Goal: Use online tool/utility: Utilize a website feature to perform a specific function

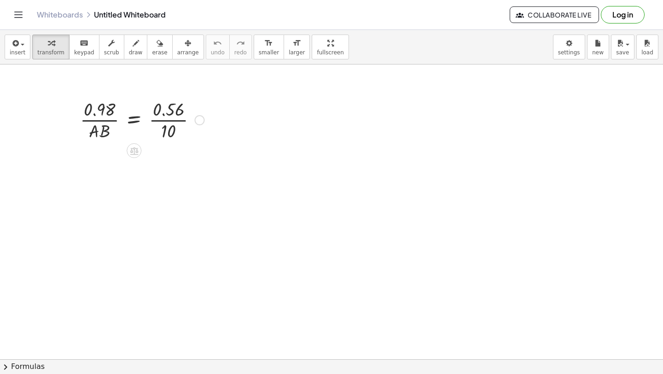
click at [171, 118] on div at bounding box center [143, 119] width 134 height 46
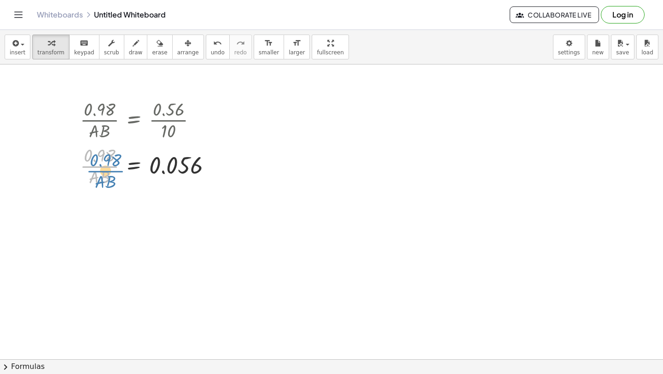
drag, startPoint x: 96, startPoint y: 161, endPoint x: 103, endPoint y: 165, distance: 7.7
click at [102, 165] on div at bounding box center [150, 165] width 148 height 46
click at [129, 162] on div at bounding box center [150, 165] width 148 height 46
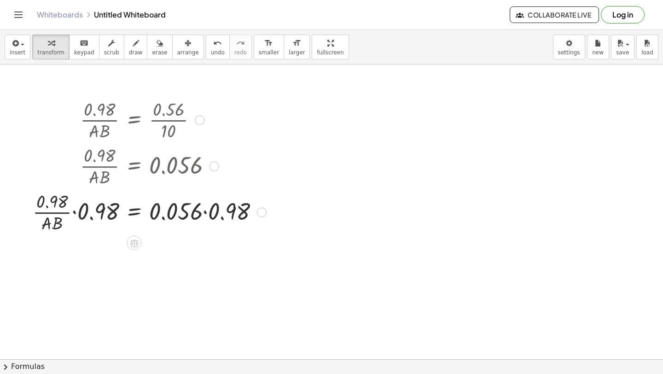
click at [75, 216] on div at bounding box center [149, 211] width 243 height 46
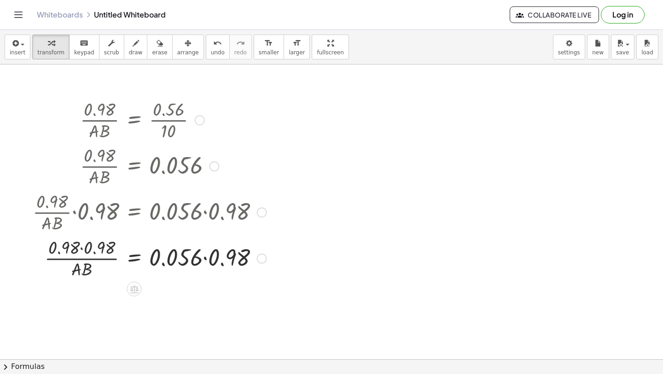
click at [78, 251] on div at bounding box center [149, 257] width 243 height 46
click at [82, 251] on div at bounding box center [149, 257] width 243 height 46
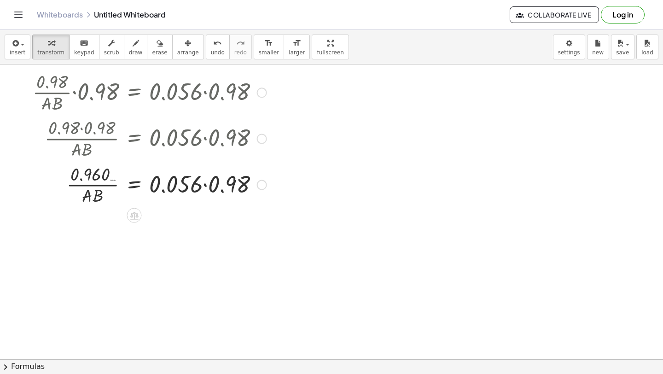
scroll to position [125, 0]
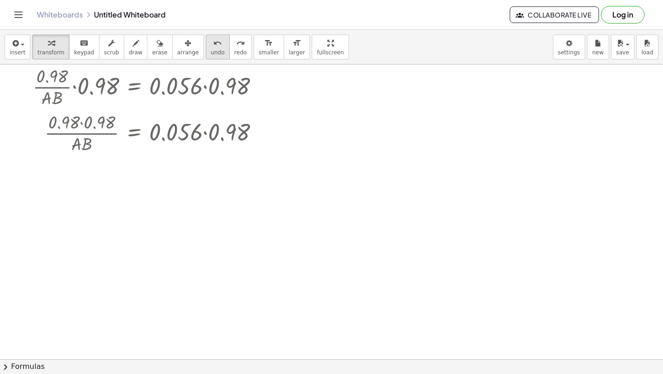
click at [211, 52] on span "undo" at bounding box center [218, 52] width 14 height 6
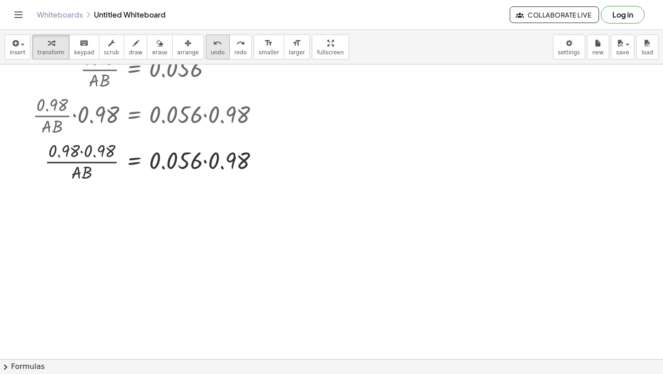
click at [213, 40] on icon "undo" at bounding box center [217, 43] width 9 height 11
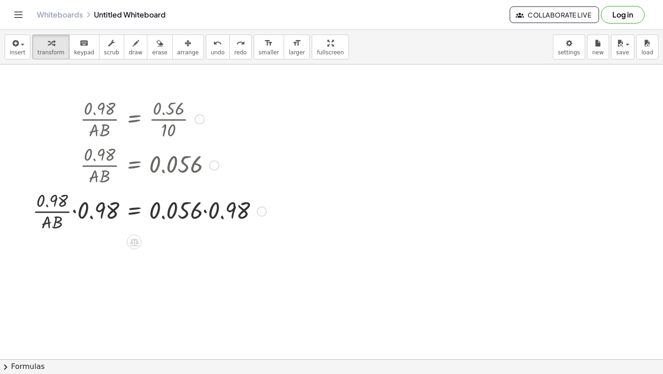
scroll to position [0, 0]
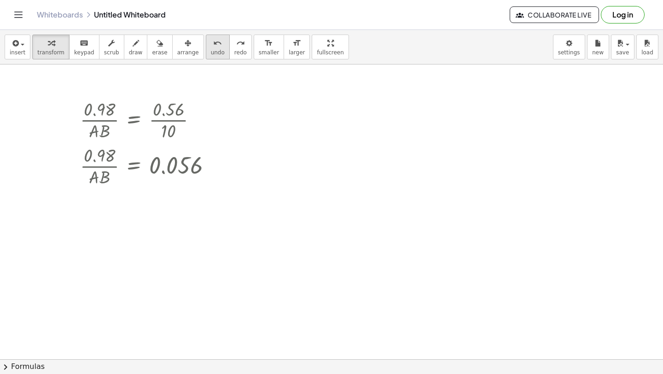
click at [213, 43] on icon "undo" at bounding box center [217, 43] width 9 height 11
drag, startPoint x: 98, startPoint y: 148, endPoint x: 172, endPoint y: 152, distance: 74.7
click at [174, 153] on div at bounding box center [150, 165] width 148 height 46
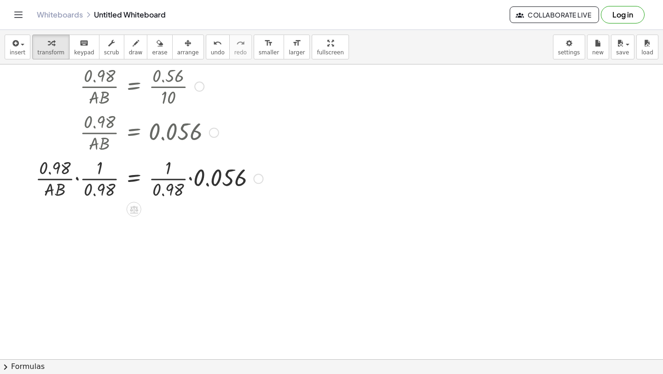
scroll to position [36, 0]
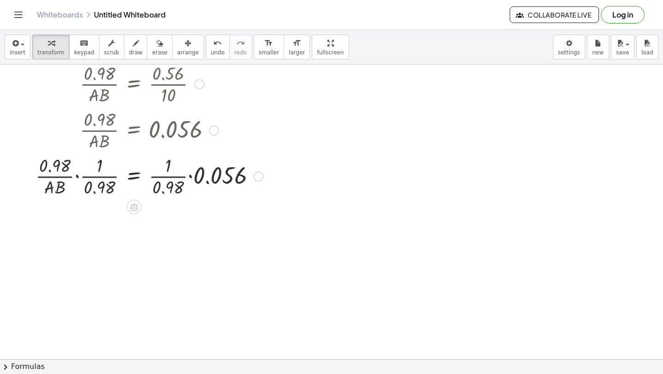
click at [76, 179] on div at bounding box center [149, 175] width 237 height 46
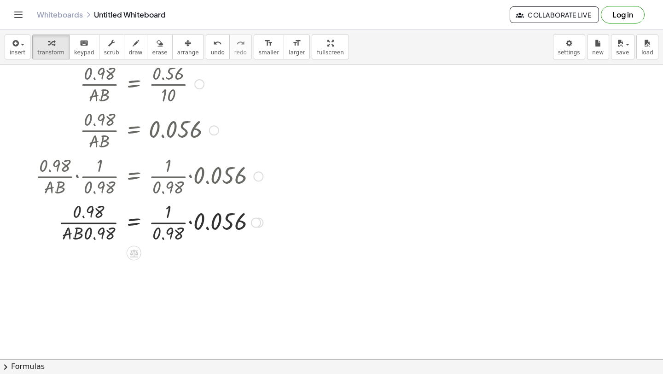
click at [105, 230] on div at bounding box center [149, 222] width 237 height 46
click at [103, 225] on div at bounding box center [149, 222] width 237 height 46
click at [192, 221] on div at bounding box center [149, 222] width 237 height 46
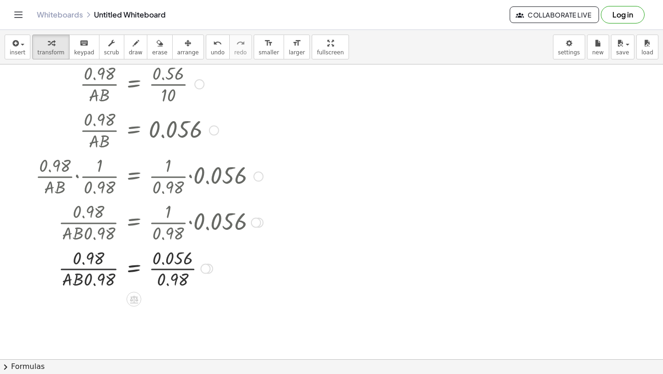
click at [89, 269] on div at bounding box center [149, 268] width 237 height 46
drag, startPoint x: 79, startPoint y: 279, endPoint x: 69, endPoint y: 291, distance: 15.4
click at [70, 291] on div "· 0.98 · A · B = · 0.56 · 10 · 0.98 · A · B = 0.056 · · 0.98 · A · B · · 1 · 0.…" at bounding box center [146, 175] width 248 height 235
click at [213, 42] on icon "undo" at bounding box center [217, 43] width 9 height 11
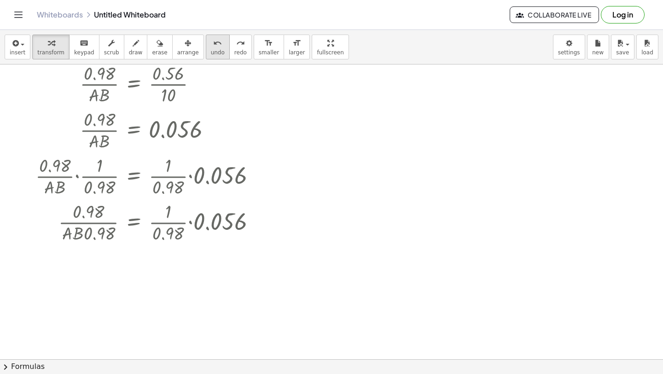
click at [213, 42] on icon "undo" at bounding box center [217, 43] width 9 height 11
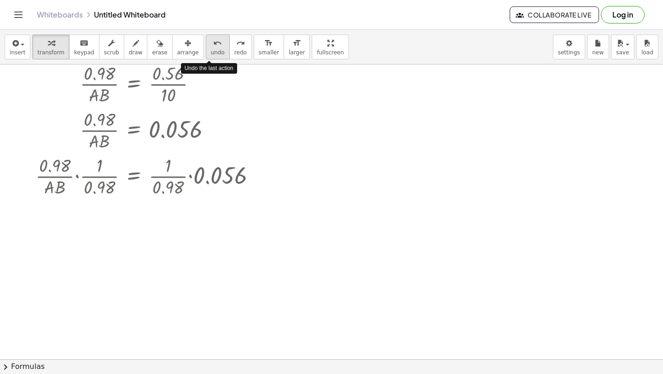
click at [213, 42] on icon "undo" at bounding box center [217, 43] width 9 height 11
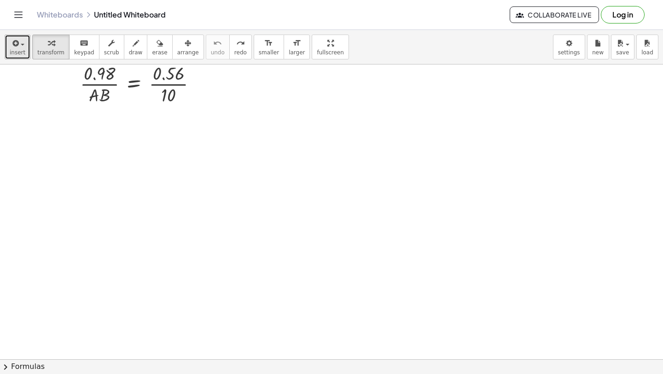
click at [10, 55] on span "insert" at bounding box center [18, 52] width 16 height 6
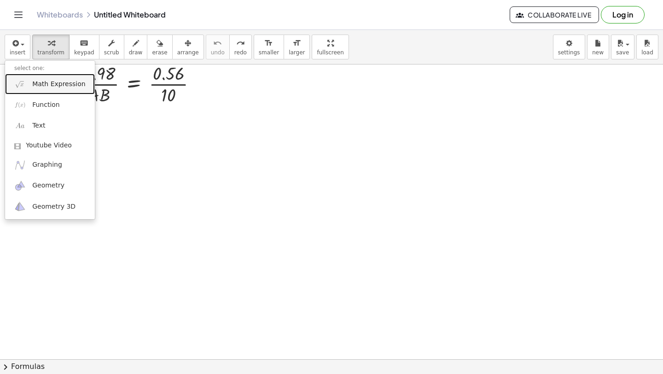
click at [33, 90] on link "Math Expression" at bounding box center [50, 84] width 90 height 21
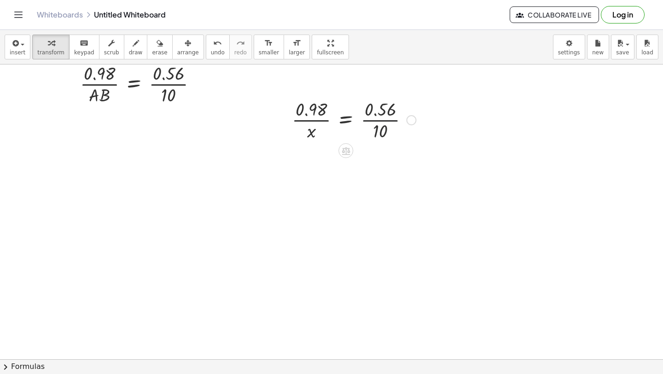
click at [375, 123] on div at bounding box center [354, 119] width 134 height 46
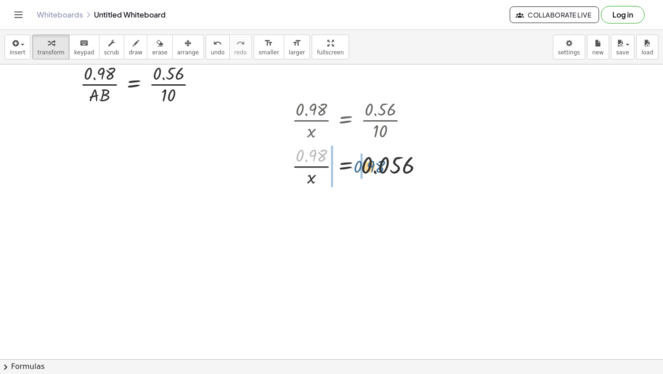
drag, startPoint x: 313, startPoint y: 155, endPoint x: 369, endPoint y: 162, distance: 56.2
click at [371, 166] on div at bounding box center [361, 165] width 148 height 46
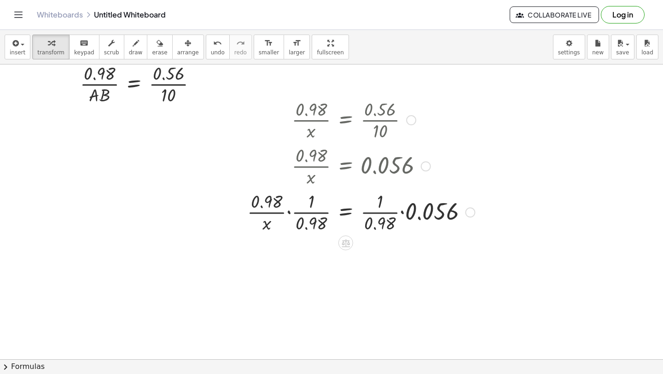
click at [285, 214] on div at bounding box center [361, 211] width 237 height 46
click at [288, 213] on div at bounding box center [361, 211] width 237 height 46
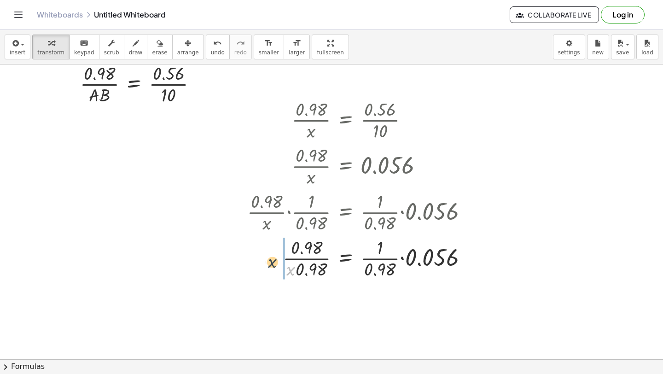
drag, startPoint x: 291, startPoint y: 269, endPoint x: 272, endPoint y: 260, distance: 20.4
click at [272, 260] on div at bounding box center [361, 257] width 237 height 46
click at [297, 260] on div at bounding box center [361, 257] width 237 height 46
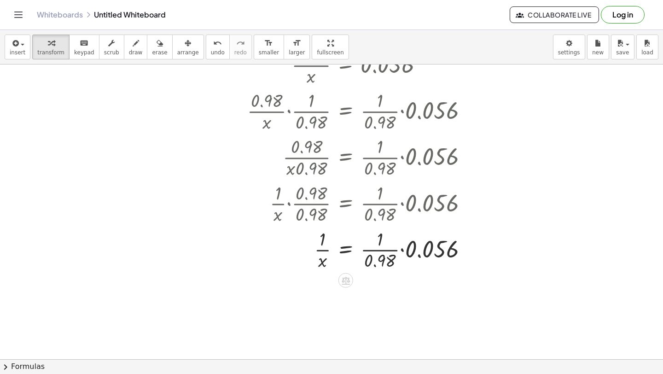
scroll to position [148, 0]
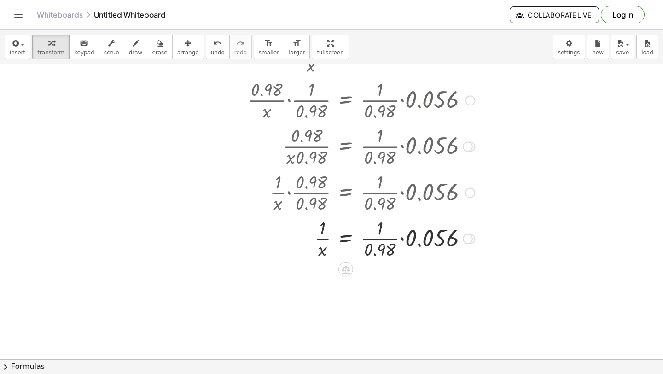
click at [317, 235] on div at bounding box center [361, 238] width 237 height 46
click at [320, 228] on div at bounding box center [361, 238] width 237 height 46
click at [378, 242] on div at bounding box center [361, 238] width 237 height 46
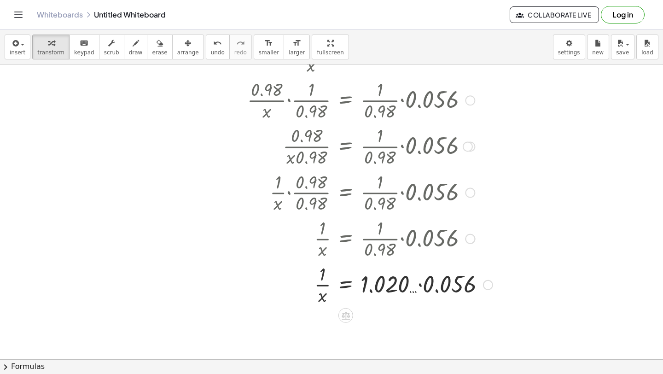
click at [422, 284] on div at bounding box center [370, 284] width 255 height 46
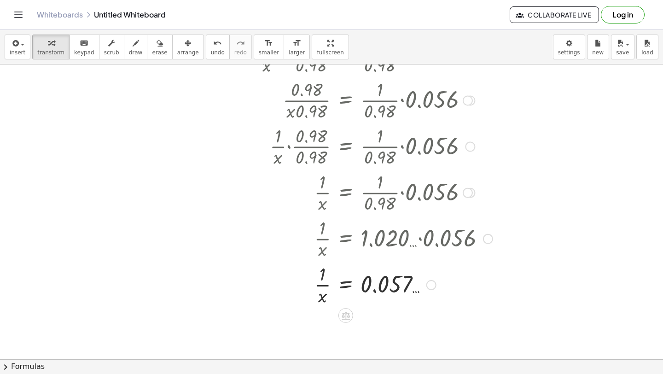
scroll to position [196, 0]
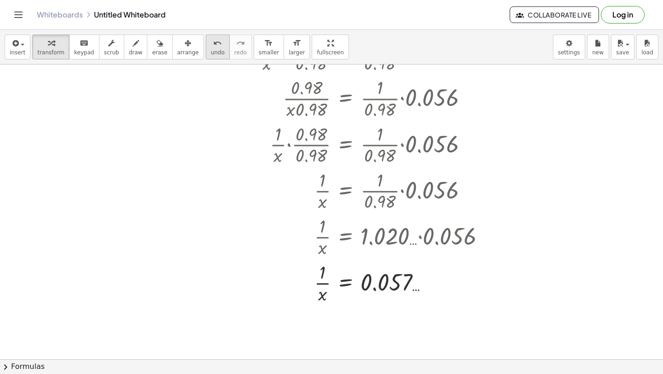
click at [211, 51] on span "undo" at bounding box center [218, 52] width 14 height 6
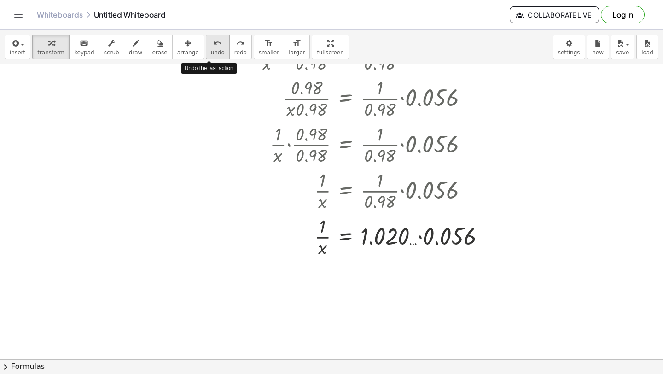
click at [211, 52] on span "undo" at bounding box center [218, 52] width 14 height 6
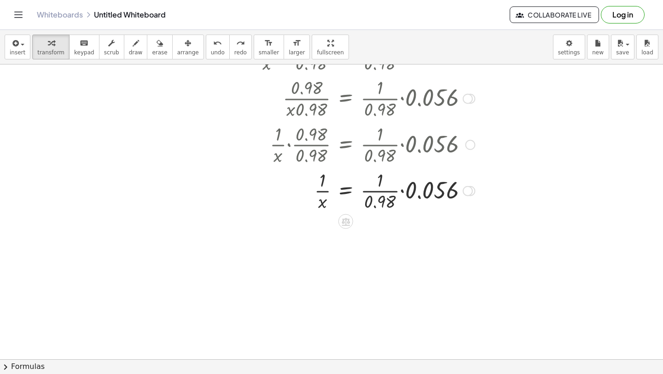
click at [403, 193] on div at bounding box center [361, 190] width 237 height 46
click at [393, 194] on div at bounding box center [361, 190] width 237 height 46
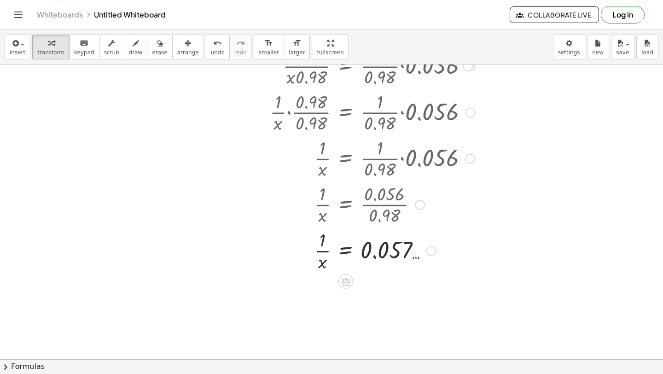
scroll to position [228, 0]
drag, startPoint x: 322, startPoint y: 237, endPoint x: 365, endPoint y: 283, distance: 62.9
click at [320, 250] on div at bounding box center [361, 250] width 237 height 46
drag, startPoint x: 322, startPoint y: 265, endPoint x: 347, endPoint y: 249, distance: 29.6
click at [347, 250] on div at bounding box center [361, 250] width 237 height 46
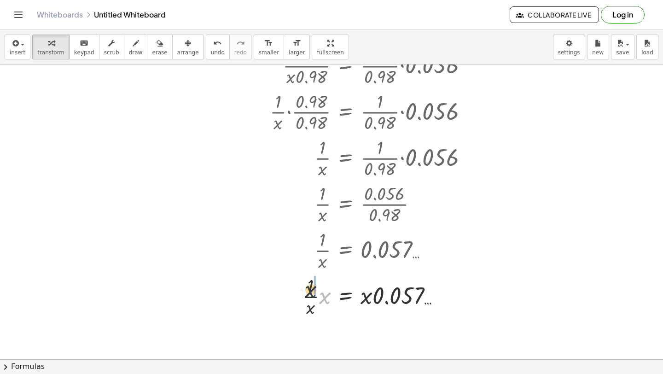
drag, startPoint x: 324, startPoint y: 298, endPoint x: 311, endPoint y: 291, distance: 14.6
click at [311, 291] on div at bounding box center [361, 296] width 237 height 46
click at [323, 300] on div at bounding box center [361, 296] width 237 height 46
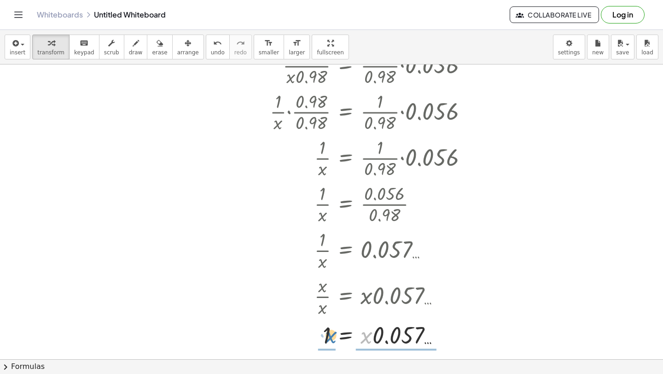
drag, startPoint x: 365, startPoint y: 338, endPoint x: 328, endPoint y: 340, distance: 37.0
click at [328, 340] on div at bounding box center [361, 334] width 237 height 31
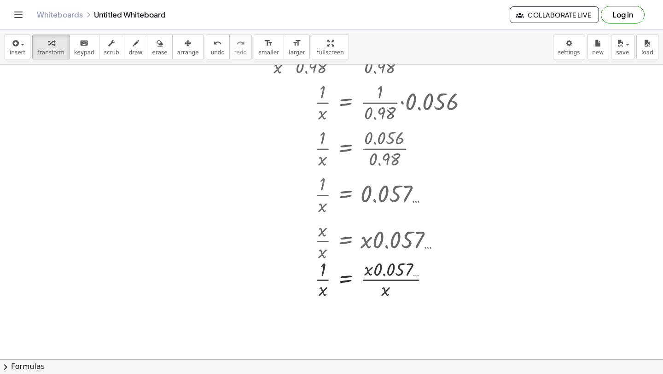
scroll to position [297, 0]
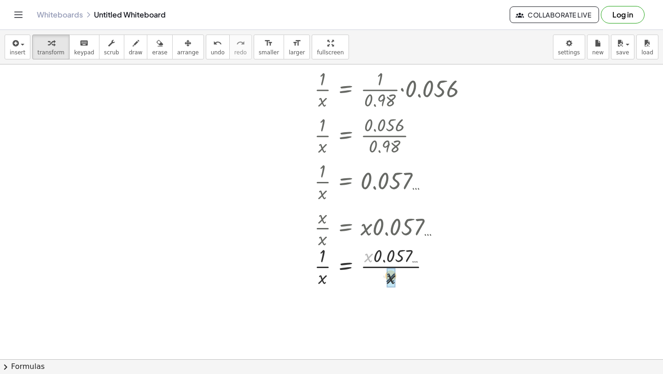
drag, startPoint x: 364, startPoint y: 257, endPoint x: 388, endPoint y: 278, distance: 31.7
click at [324, 303] on div at bounding box center [361, 312] width 237 height 46
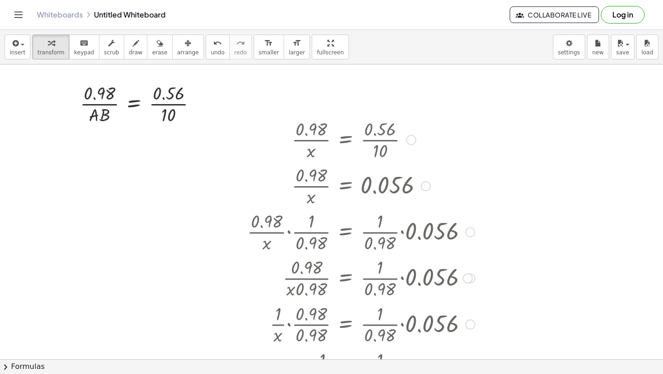
scroll to position [0, 0]
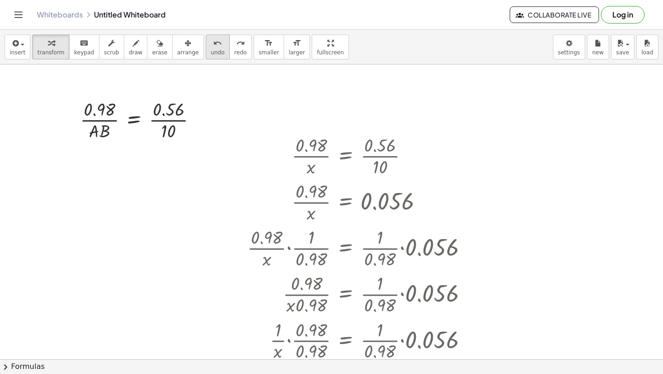
click at [213, 47] on icon "undo" at bounding box center [217, 43] width 9 height 11
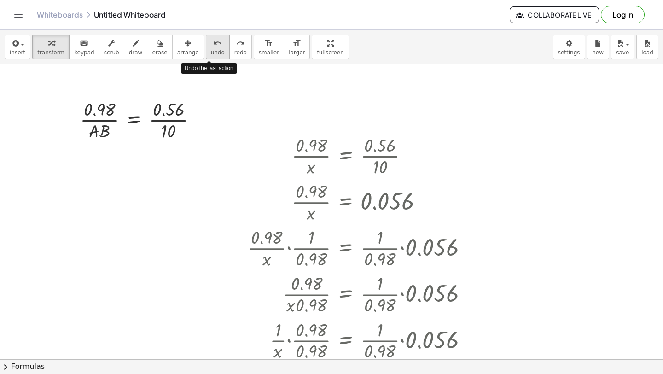
click at [213, 47] on icon "undo" at bounding box center [217, 43] width 9 height 11
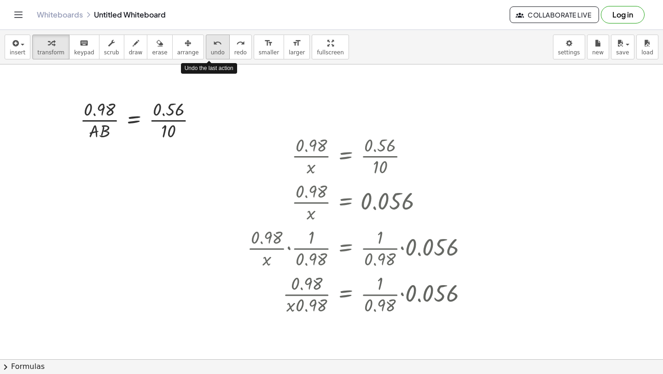
click at [213, 47] on icon "undo" at bounding box center [217, 43] width 9 height 11
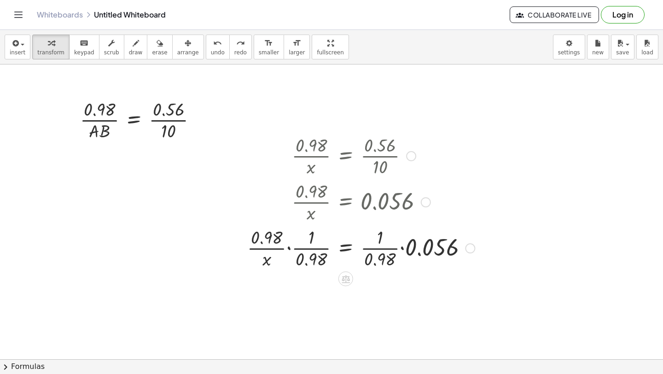
click at [290, 246] on div at bounding box center [361, 247] width 237 height 46
click at [298, 248] on div at bounding box center [378, 247] width 201 height 46
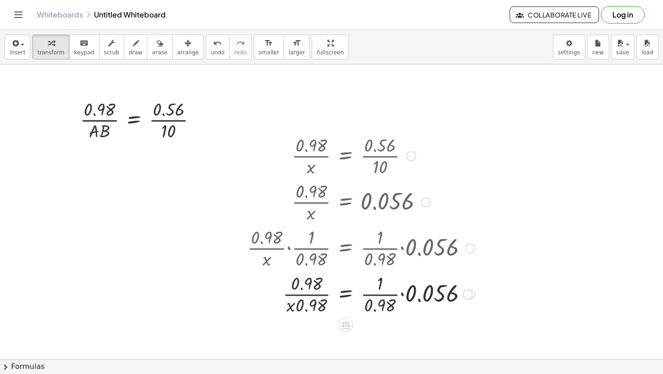
click at [315, 292] on div at bounding box center [361, 293] width 237 height 46
drag, startPoint x: 292, startPoint y: 309, endPoint x: 280, endPoint y: 297, distance: 17.6
click at [280, 297] on div at bounding box center [361, 293] width 237 height 46
click at [282, 298] on div at bounding box center [361, 293] width 237 height 46
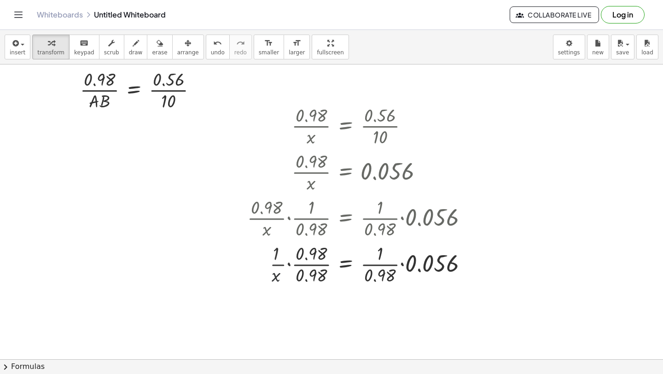
scroll to position [30, 0]
click at [288, 268] on div at bounding box center [361, 263] width 237 height 46
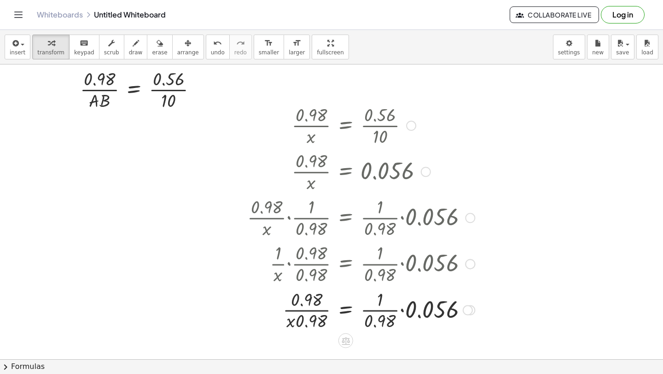
click at [301, 321] on div at bounding box center [361, 310] width 237 height 46
click at [301, 311] on div at bounding box center [361, 310] width 237 height 46
drag, startPoint x: 288, startPoint y: 326, endPoint x: 330, endPoint y: 320, distance: 42.9
click at [293, 310] on div at bounding box center [361, 310] width 237 height 46
click at [309, 311] on div at bounding box center [361, 310] width 237 height 46
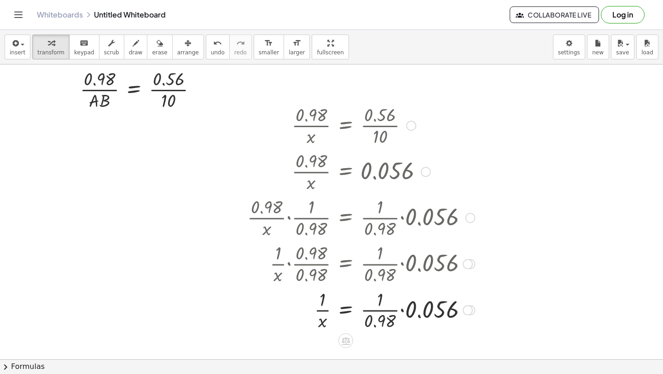
click at [317, 311] on div at bounding box center [361, 310] width 237 height 46
click at [321, 311] on div at bounding box center [361, 310] width 237 height 46
drag, startPoint x: 322, startPoint y: 299, endPoint x: 322, endPoint y: 327, distance: 28.1
click at [322, 328] on div at bounding box center [361, 310] width 237 height 46
click at [346, 313] on div at bounding box center [361, 310] width 237 height 46
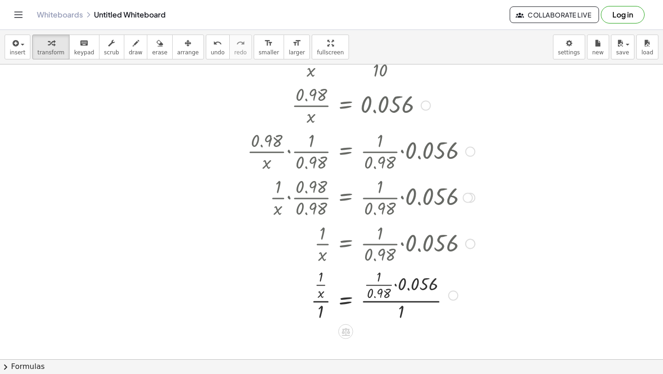
scroll to position [108, 0]
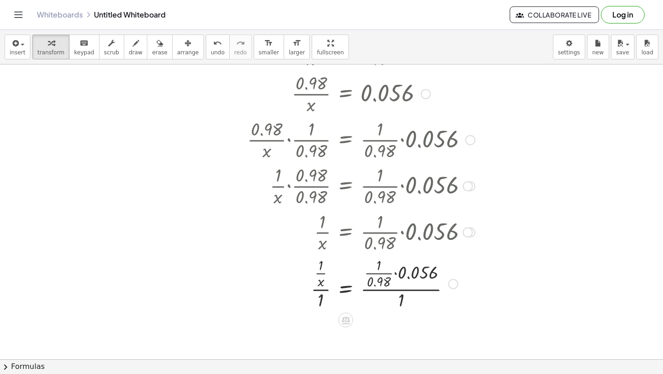
click at [322, 293] on div at bounding box center [361, 283] width 237 height 57
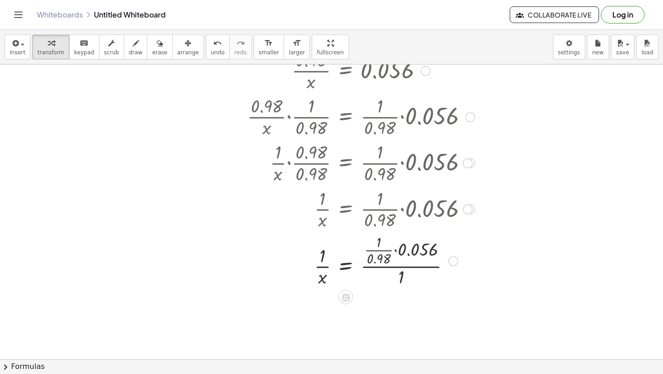
scroll to position [139, 0]
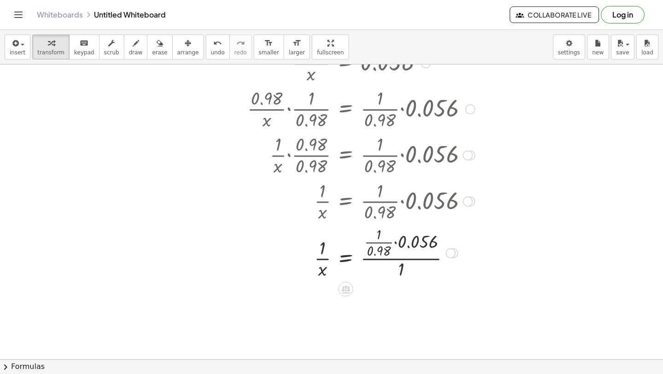
click at [398, 274] on div at bounding box center [361, 252] width 237 height 57
click at [345, 251] on div at bounding box center [361, 252] width 237 height 46
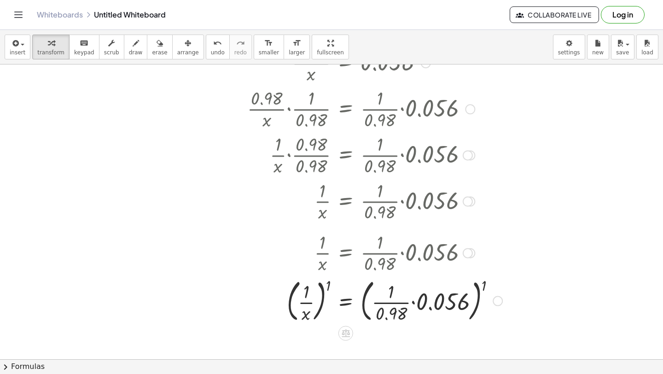
click at [331, 288] on div at bounding box center [375, 300] width 264 height 50
click at [479, 286] on div at bounding box center [375, 300] width 264 height 50
click at [484, 284] on div at bounding box center [375, 300] width 264 height 50
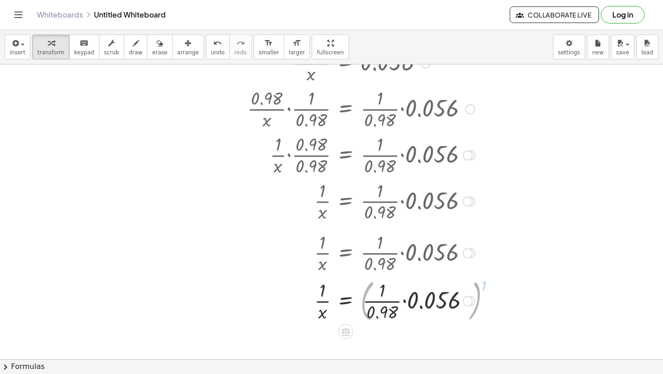
click at [410, 304] on div at bounding box center [361, 300] width 237 height 46
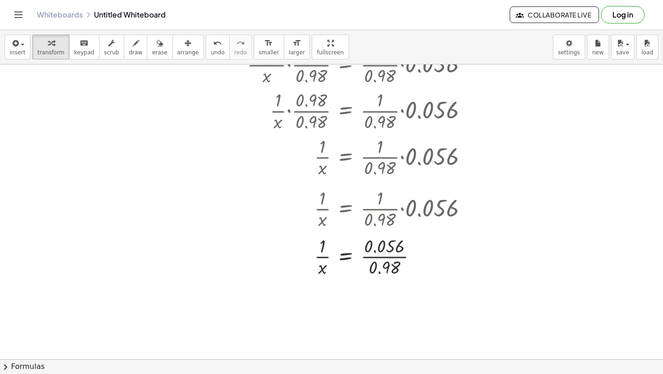
scroll to position [188, 0]
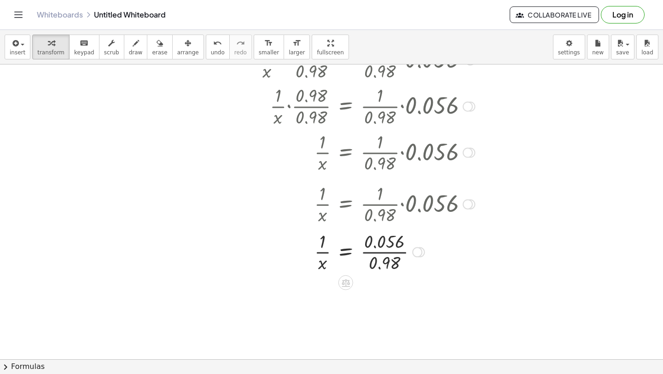
click at [378, 248] on div at bounding box center [361, 251] width 237 height 46
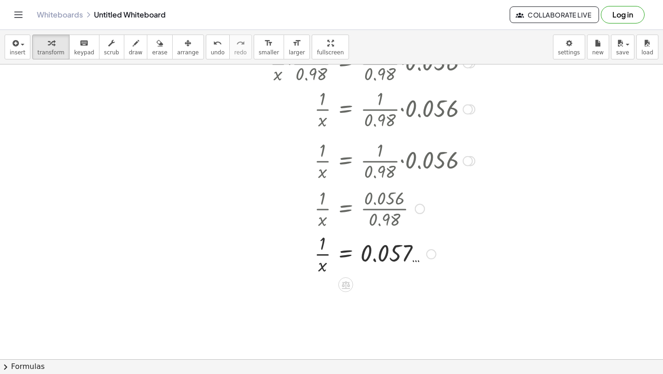
scroll to position [234, 0]
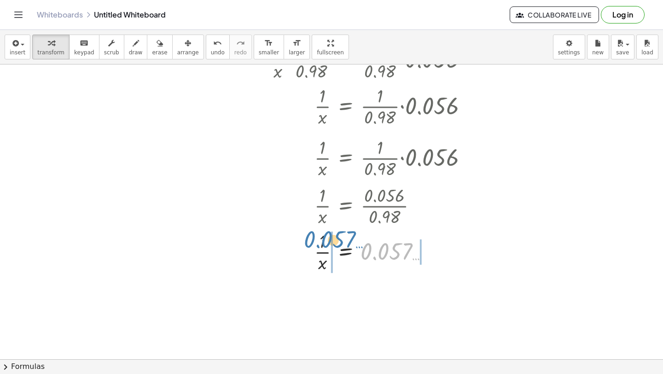
drag, startPoint x: 397, startPoint y: 263, endPoint x: 340, endPoint y: 250, distance: 58.6
click at [340, 250] on div at bounding box center [361, 251] width 237 height 46
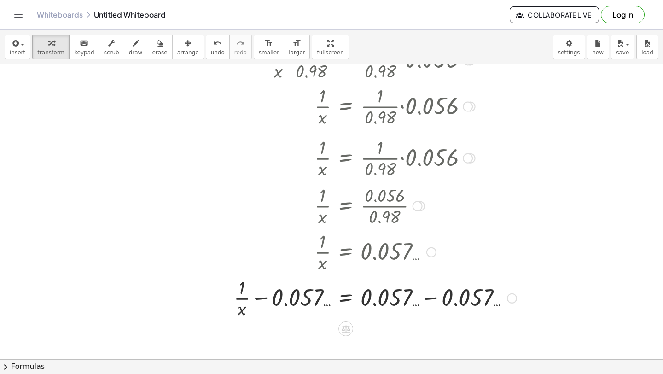
click at [255, 304] on div at bounding box center [375, 298] width 292 height 46
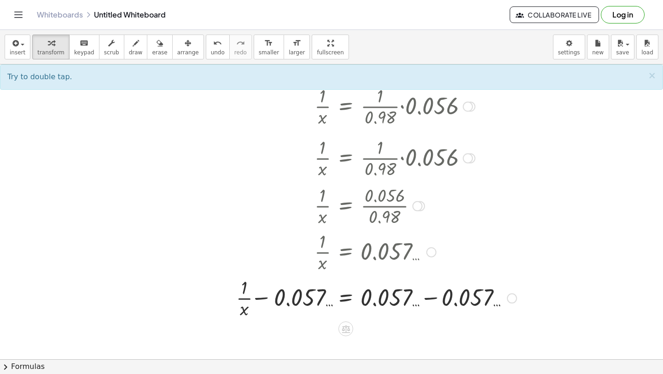
click at [265, 301] on div at bounding box center [375, 298] width 292 height 46
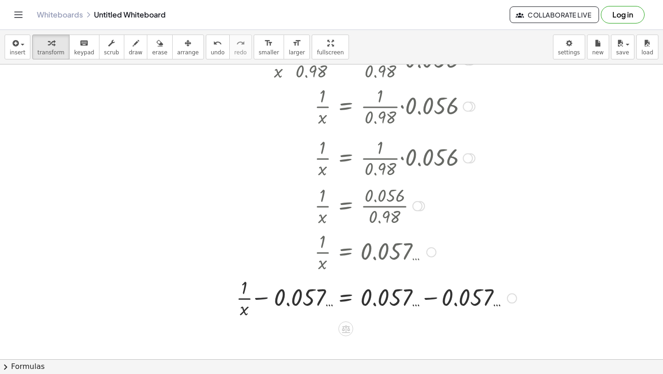
click at [265, 301] on div at bounding box center [375, 298] width 292 height 46
click at [289, 302] on div at bounding box center [374, 298] width 293 height 46
click at [258, 305] on div at bounding box center [375, 298] width 292 height 46
click at [258, 304] on div at bounding box center [375, 298] width 292 height 46
click at [260, 299] on div at bounding box center [374, 298] width 293 height 46
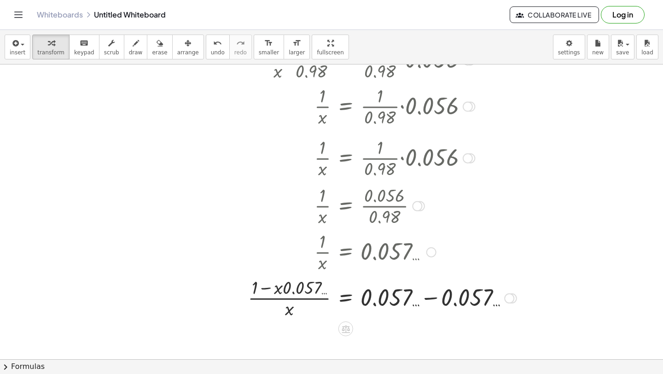
click at [268, 292] on div at bounding box center [382, 298] width 279 height 46
click at [268, 288] on div at bounding box center [382, 298] width 279 height 46
click at [287, 299] on div at bounding box center [382, 298] width 279 height 46
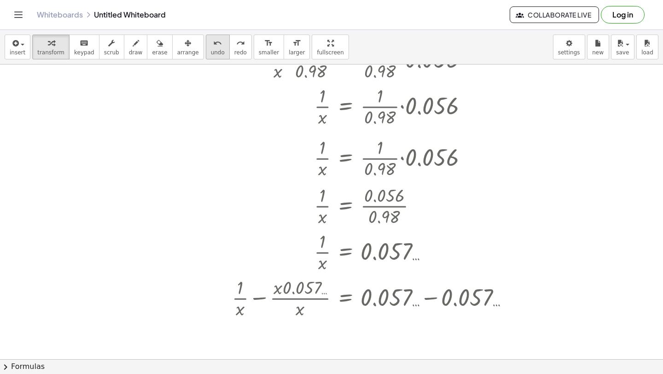
click at [213, 46] on icon "undo" at bounding box center [217, 43] width 9 height 11
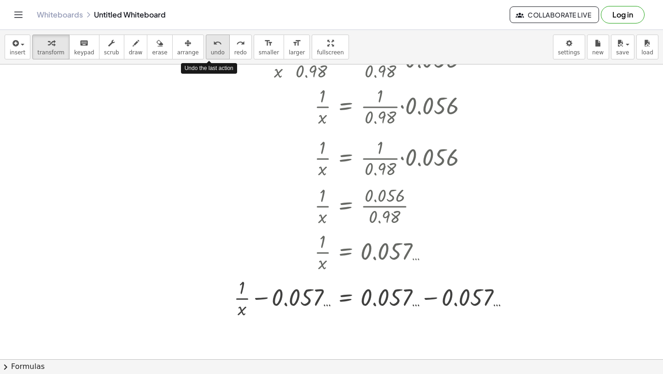
click at [213, 46] on icon "undo" at bounding box center [217, 43] width 9 height 11
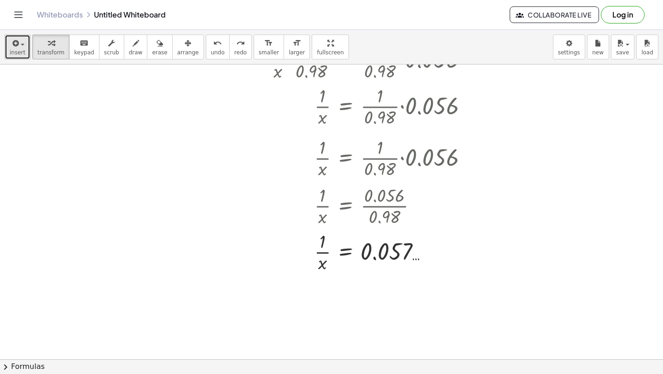
click at [12, 43] on icon "button" at bounding box center [15, 43] width 8 height 11
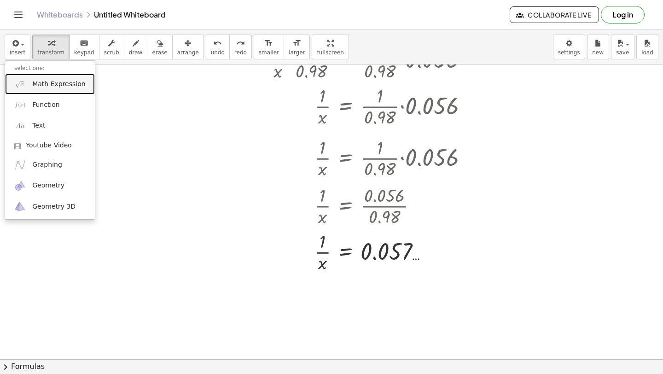
click at [24, 79] on img at bounding box center [20, 84] width 12 height 12
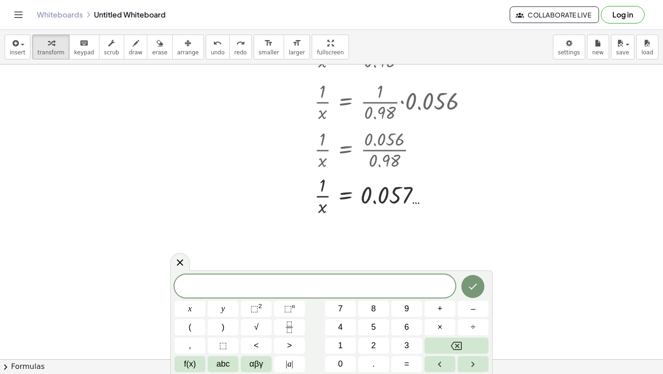
scroll to position [305, 0]
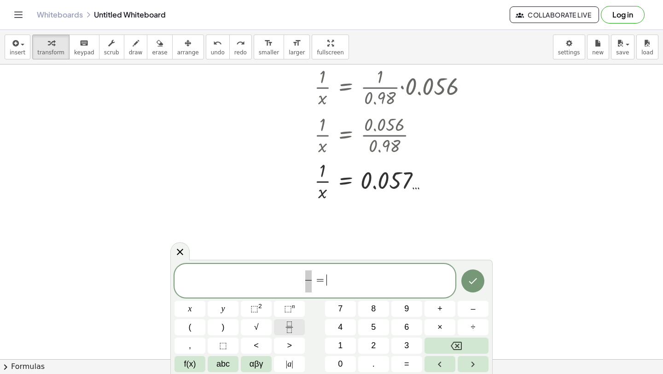
click at [296, 328] on button "Fraction" at bounding box center [289, 327] width 31 height 16
click at [302, 276] on span "​" at bounding box center [303, 275] width 6 height 10
click at [192, 369] on span "f(x)" at bounding box center [190, 364] width 12 height 12
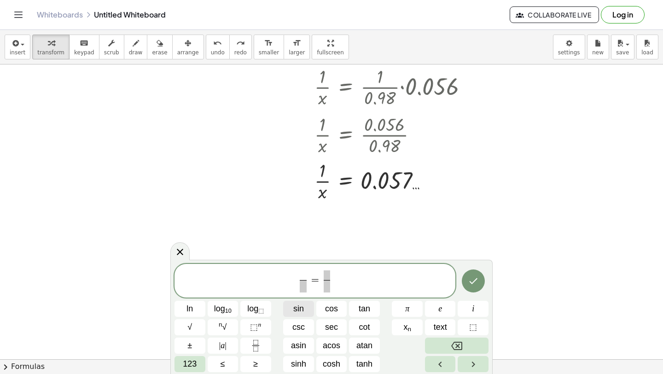
click at [297, 308] on span "sin" at bounding box center [298, 309] width 11 height 12
click at [297, 289] on span "​" at bounding box center [303, 286] width 35 height 12
click at [338, 273] on span at bounding box center [341, 275] width 6 height 10
click at [304, 309] on button "sin" at bounding box center [298, 309] width 31 height 16
click at [339, 282] on span at bounding box center [341, 286] width 35 height 12
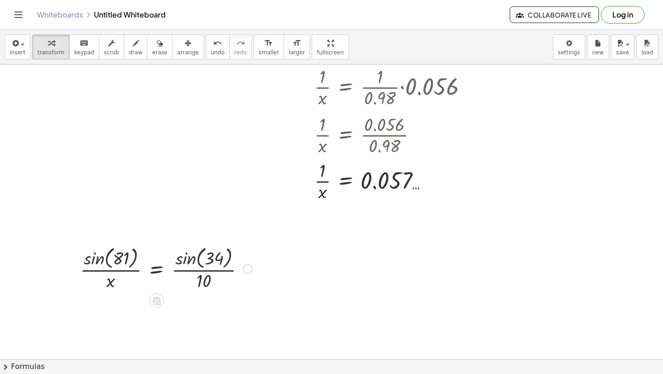
click at [185, 262] on div at bounding box center [166, 268] width 181 height 49
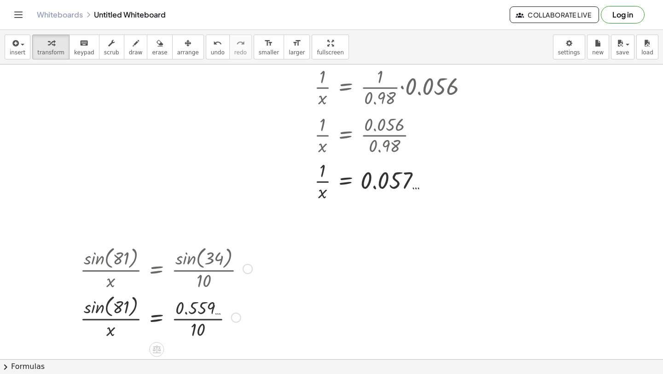
click at [83, 311] on div at bounding box center [166, 316] width 181 height 49
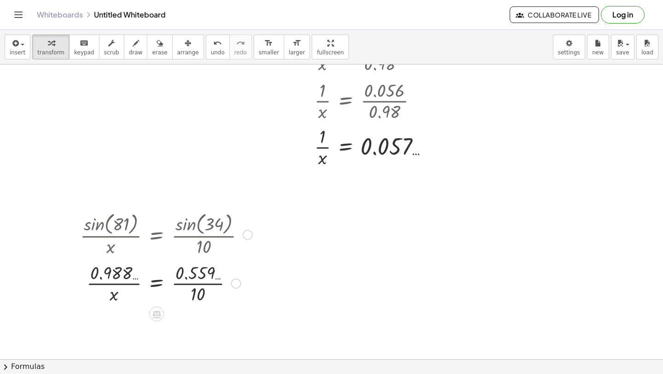
scroll to position [359, 0]
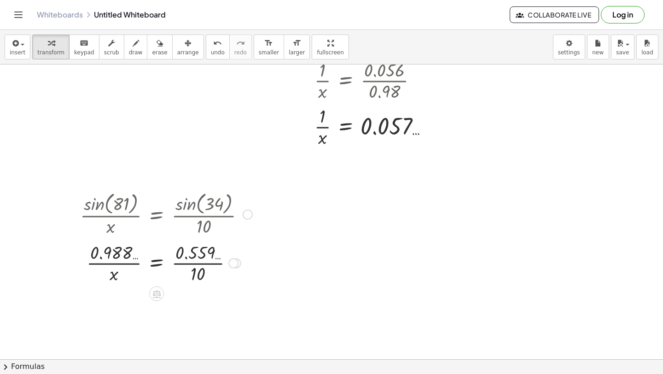
click at [198, 264] on div at bounding box center [166, 263] width 181 height 46
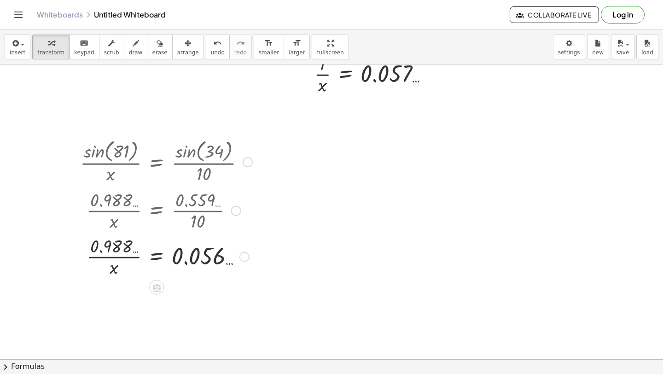
scroll to position [413, 0]
drag, startPoint x: 107, startPoint y: 246, endPoint x: 117, endPoint y: 246, distance: 9.7
click at [117, 246] on div at bounding box center [166, 255] width 181 height 46
click at [113, 255] on div at bounding box center [166, 255] width 181 height 46
drag, startPoint x: 115, startPoint y: 271, endPoint x: 99, endPoint y: 270, distance: 16.2
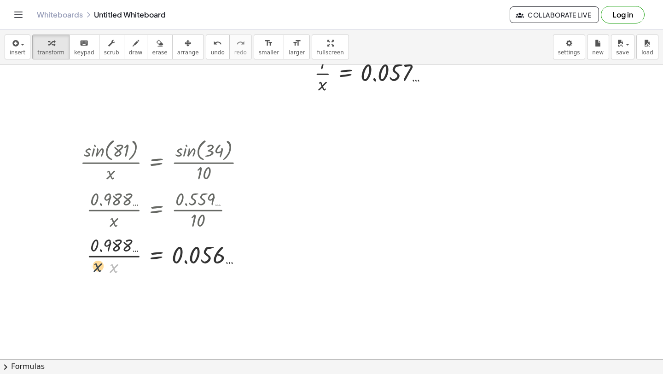
click at [99, 270] on div at bounding box center [166, 255] width 181 height 46
click at [161, 257] on div at bounding box center [166, 255] width 181 height 46
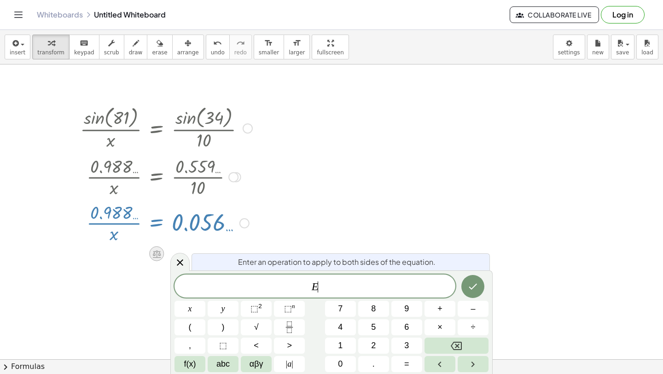
scroll to position [446, 0]
click at [286, 321] on button "Fraction" at bounding box center [289, 327] width 31 height 16
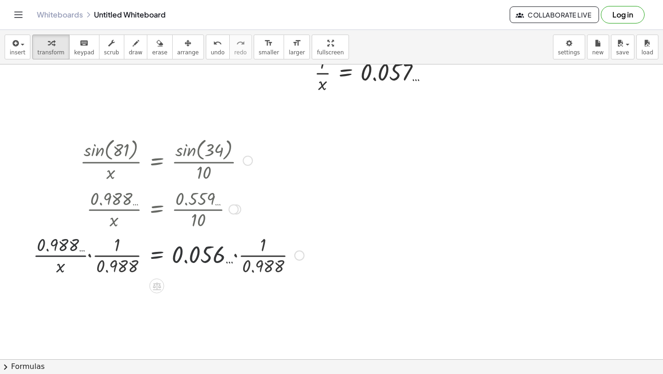
scroll to position [413, 0]
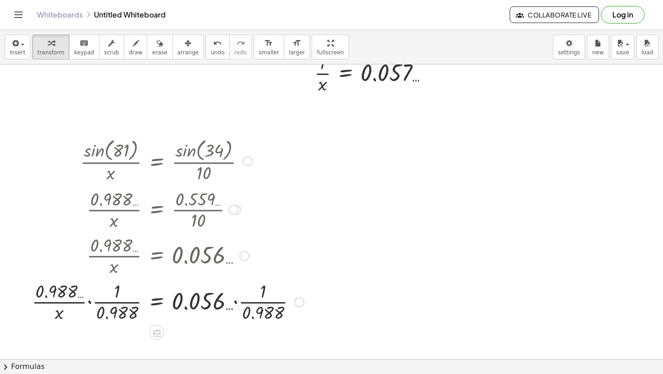
click at [92, 304] on div at bounding box center [167, 301] width 281 height 46
click at [105, 303] on div at bounding box center [192, 301] width 233 height 46
click at [111, 303] on div at bounding box center [192, 301] width 233 height 46
click at [111, 296] on div at bounding box center [192, 301] width 233 height 46
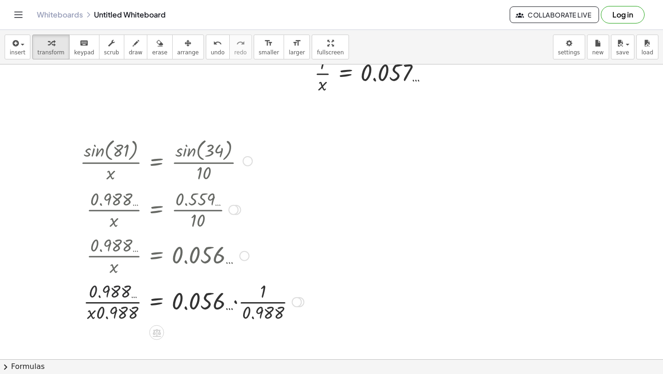
click at [126, 291] on div at bounding box center [192, 301] width 233 height 46
click at [132, 295] on div at bounding box center [192, 301] width 233 height 46
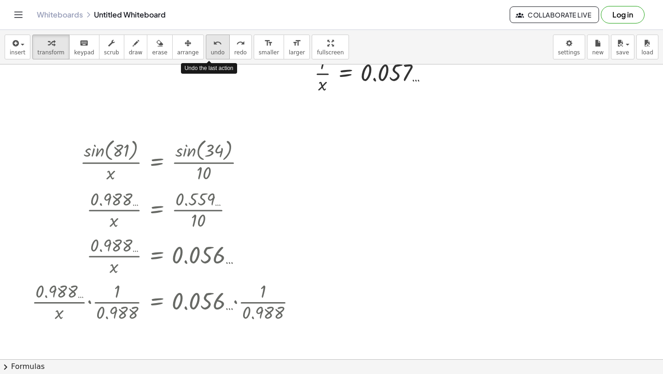
click at [209, 57] on button "undo undo" at bounding box center [218, 47] width 24 height 25
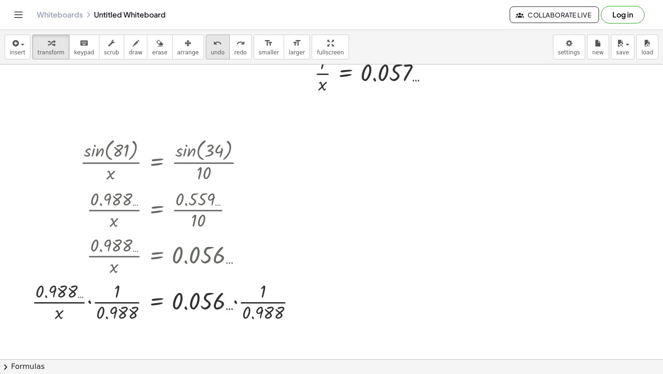
click at [211, 53] on span "undo" at bounding box center [218, 52] width 14 height 6
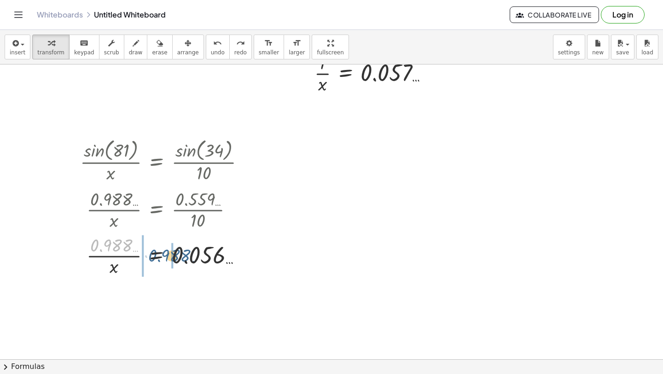
drag, startPoint x: 117, startPoint y: 241, endPoint x: 174, endPoint y: 250, distance: 57.3
click at [175, 251] on div at bounding box center [166, 255] width 181 height 46
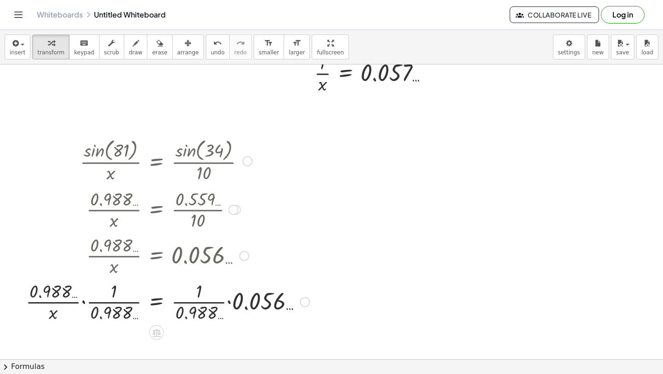
click at [83, 301] on div at bounding box center [167, 301] width 293 height 46
click at [93, 301] on div at bounding box center [193, 301] width 241 height 46
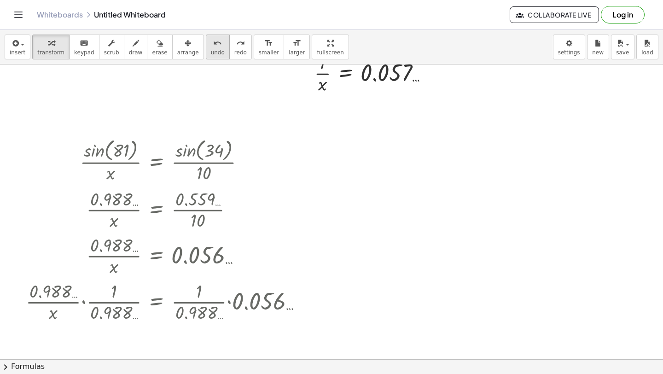
click at [211, 49] on span "undo" at bounding box center [218, 52] width 14 height 6
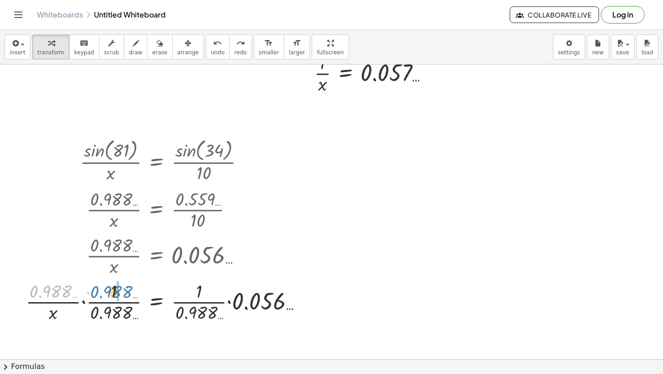
drag, startPoint x: 48, startPoint y: 291, endPoint x: 109, endPoint y: 291, distance: 60.8
click at [109, 291] on div at bounding box center [167, 301] width 293 height 46
click at [106, 302] on div at bounding box center [187, 301] width 254 height 46
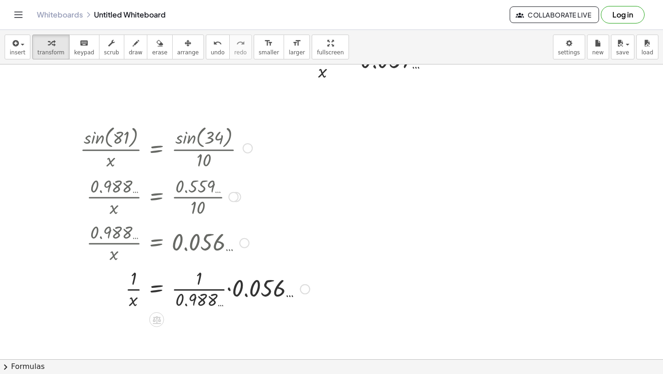
scroll to position [427, 0]
click at [200, 289] on div at bounding box center [195, 287] width 239 height 46
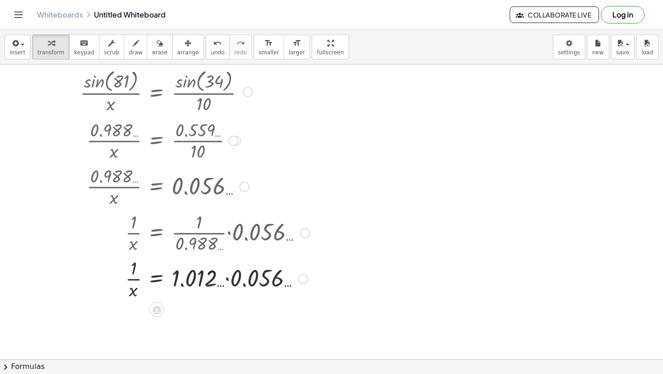
scroll to position [482, 0]
click at [226, 277] on div at bounding box center [195, 278] width 239 height 46
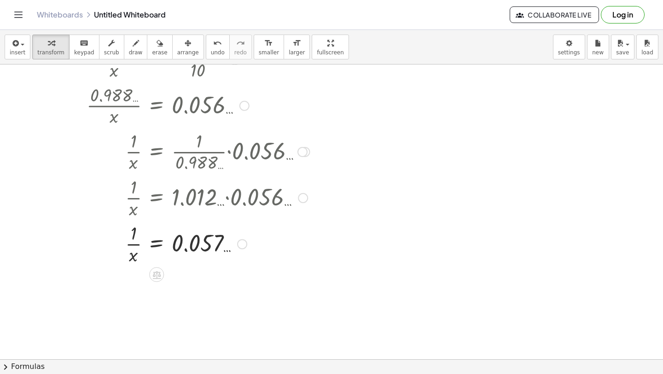
scroll to position [563, 0]
drag, startPoint x: 136, startPoint y: 234, endPoint x: 110, endPoint y: 246, distance: 28.4
click at [110, 246] on div at bounding box center [195, 243] width 239 height 46
drag, startPoint x: 134, startPoint y: 252, endPoint x: 141, endPoint y: 239, distance: 14.7
click at [141, 239] on div at bounding box center [195, 243] width 239 height 46
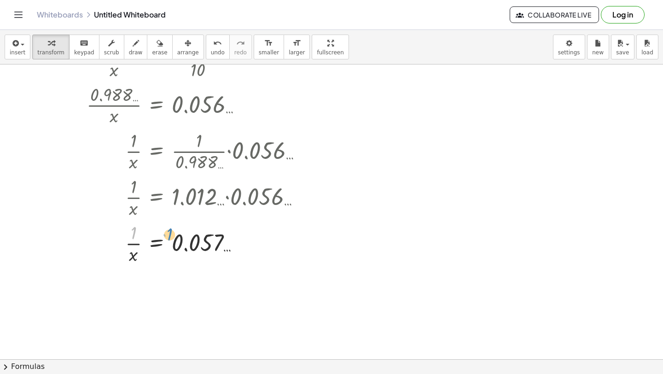
drag, startPoint x: 118, startPoint y: 237, endPoint x: 124, endPoint y: 234, distance: 6.4
click at [124, 234] on div at bounding box center [195, 243] width 239 height 46
click at [158, 245] on div at bounding box center [195, 243] width 239 height 46
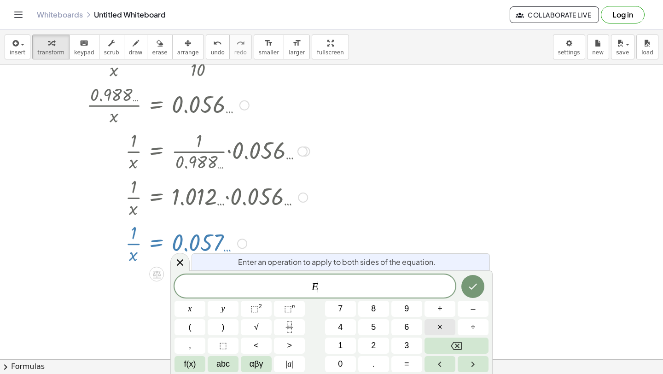
click at [428, 323] on button "×" at bounding box center [440, 327] width 31 height 16
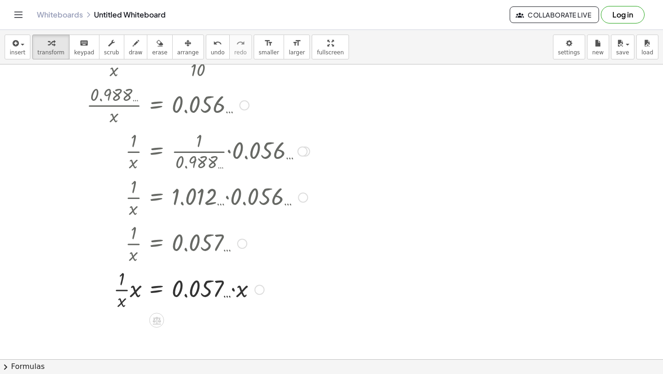
click at [127, 294] on div at bounding box center [195, 289] width 239 height 46
click at [133, 293] on div at bounding box center [195, 289] width 239 height 46
drag, startPoint x: 133, startPoint y: 293, endPoint x: 122, endPoint y: 286, distance: 13.3
click at [122, 286] on div at bounding box center [195, 289] width 239 height 46
click at [125, 287] on div at bounding box center [195, 289] width 239 height 46
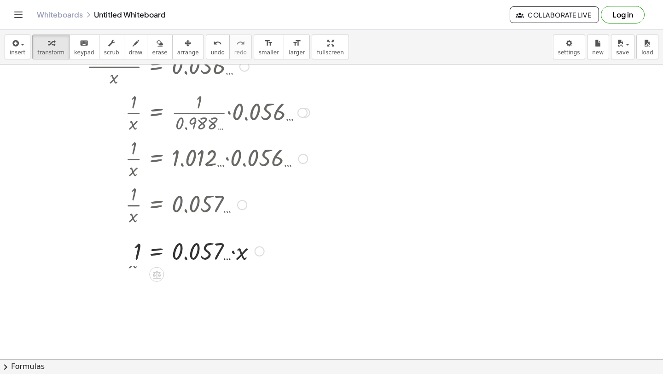
scroll to position [612, 0]
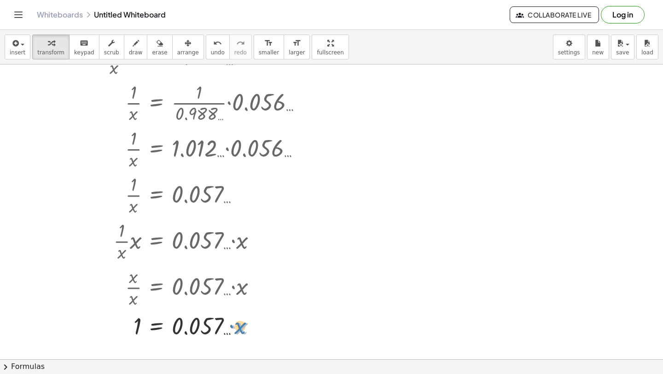
click at [240, 326] on div at bounding box center [195, 325] width 239 height 31
drag, startPoint x: 141, startPoint y: 328, endPoint x: 175, endPoint y: 328, distance: 33.6
click at [175, 328] on div at bounding box center [195, 325] width 239 height 31
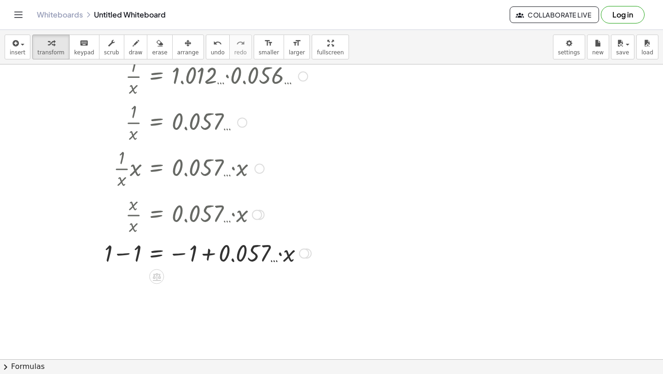
click at [116, 247] on div at bounding box center [196, 252] width 240 height 31
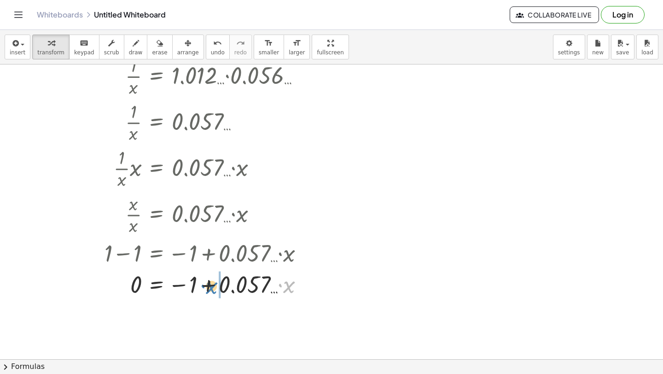
drag, startPoint x: 290, startPoint y: 257, endPoint x: 213, endPoint y: 257, distance: 76.5
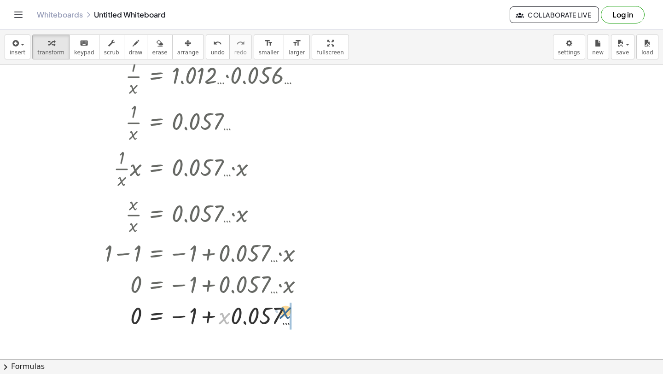
drag, startPoint x: 219, startPoint y: 314, endPoint x: 292, endPoint y: 307, distance: 73.2
click at [292, 307] on div at bounding box center [196, 314] width 240 height 31
click at [202, 319] on div at bounding box center [196, 314] width 240 height 31
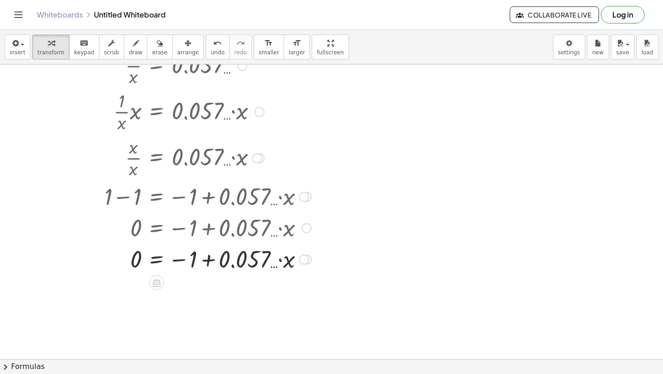
click at [177, 261] on div at bounding box center [196, 258] width 240 height 31
click at [181, 256] on div at bounding box center [196, 258] width 240 height 31
drag, startPoint x: 294, startPoint y: 261, endPoint x: 151, endPoint y: 263, distance: 143.7
click at [151, 263] on div at bounding box center [196, 258] width 240 height 31
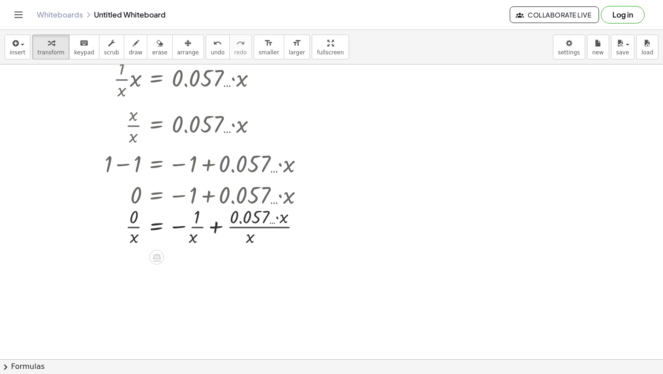
scroll to position [774, 0]
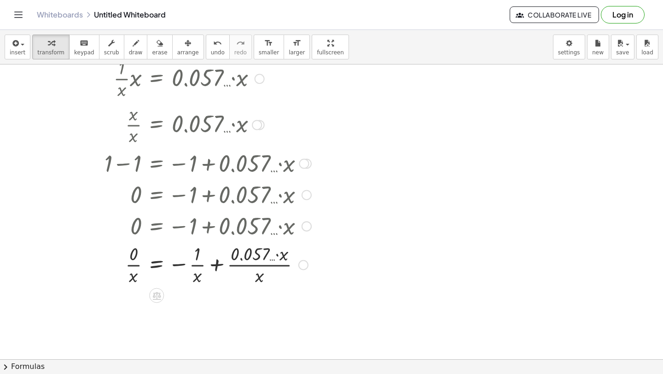
click at [199, 265] on div at bounding box center [196, 264] width 240 height 46
click at [241, 266] on div at bounding box center [196, 264] width 240 height 46
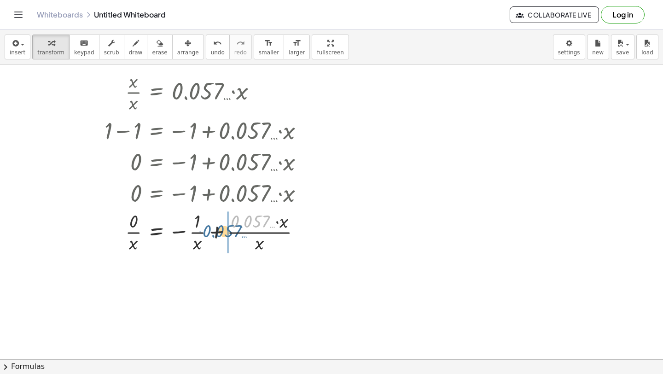
drag, startPoint x: 246, startPoint y: 221, endPoint x: 212, endPoint y: 228, distance: 34.8
click at [212, 230] on div at bounding box center [196, 231] width 240 height 46
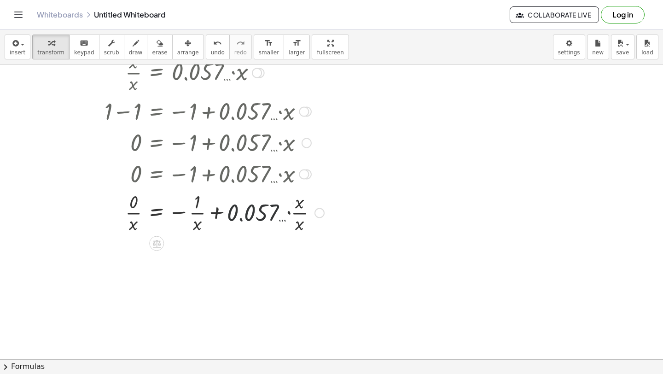
scroll to position [828, 0]
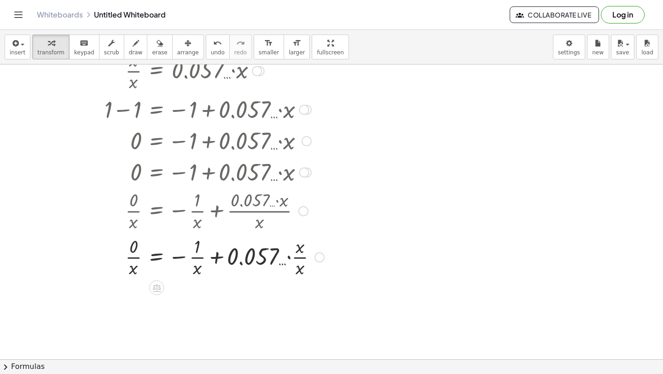
click at [299, 261] on div at bounding box center [202, 257] width 253 height 46
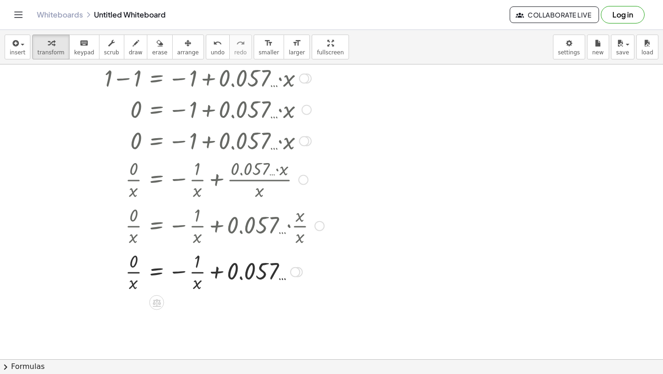
click at [246, 269] on div at bounding box center [202, 271] width 253 height 46
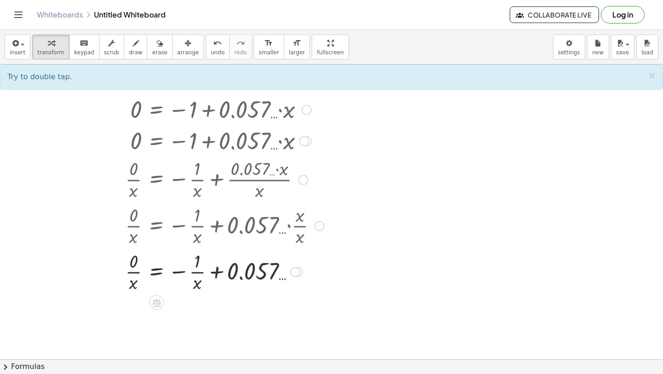
click at [135, 272] on div at bounding box center [202, 271] width 253 height 46
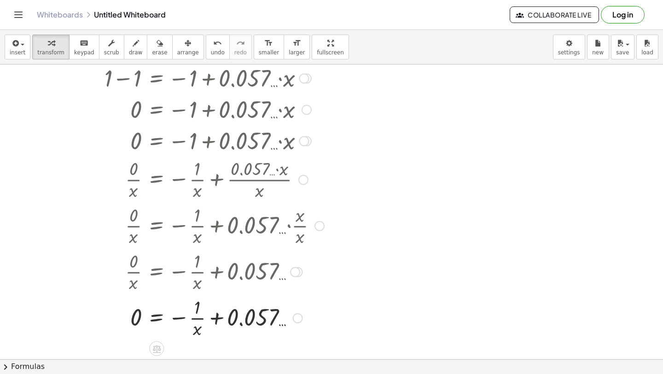
click at [201, 319] on div at bounding box center [202, 317] width 253 height 46
drag, startPoint x: 195, startPoint y: 333, endPoint x: 255, endPoint y: 345, distance: 61.1
click at [211, 55] on span "undo" at bounding box center [218, 52] width 14 height 6
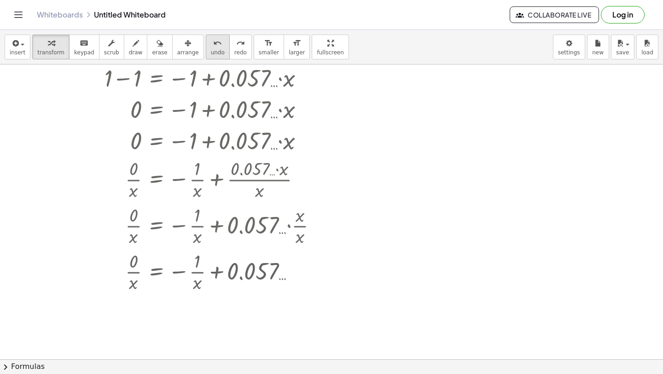
click at [211, 55] on span "undo" at bounding box center [218, 52] width 14 height 6
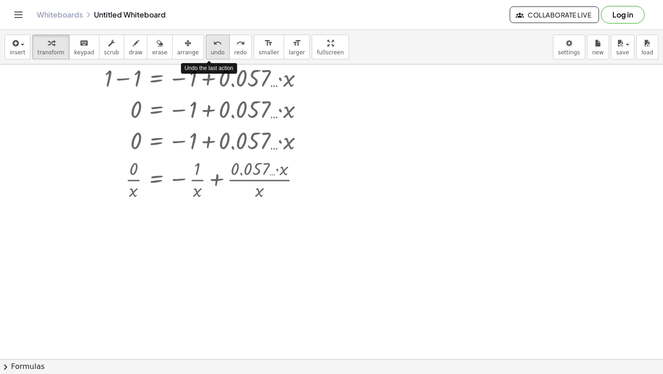
click at [211, 55] on span "undo" at bounding box center [218, 52] width 14 height 6
click at [210, 56] on button "undo undo" at bounding box center [218, 47] width 24 height 25
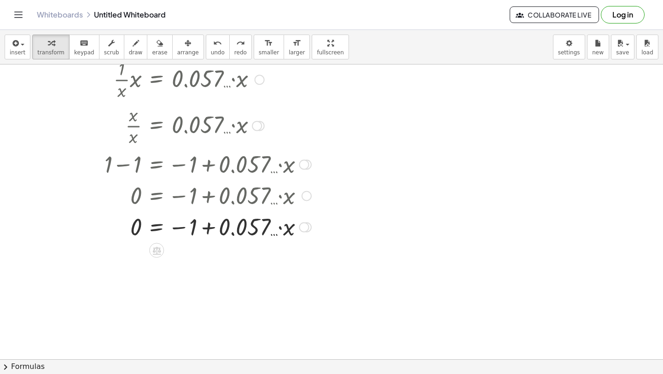
scroll to position [758, 0]
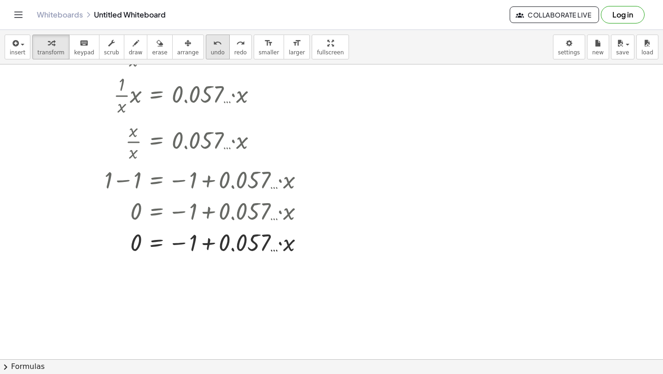
click at [213, 47] on icon "undo" at bounding box center [217, 43] width 9 height 11
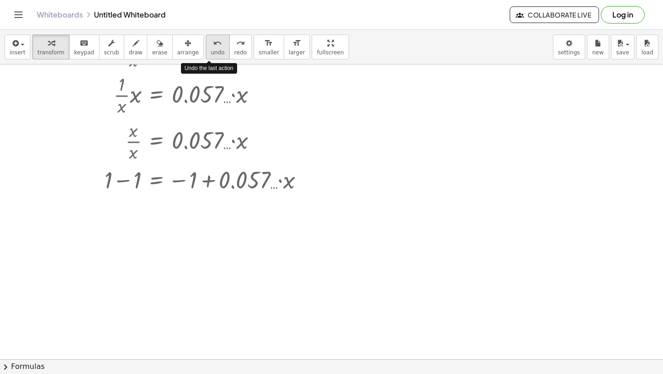
click at [213, 47] on icon "undo" at bounding box center [217, 43] width 9 height 11
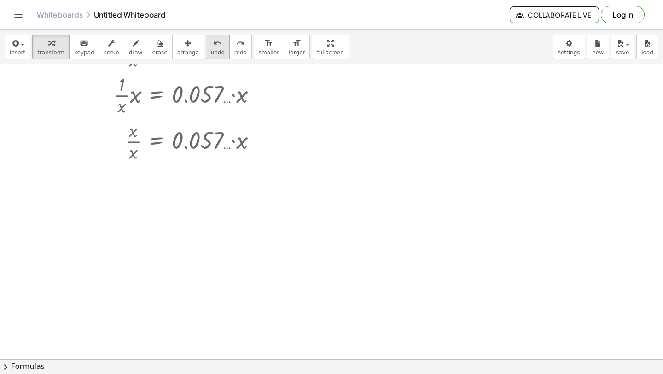
click at [211, 50] on span "undo" at bounding box center [218, 52] width 14 height 6
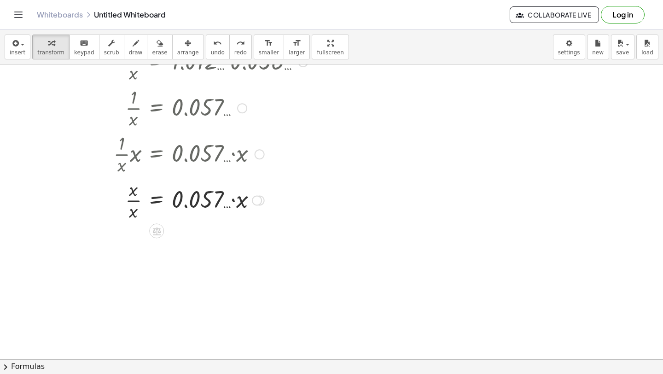
scroll to position [694, 0]
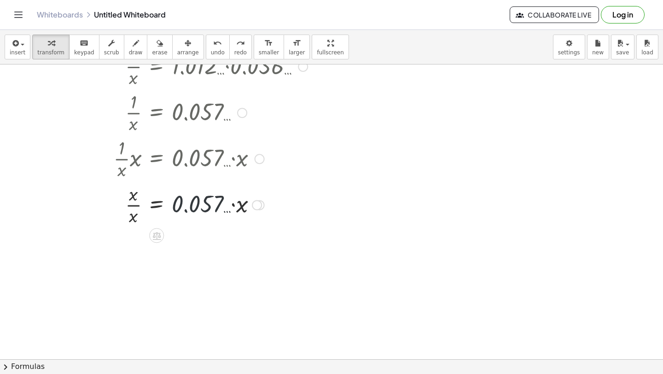
click at [206, 204] on div at bounding box center [195, 204] width 239 height 46
click at [137, 206] on div at bounding box center [195, 204] width 239 height 46
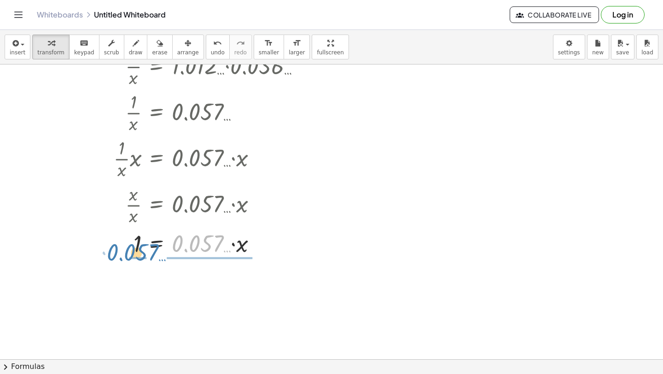
drag, startPoint x: 213, startPoint y: 245, endPoint x: 145, endPoint y: 255, distance: 68.4
click at [145, 256] on div at bounding box center [195, 242] width 239 height 31
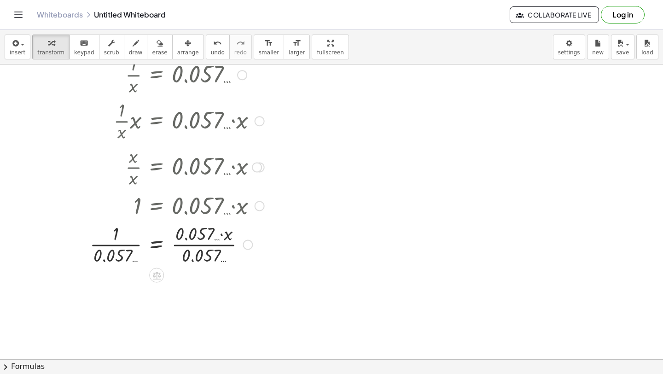
click at [223, 235] on div at bounding box center [195, 244] width 239 height 46
click at [213, 246] on div at bounding box center [195, 244] width 239 height 46
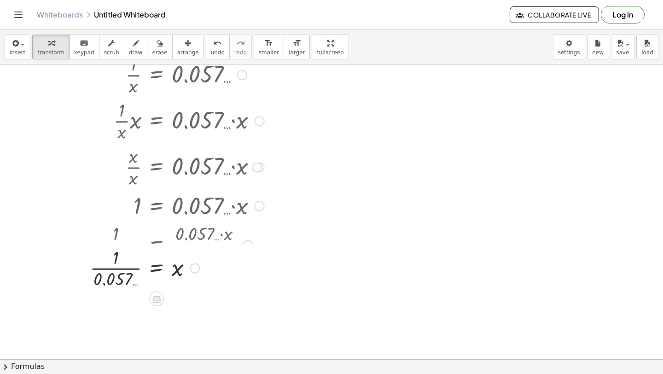
scroll to position [767, 0]
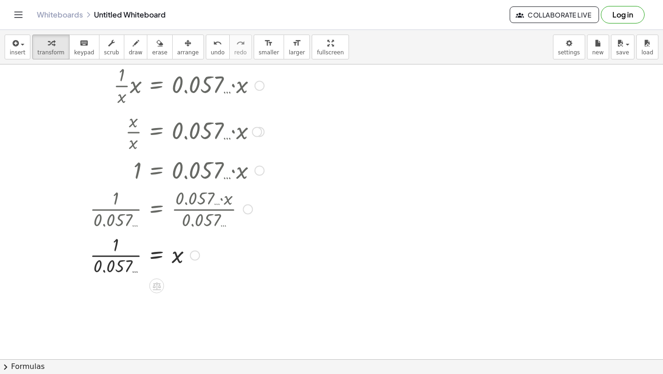
click at [130, 255] on div at bounding box center [195, 255] width 239 height 46
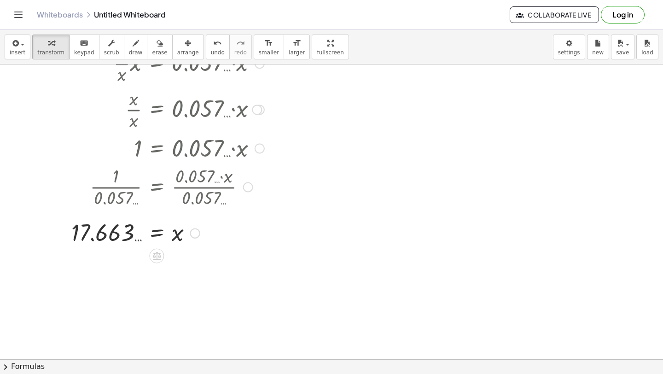
scroll to position [794, 0]
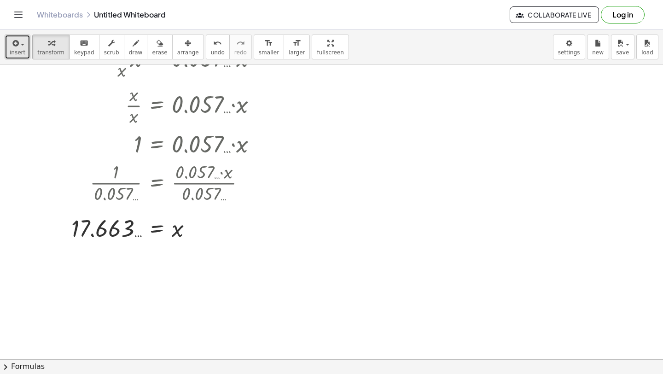
click at [5, 54] on button "insert" at bounding box center [18, 47] width 26 height 25
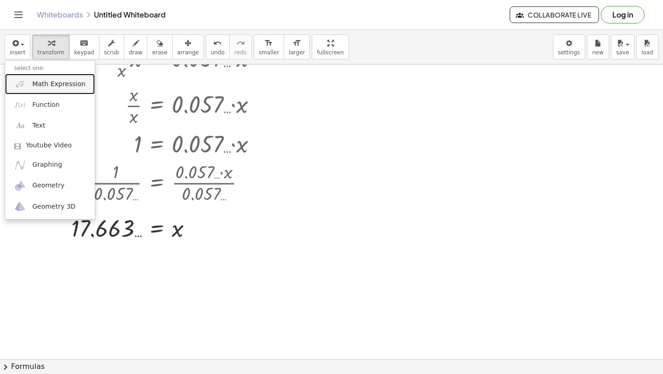
click at [24, 77] on link "Math Expression" at bounding box center [50, 84] width 90 height 21
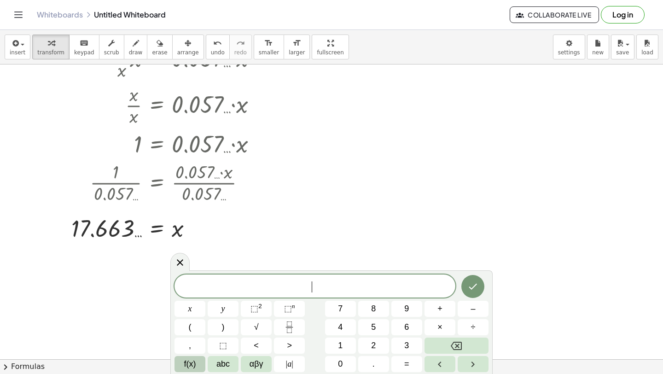
click at [186, 369] on span "f(x)" at bounding box center [190, 364] width 12 height 12
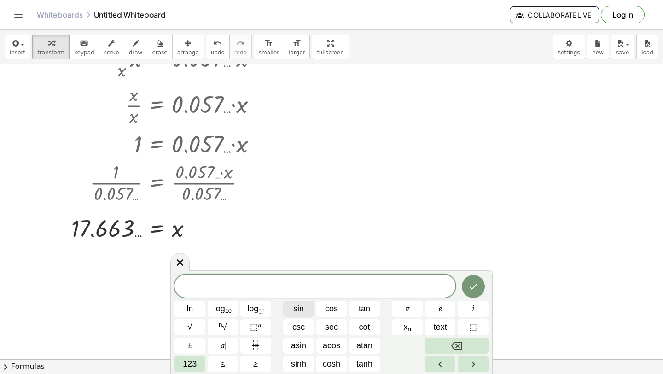
click at [292, 314] on button "sin" at bounding box center [298, 309] width 31 height 16
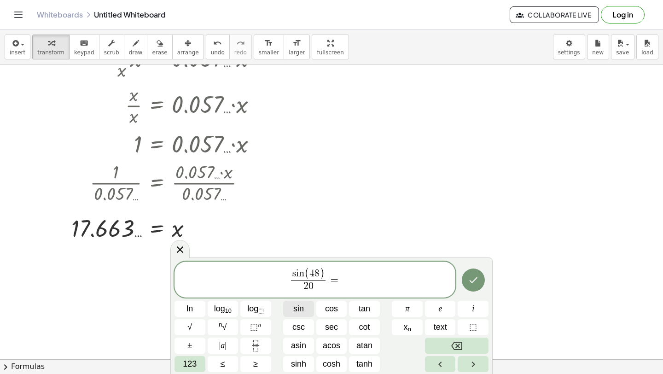
click at [296, 310] on span "sin" at bounding box center [298, 309] width 11 height 12
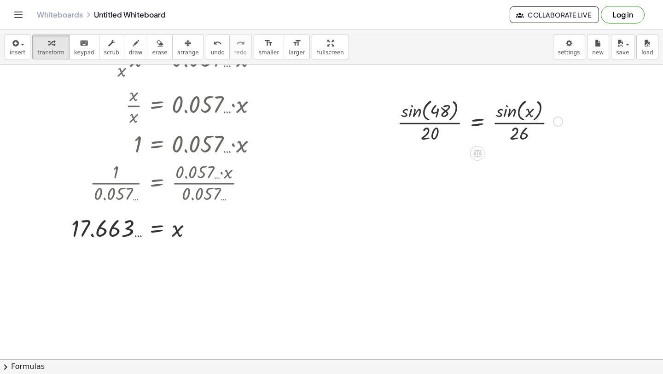
click at [411, 113] on div at bounding box center [480, 120] width 175 height 49
click at [422, 123] on div at bounding box center [485, 120] width 163 height 49
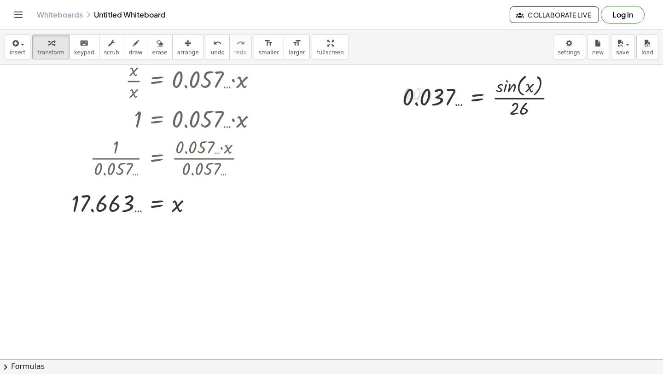
scroll to position [819, 0]
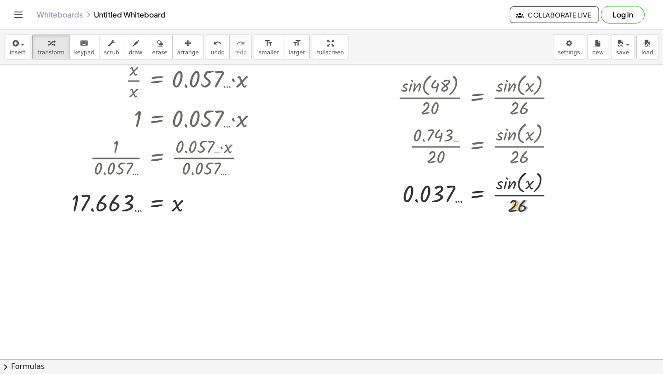
drag, startPoint x: 514, startPoint y: 205, endPoint x: 506, endPoint y: 205, distance: 7.8
click at [506, 205] on div at bounding box center [480, 193] width 175 height 49
drag, startPoint x: 516, startPoint y: 207, endPoint x: 484, endPoint y: 204, distance: 32.5
click at [484, 204] on div at bounding box center [480, 193] width 175 height 49
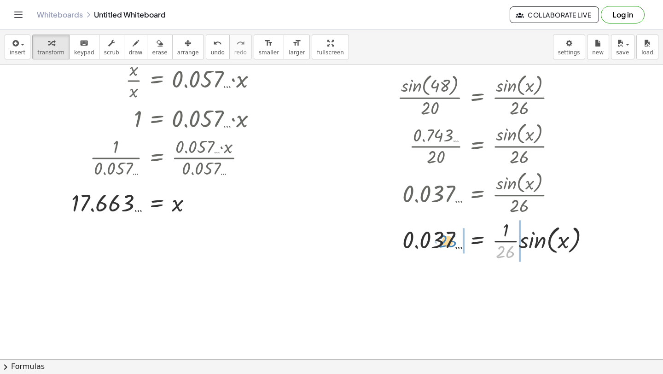
drag, startPoint x: 509, startPoint y: 248, endPoint x: 450, endPoint y: 238, distance: 59.0
click at [450, 238] on div at bounding box center [497, 240] width 209 height 46
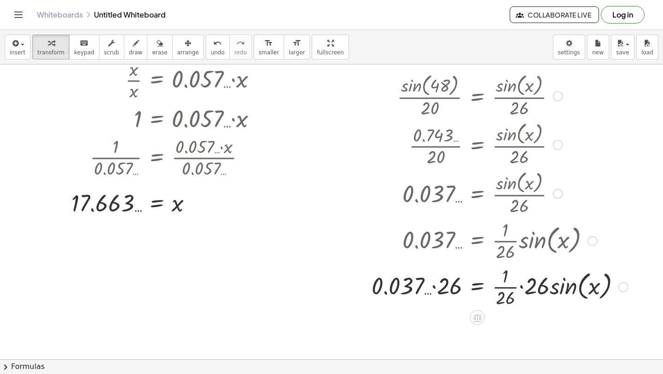
click at [523, 287] on div at bounding box center [500, 286] width 266 height 46
click at [509, 289] on div at bounding box center [484, 286] width 235 height 46
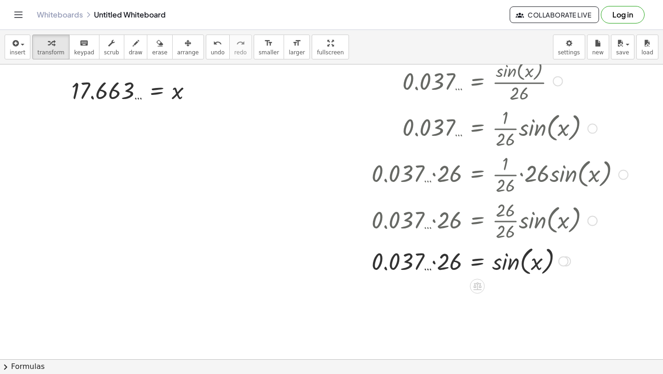
scroll to position [932, 0]
click at [430, 263] on div at bounding box center [500, 260] width 266 height 35
click at [432, 263] on div at bounding box center [500, 260] width 266 height 35
click at [436, 263] on div at bounding box center [500, 260] width 266 height 35
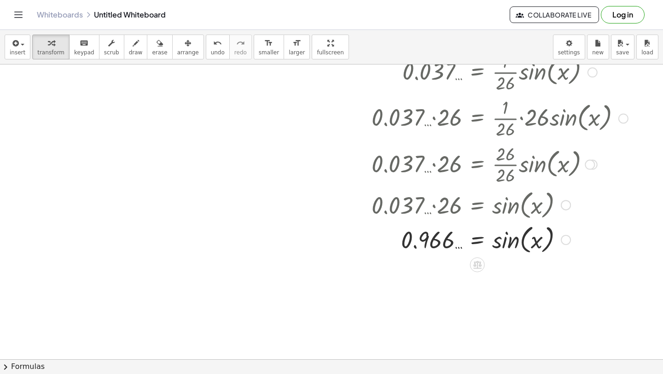
scroll to position [990, 0]
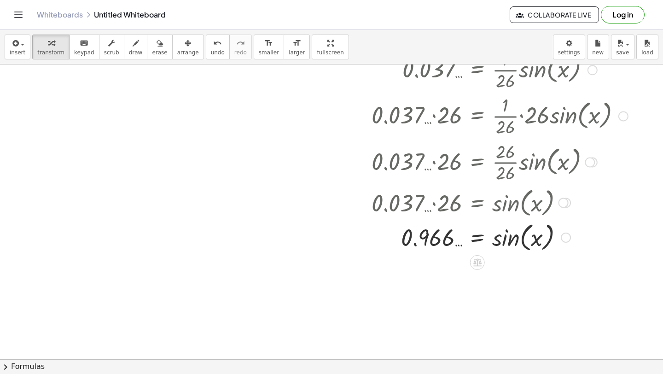
click at [495, 240] on div at bounding box center [500, 236] width 266 height 35
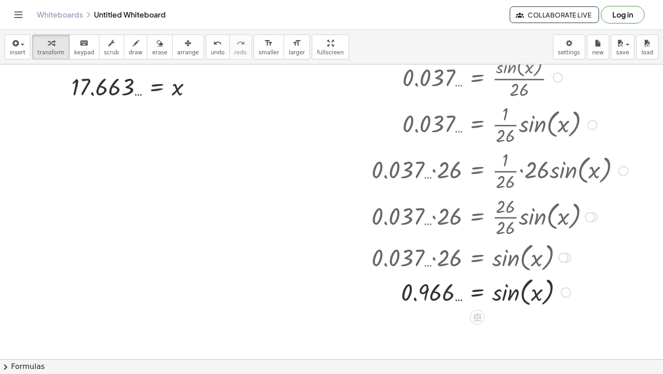
scroll to position [937, 0]
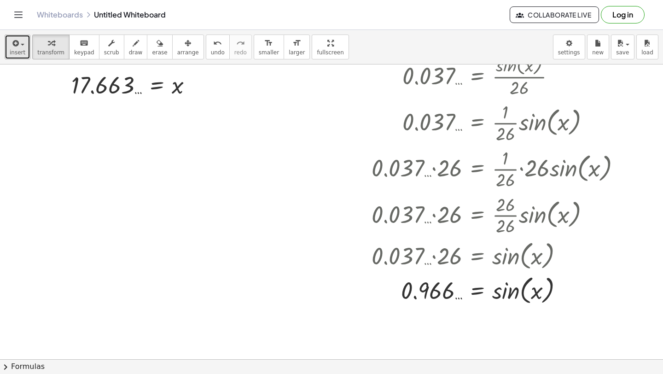
click at [14, 58] on button "insert" at bounding box center [18, 47] width 26 height 25
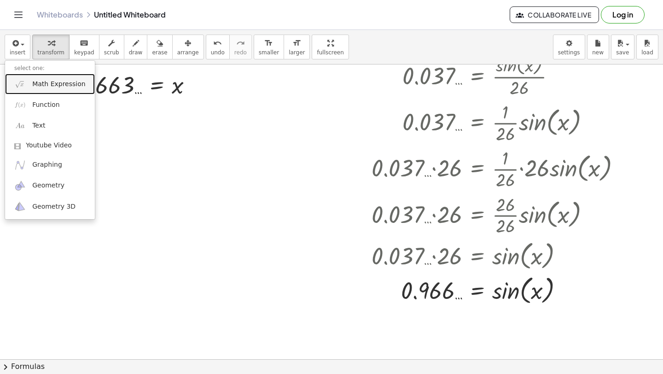
click at [18, 89] on img at bounding box center [20, 84] width 12 height 12
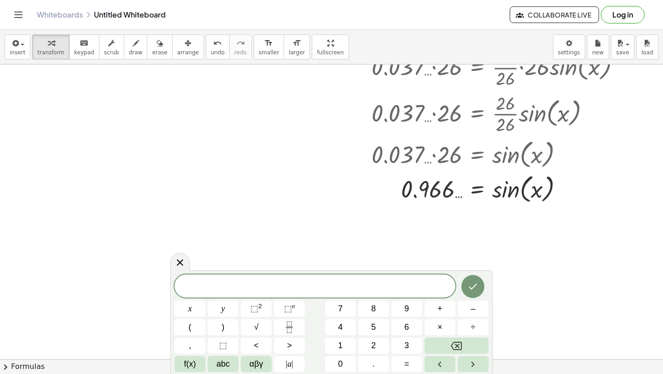
scroll to position [1039, 0]
click at [194, 366] on span "f(x)" at bounding box center [190, 364] width 12 height 12
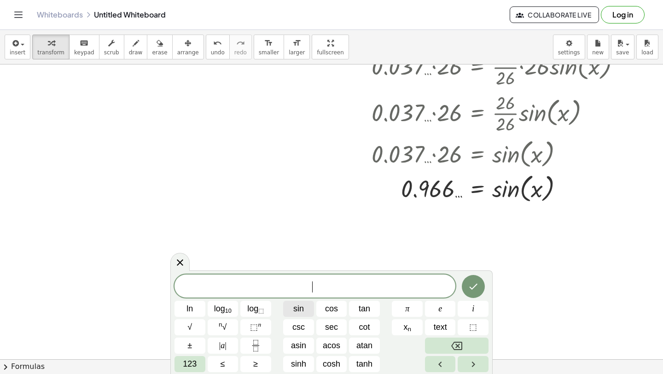
click at [299, 312] on span "sin" at bounding box center [298, 309] width 11 height 12
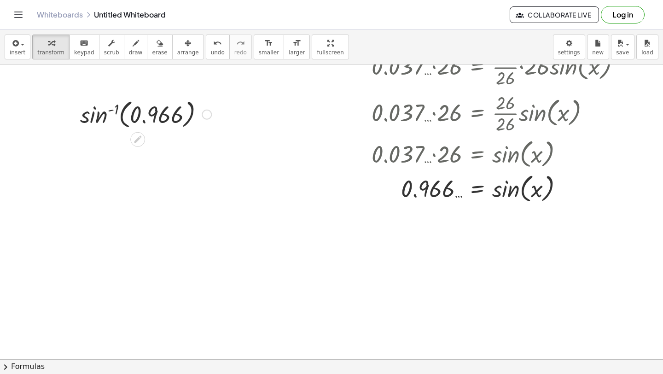
click at [108, 108] on div at bounding box center [146, 113] width 140 height 35
click at [102, 114] on div at bounding box center [146, 113] width 140 height 35
click at [102, 115] on div at bounding box center [146, 113] width 140 height 35
drag, startPoint x: 111, startPoint y: 114, endPoint x: 93, endPoint y: 121, distance: 19.5
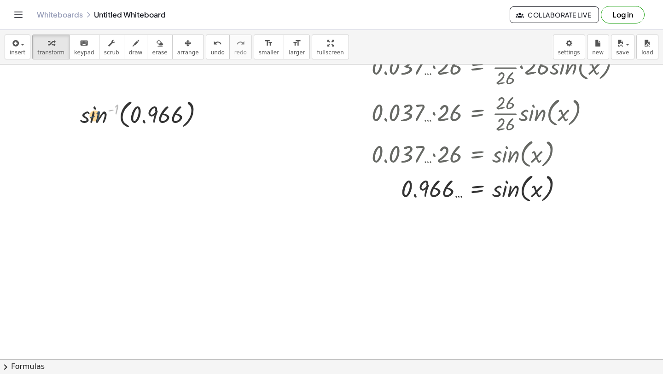
click at [93, 121] on div at bounding box center [146, 113] width 140 height 35
drag, startPoint x: 106, startPoint y: 110, endPoint x: 122, endPoint y: 109, distance: 16.1
click at [122, 110] on div at bounding box center [146, 113] width 140 height 35
click at [125, 110] on div at bounding box center [146, 113] width 140 height 35
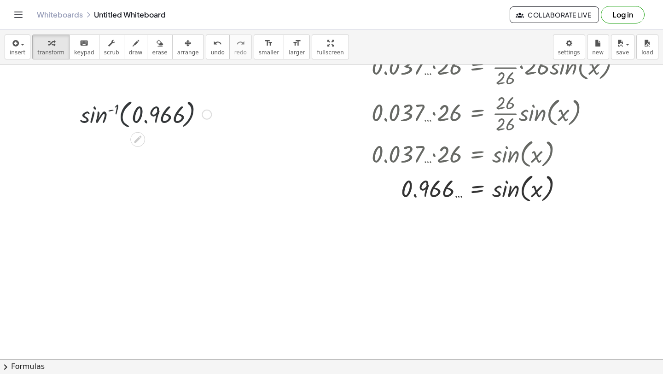
click at [113, 110] on div at bounding box center [146, 113] width 140 height 35
click at [100, 116] on div at bounding box center [146, 113] width 140 height 35
click at [100, 117] on div at bounding box center [146, 113] width 140 height 35
click at [5, 50] on button "insert" at bounding box center [18, 47] width 26 height 25
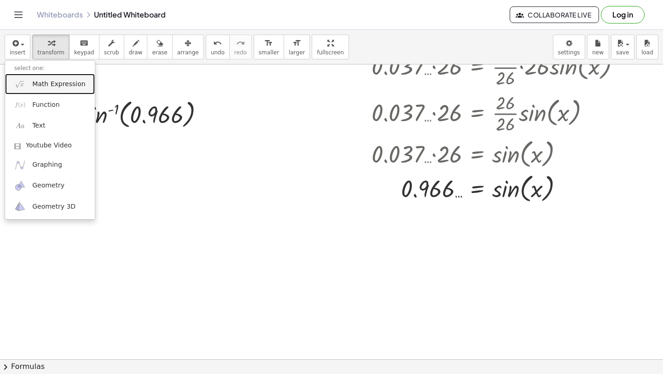
click at [38, 81] on span "Math Expression" at bounding box center [58, 84] width 53 height 9
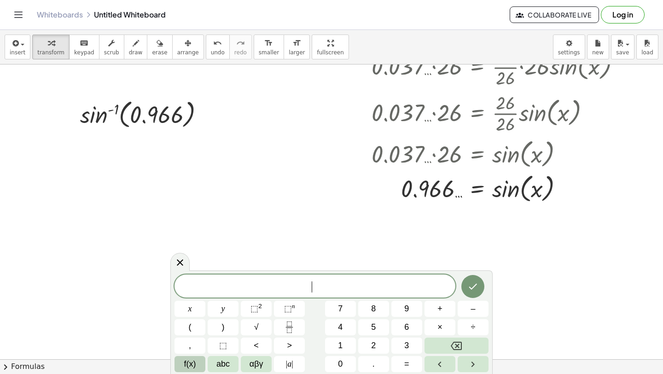
click at [188, 363] on span "f(x)" at bounding box center [190, 364] width 12 height 12
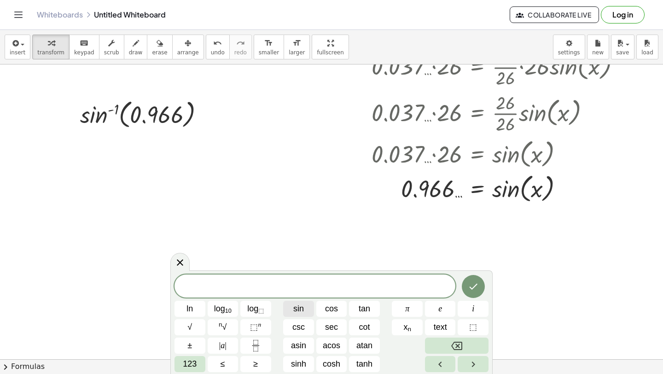
click at [301, 313] on span "sin" at bounding box center [298, 309] width 11 height 12
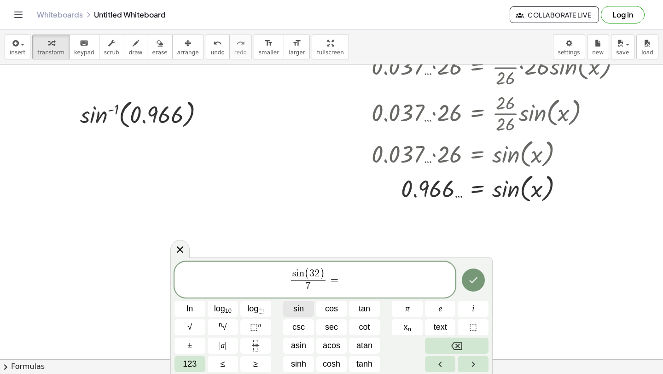
click at [309, 310] on button "sin" at bounding box center [298, 309] width 31 height 16
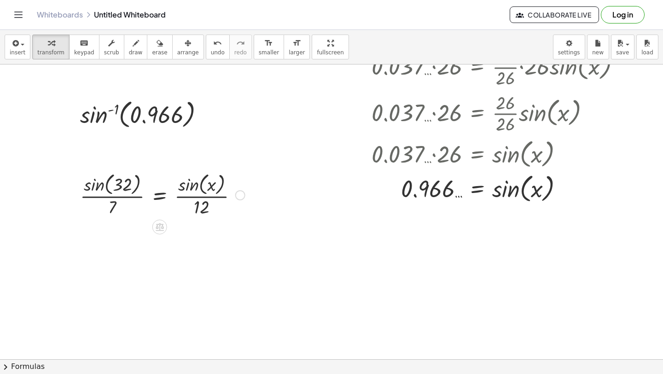
click at [99, 189] on div at bounding box center [163, 194] width 174 height 49
click at [108, 196] on div at bounding box center [168, 194] width 163 height 49
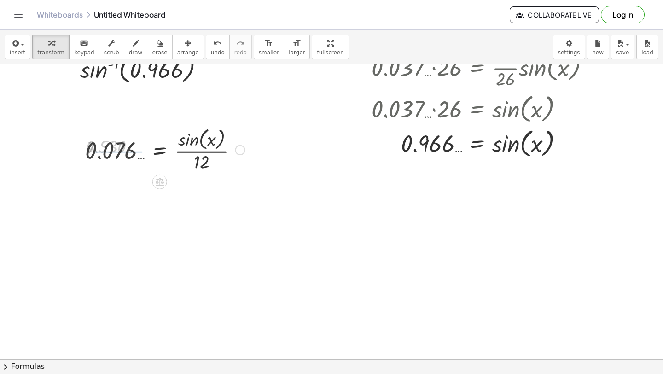
scroll to position [1085, 0]
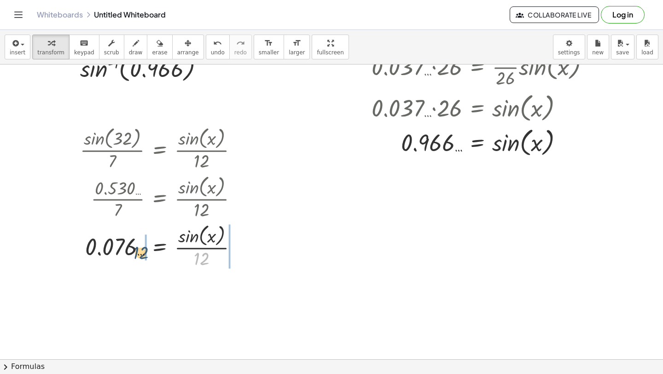
drag, startPoint x: 199, startPoint y: 254, endPoint x: 137, endPoint y: 246, distance: 62.2
click at [136, 246] on div at bounding box center [163, 246] width 174 height 49
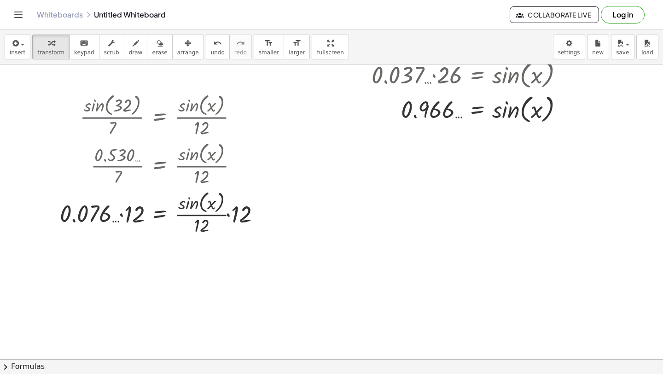
scroll to position [1121, 0]
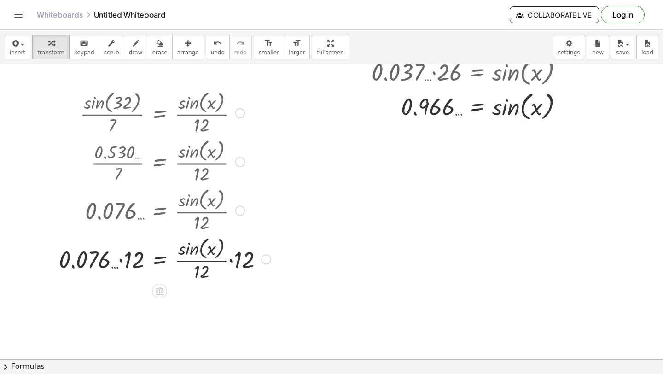
click at [233, 263] on div at bounding box center [164, 258] width 221 height 49
click at [220, 260] on div at bounding box center [159, 258] width 211 height 49
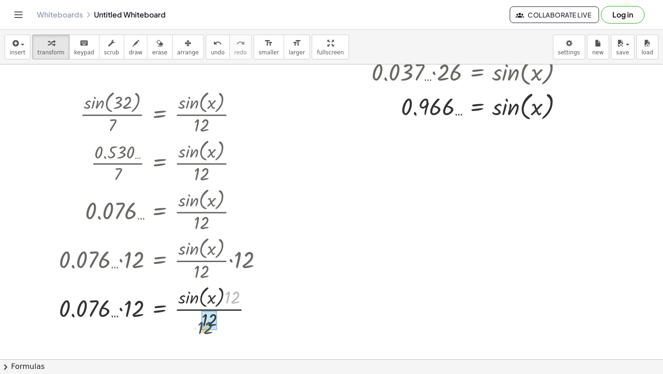
drag, startPoint x: 234, startPoint y: 294, endPoint x: 207, endPoint y: 325, distance: 41.4
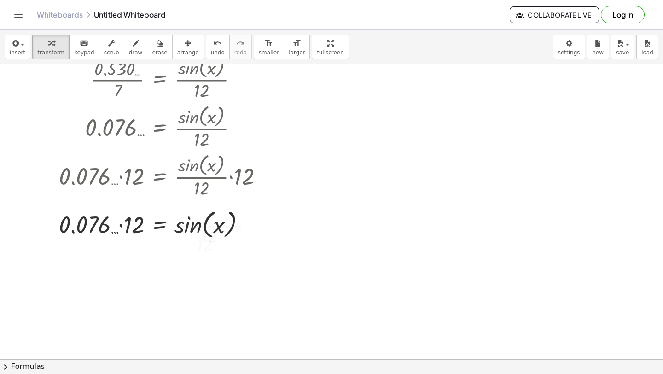
scroll to position [1208, 0]
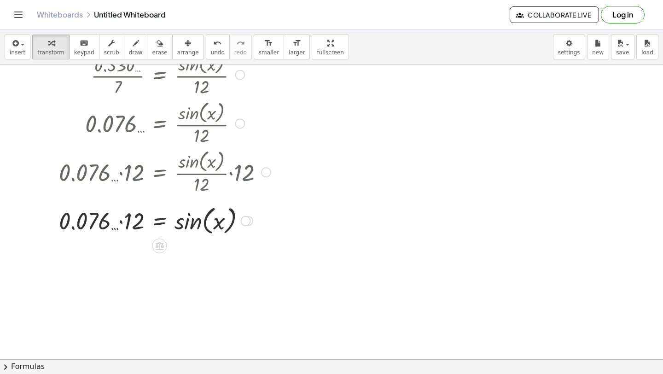
click at [122, 223] on div at bounding box center [164, 220] width 221 height 35
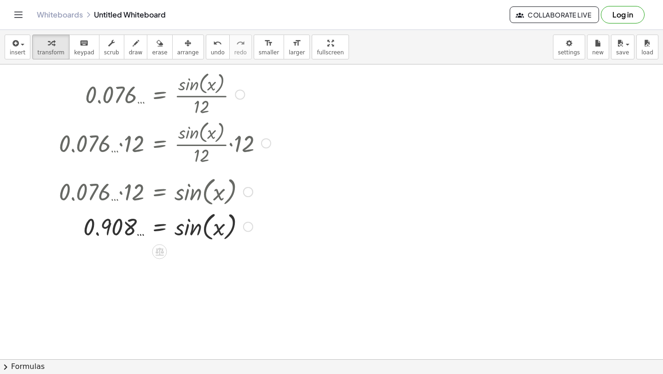
scroll to position [1240, 0]
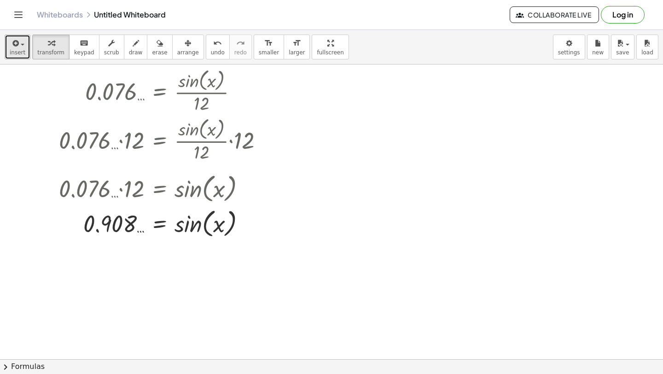
click at [10, 50] on span "insert" at bounding box center [18, 52] width 16 height 6
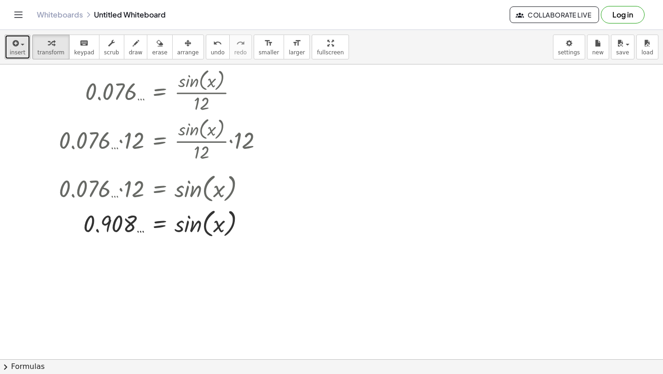
click at [14, 52] on span "insert" at bounding box center [18, 52] width 16 height 6
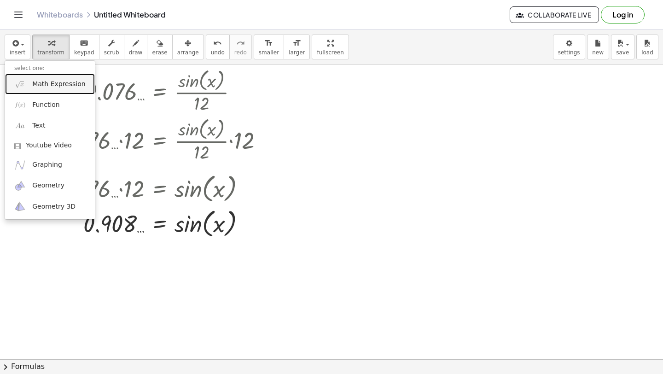
click at [38, 89] on link "Math Expression" at bounding box center [50, 84] width 90 height 21
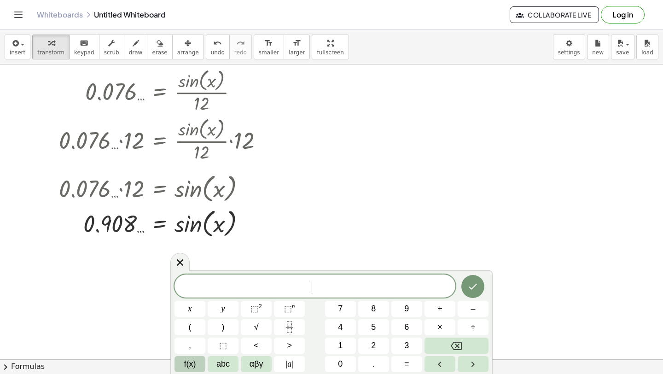
click at [188, 367] on span "f(x)" at bounding box center [190, 364] width 12 height 12
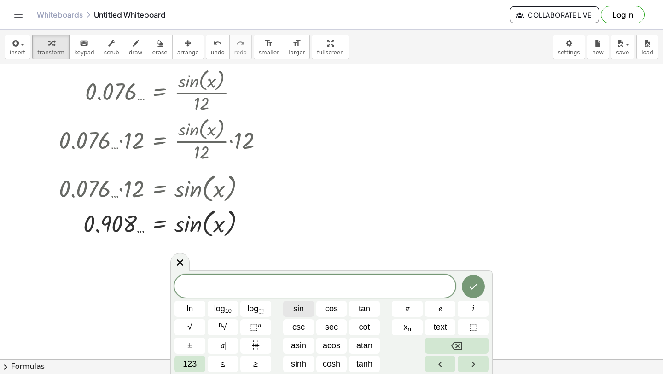
click at [295, 315] on button "sin" at bounding box center [298, 309] width 31 height 16
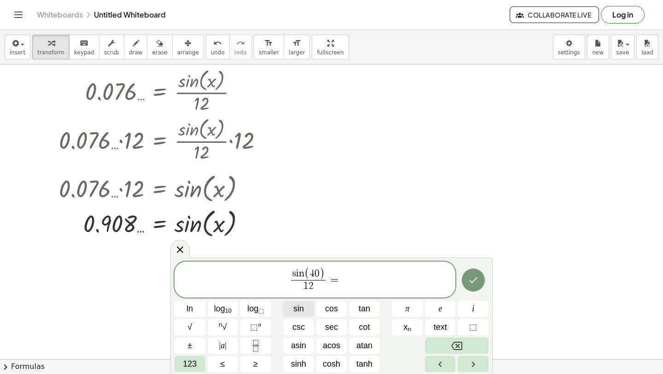
click at [297, 307] on span "sin" at bounding box center [298, 309] width 11 height 12
click at [340, 281] on span "s i n ( 4 0 ) 1 2 ​ = s i n 1 1 0" at bounding box center [315, 279] width 84 height 24
click at [368, 281] on span "s i n ( 4 0 ) 1 2 ​ = s i n ( ​ 1 1 0 )" at bounding box center [315, 280] width 281 height 26
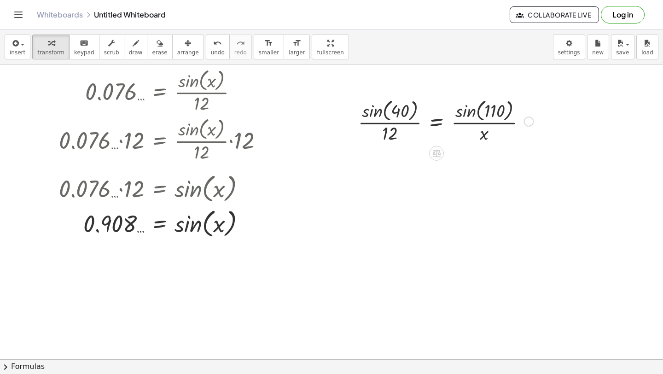
click at [368, 115] on div at bounding box center [446, 120] width 184 height 49
click at [450, 110] on div at bounding box center [451, 120] width 176 height 49
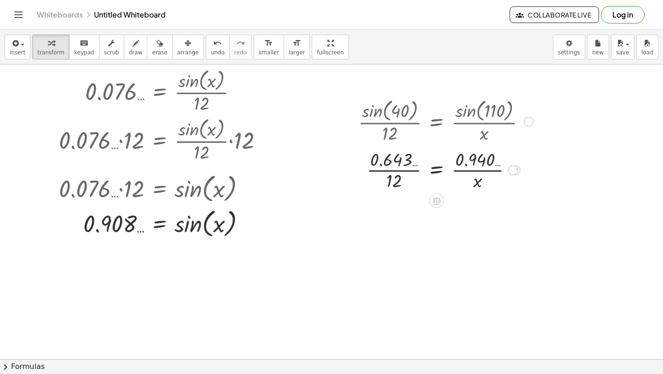
click at [393, 175] on div at bounding box center [446, 169] width 184 height 46
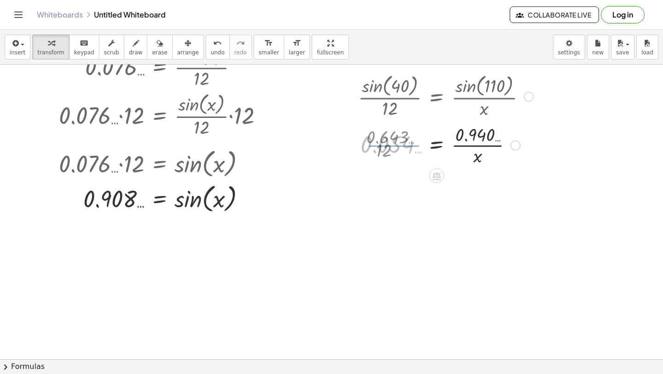
scroll to position [1268, 0]
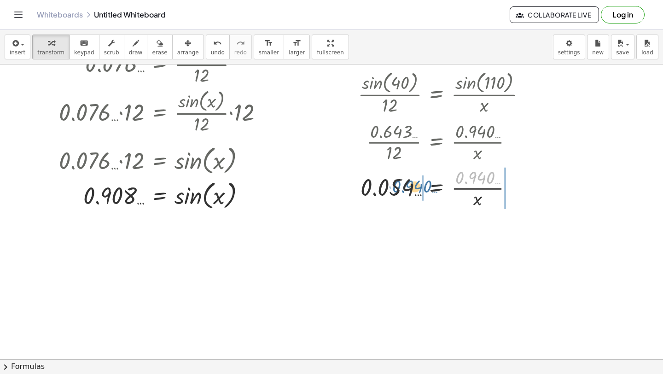
drag, startPoint x: 474, startPoint y: 178, endPoint x: 412, endPoint y: 187, distance: 63.3
click at [412, 187] on div at bounding box center [446, 187] width 184 height 46
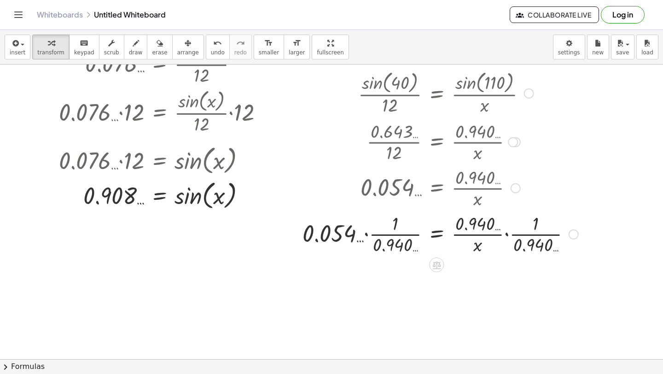
click at [508, 237] on div at bounding box center [440, 234] width 285 height 46
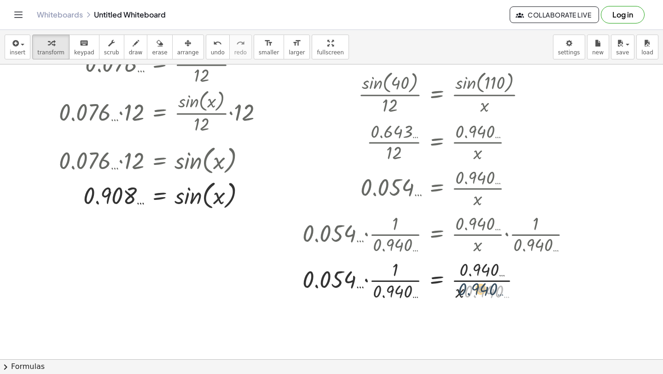
drag, startPoint x: 474, startPoint y: 251, endPoint x: 468, endPoint y: 249, distance: 6.4
click at [437, 94] on div "· sin ( , 40 ) · 12 = · sin ( , 110 ) · x · 0.643 … · 12 = · sin ( , 110 ) · x …" at bounding box center [437, 94] width 0 height 0
drag, startPoint x: 459, startPoint y: 296, endPoint x: 451, endPoint y: 284, distance: 14.2
click at [451, 284] on div at bounding box center [440, 280] width 285 height 46
click at [471, 284] on div at bounding box center [440, 280] width 285 height 46
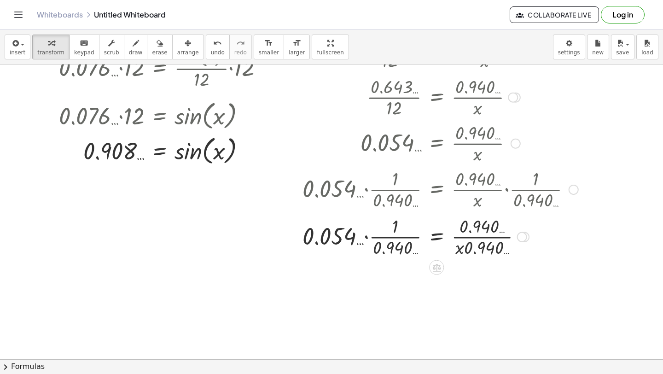
scroll to position [1314, 0]
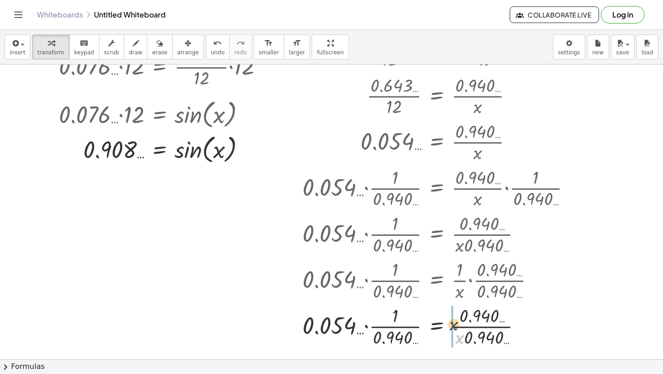
drag, startPoint x: 458, startPoint y: 339, endPoint x: 452, endPoint y: 327, distance: 14.2
click at [479, 328] on div at bounding box center [440, 326] width 285 height 46
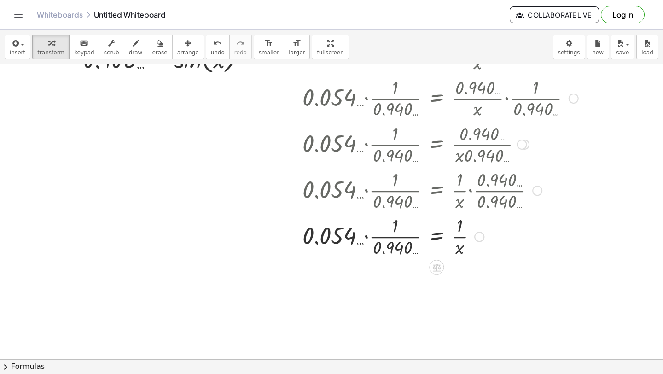
scroll to position [1410, 0]
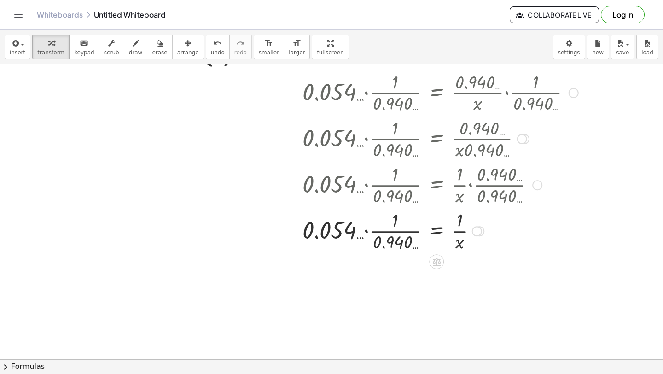
click at [391, 228] on div at bounding box center [440, 230] width 285 height 46
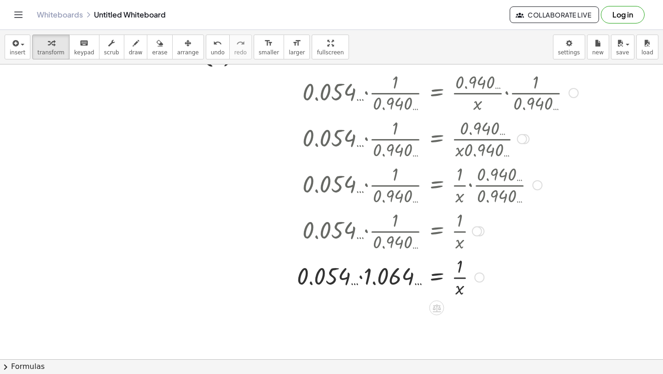
click at [360, 284] on div at bounding box center [437, 276] width 291 height 46
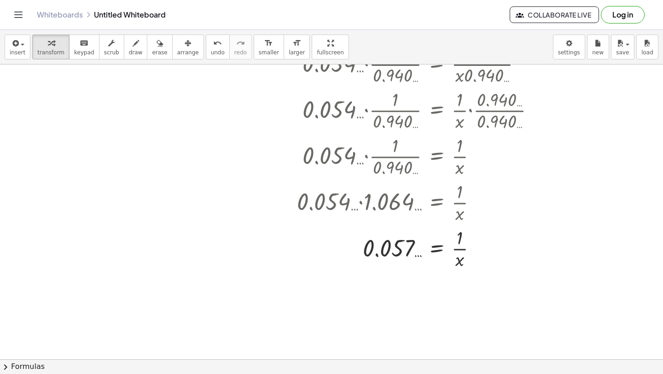
scroll to position [1485, 0]
click at [459, 247] on div at bounding box center [437, 247] width 291 height 46
click at [434, 244] on div at bounding box center [437, 247] width 291 height 46
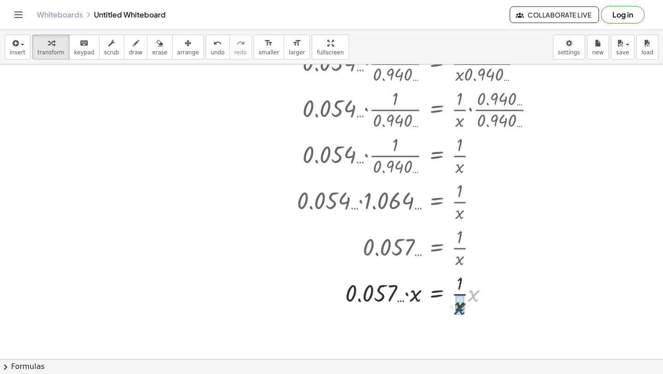
drag, startPoint x: 473, startPoint y: 298, endPoint x: 459, endPoint y: 310, distance: 18.6
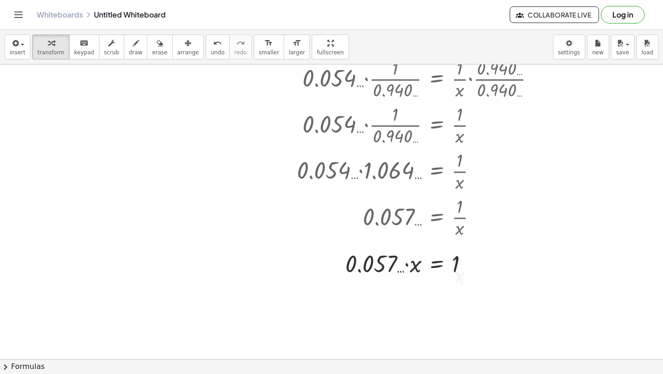
scroll to position [1517, 0]
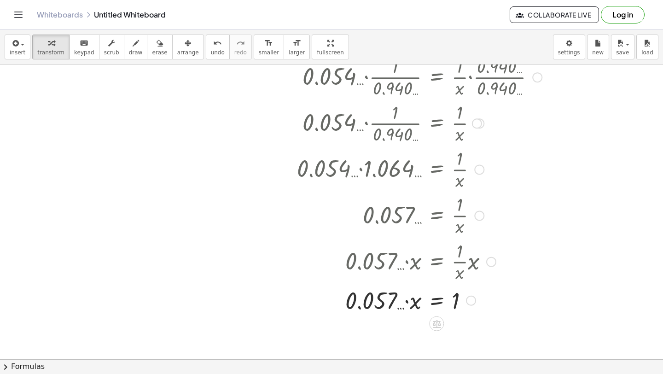
click at [405, 300] on div at bounding box center [437, 299] width 291 height 31
click at [410, 302] on div at bounding box center [437, 299] width 291 height 31
click at [409, 302] on div at bounding box center [437, 299] width 291 height 31
click at [408, 302] on div at bounding box center [437, 299] width 291 height 31
drag, startPoint x: 419, startPoint y: 302, endPoint x: 394, endPoint y: 300, distance: 24.9
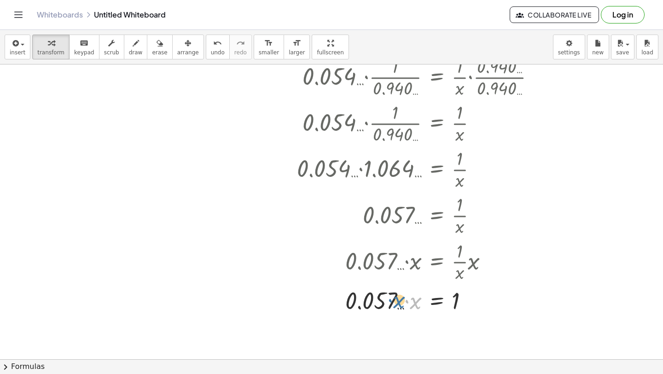
click at [394, 300] on div at bounding box center [437, 299] width 291 height 31
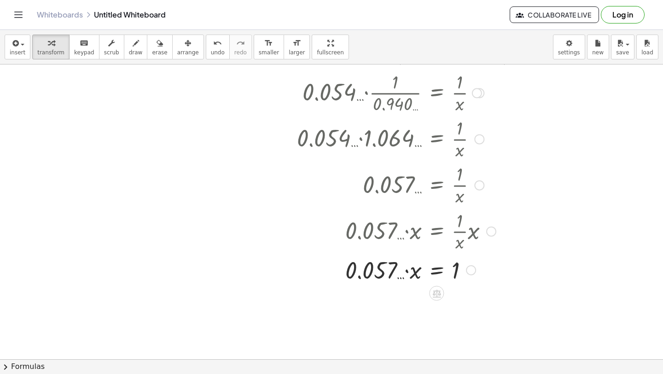
scroll to position [1555, 0]
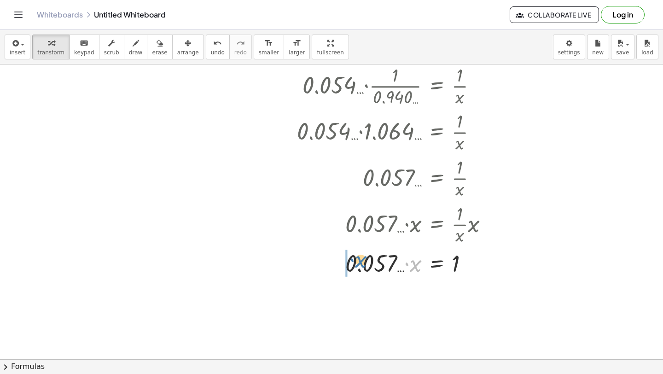
drag, startPoint x: 412, startPoint y: 266, endPoint x: 355, endPoint y: 264, distance: 57.6
click at [355, 263] on div at bounding box center [437, 262] width 291 height 31
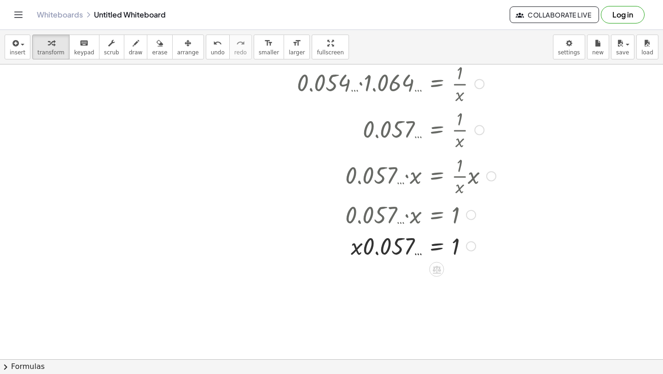
scroll to position [1616, 0]
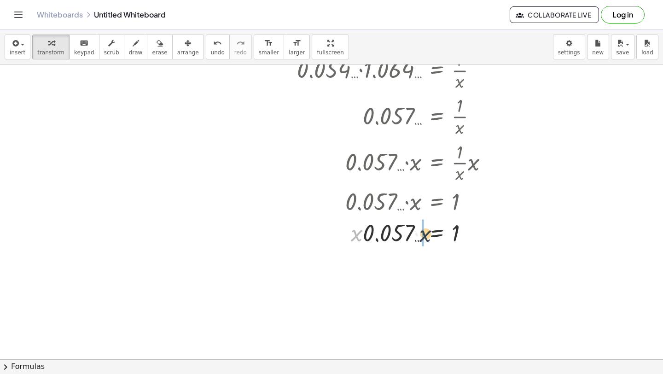
drag, startPoint x: 353, startPoint y: 234, endPoint x: 422, endPoint y: 233, distance: 69.1
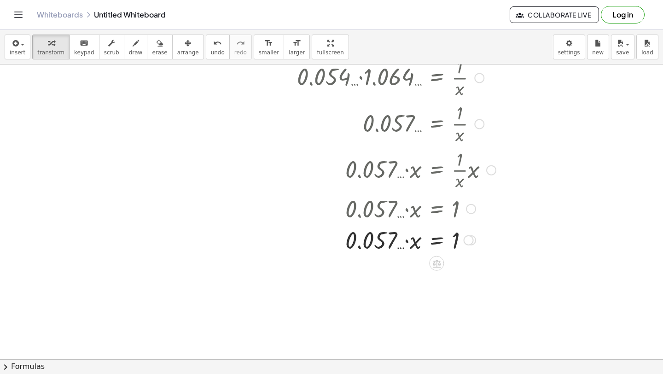
scroll to position [1656, 0]
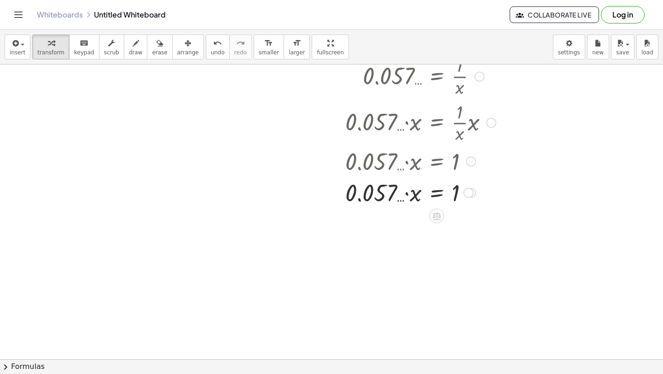
click at [436, 197] on div at bounding box center [437, 191] width 291 height 31
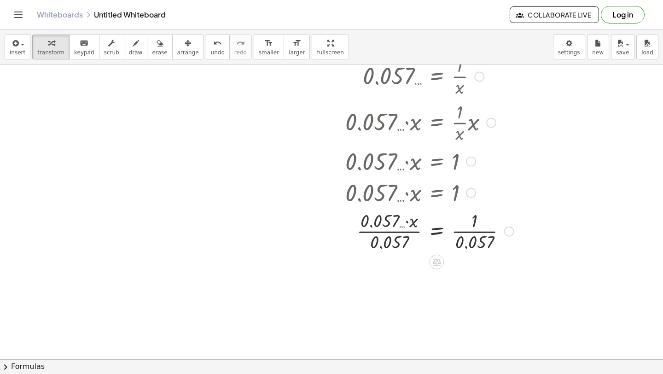
click at [387, 232] on div at bounding box center [437, 231] width 291 height 46
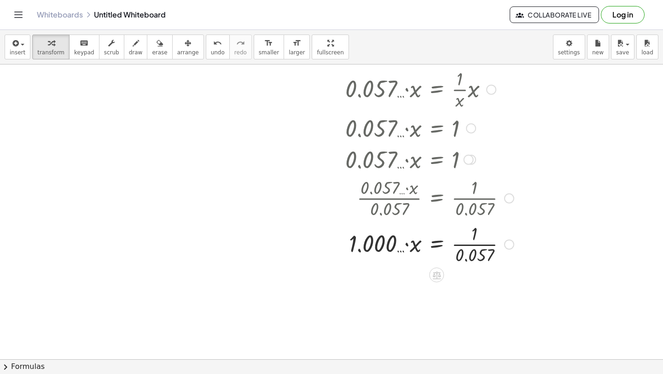
scroll to position [1691, 0]
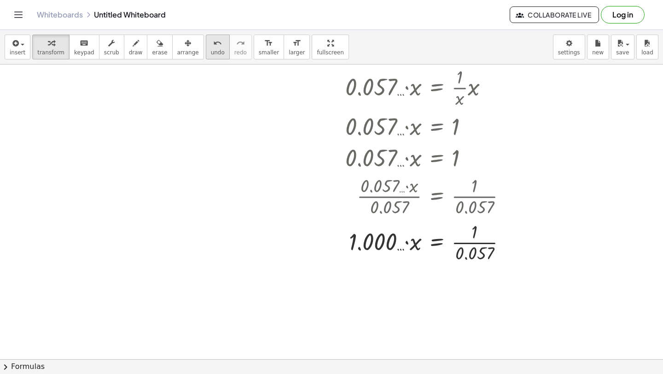
click at [215, 50] on span "undo" at bounding box center [218, 52] width 14 height 6
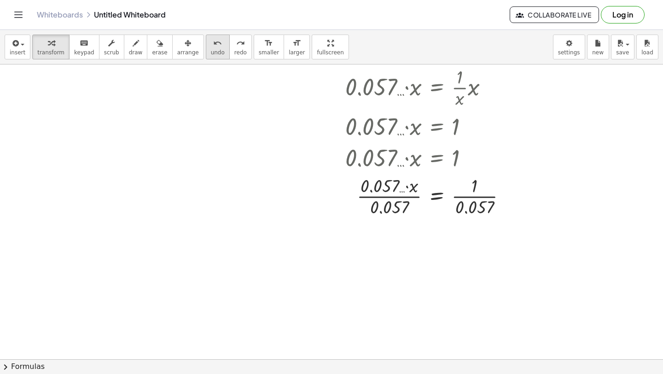
click at [215, 55] on span "undo" at bounding box center [218, 52] width 14 height 6
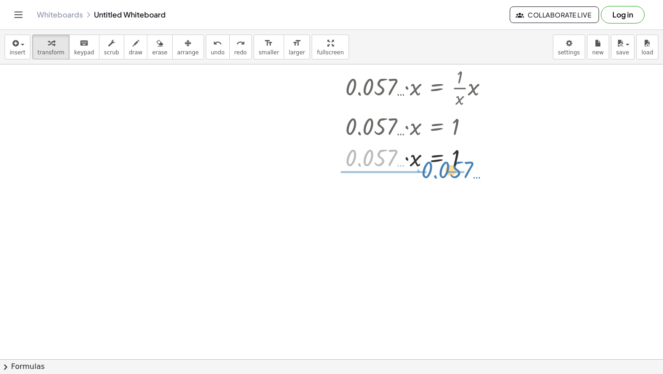
drag, startPoint x: 370, startPoint y: 170, endPoint x: 446, endPoint y: 182, distance: 77.0
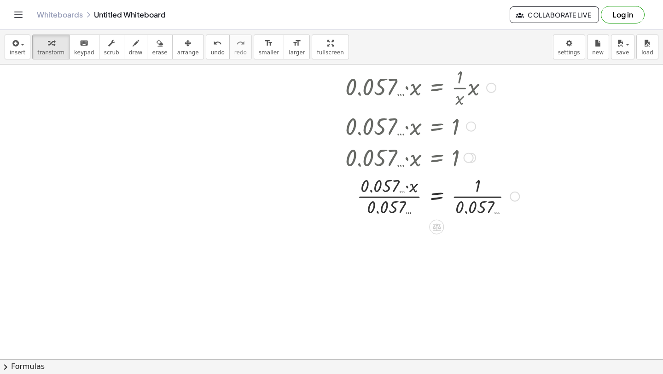
click at [384, 200] on div at bounding box center [437, 196] width 291 height 46
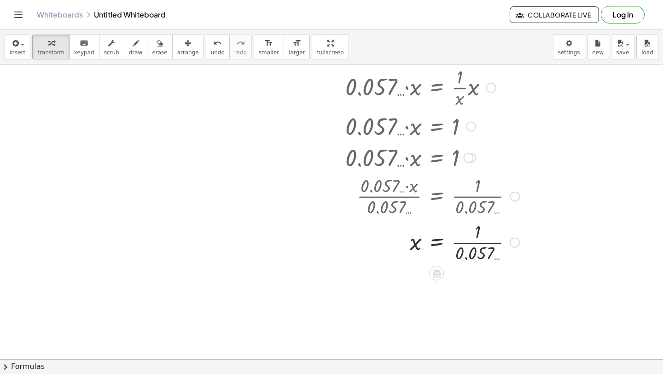
click at [479, 244] on div at bounding box center [437, 242] width 291 height 46
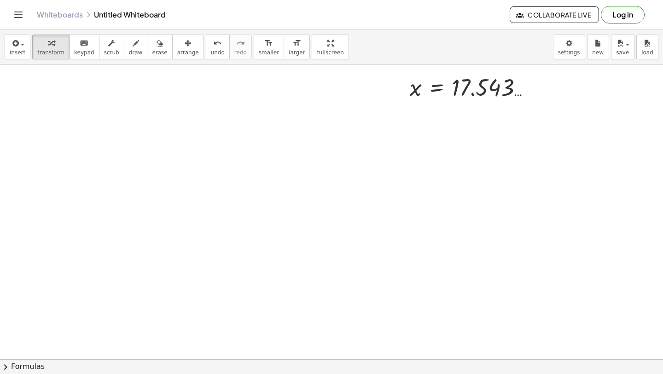
scroll to position [1849, 0]
click at [11, 52] on span "insert" at bounding box center [18, 52] width 16 height 6
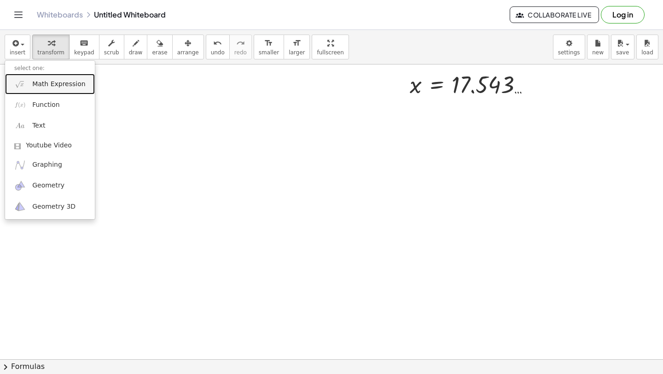
click at [27, 82] on link "Math Expression" at bounding box center [50, 84] width 90 height 21
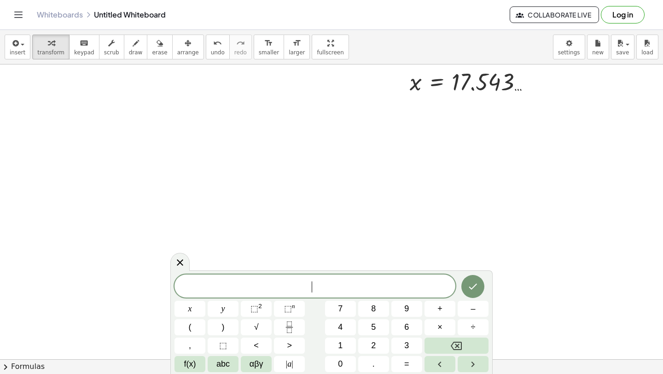
scroll to position [1852, 0]
click at [189, 363] on span "f(x)" at bounding box center [190, 364] width 12 height 12
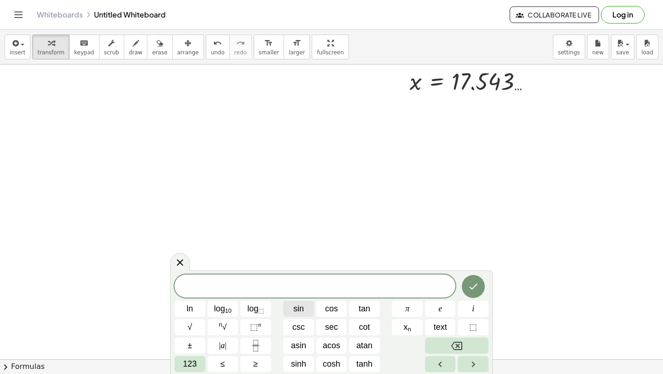
click at [303, 313] on span "sin" at bounding box center [298, 309] width 11 height 12
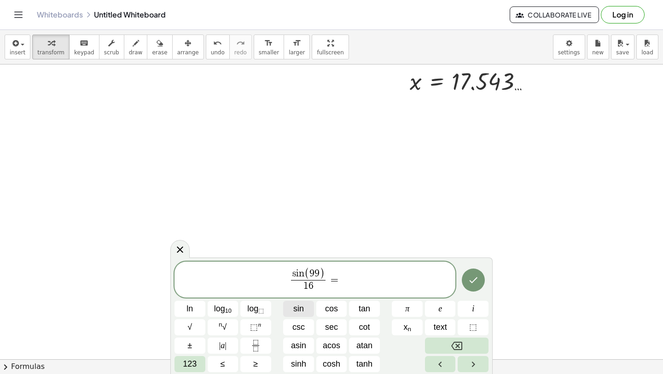
click at [303, 313] on span "sin" at bounding box center [298, 309] width 11 height 12
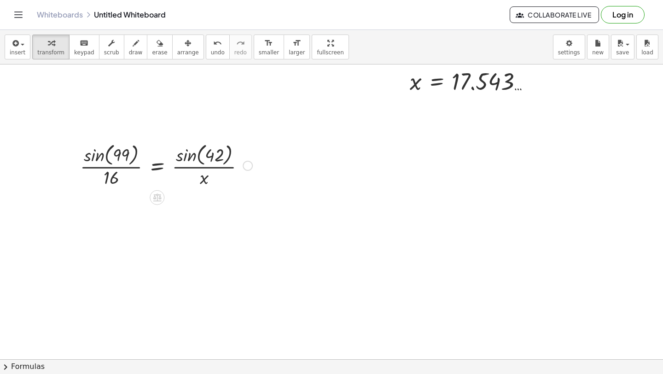
click at [192, 159] on div at bounding box center [166, 164] width 181 height 49
click at [93, 158] on div at bounding box center [161, 164] width 171 height 49
click at [95, 165] on div at bounding box center [166, 165] width 181 height 46
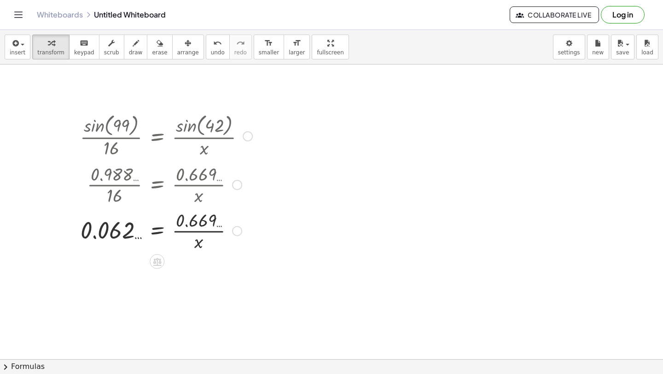
scroll to position [1879, 0]
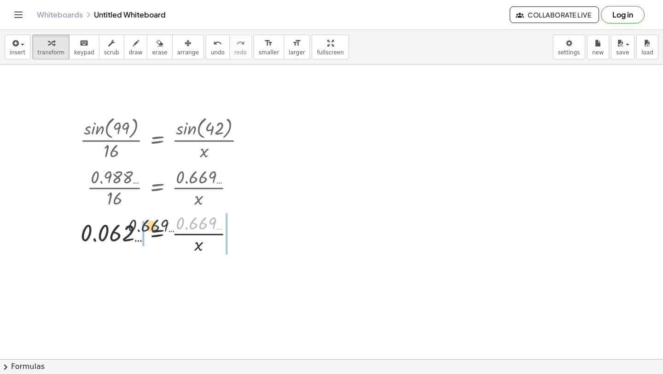
drag, startPoint x: 197, startPoint y: 222, endPoint x: 132, endPoint y: 229, distance: 65.0
click at [132, 229] on div at bounding box center [166, 233] width 181 height 46
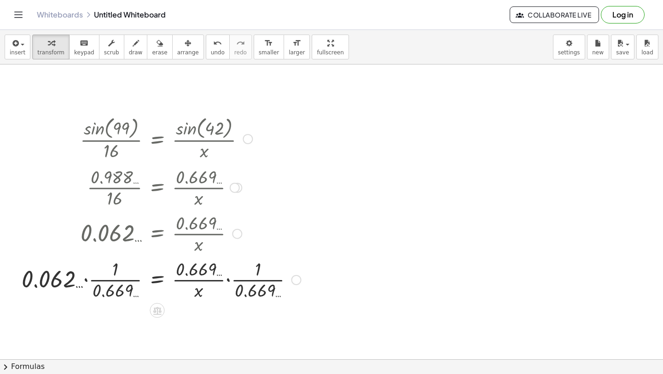
click at [228, 282] on div at bounding box center [161, 279] width 288 height 46
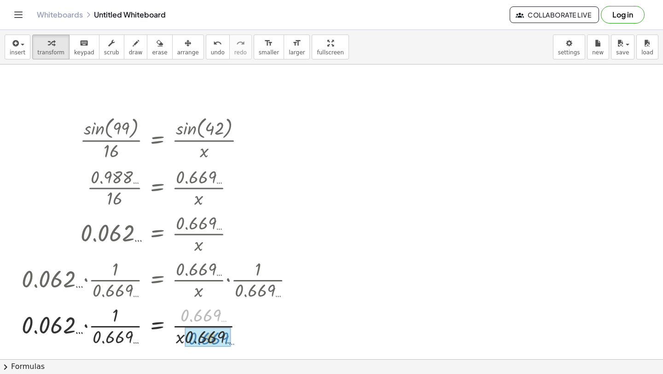
drag, startPoint x: 206, startPoint y: 271, endPoint x: 214, endPoint y: 292, distance: 21.9
click at [157, 139] on div "· sin ( , 99 ) · 16 = · sin ( , 42 ) · x · sin ( , 99 ) · 16 = · 0.669 … · x · …" at bounding box center [157, 139] width 0 height 0
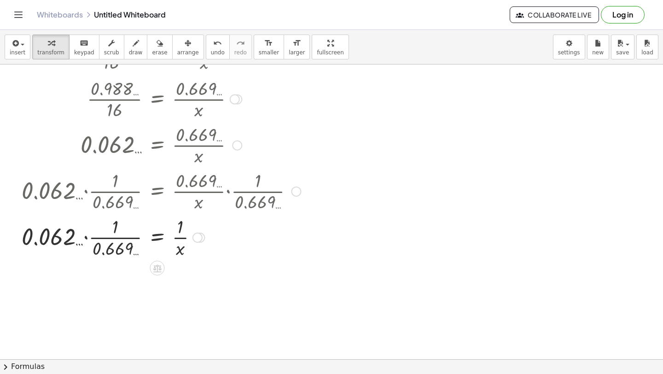
scroll to position [1978, 0]
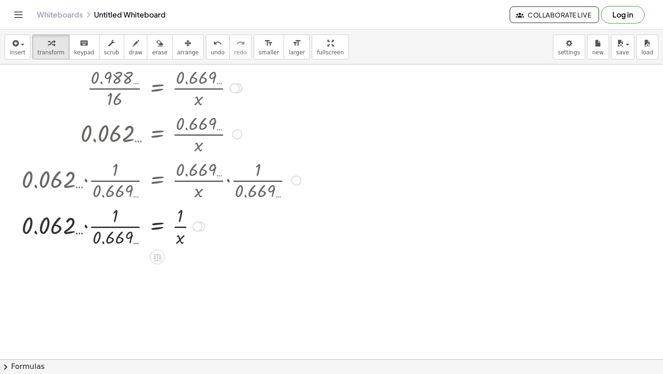
click at [84, 226] on div at bounding box center [161, 226] width 288 height 46
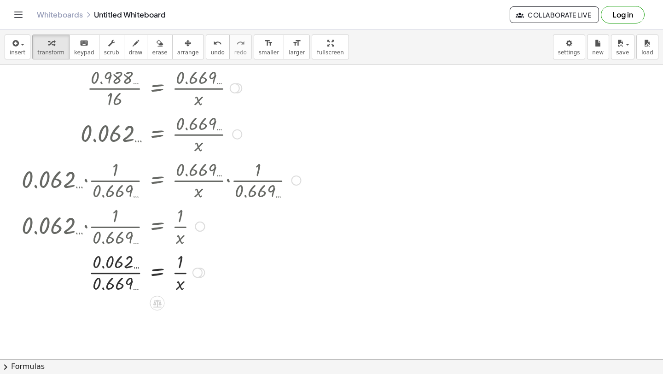
click at [105, 277] on div at bounding box center [161, 272] width 288 height 46
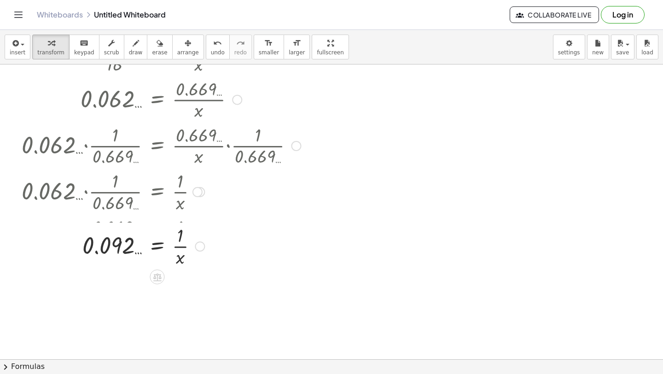
scroll to position [2022, 0]
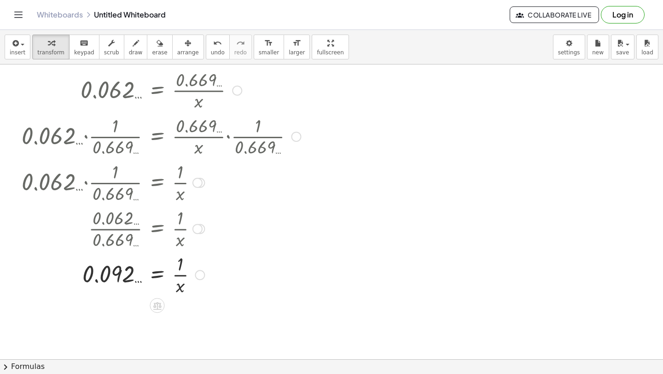
click at [160, 277] on div at bounding box center [161, 274] width 288 height 46
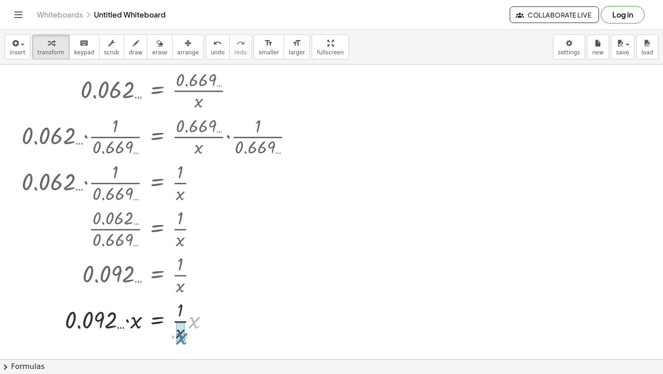
drag, startPoint x: 193, startPoint y: 322, endPoint x: 180, endPoint y: 336, distance: 19.2
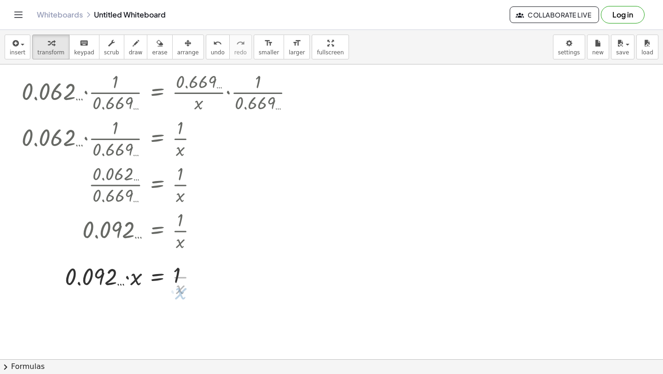
scroll to position [2067, 0]
click at [129, 279] on div at bounding box center [161, 274] width 288 height 31
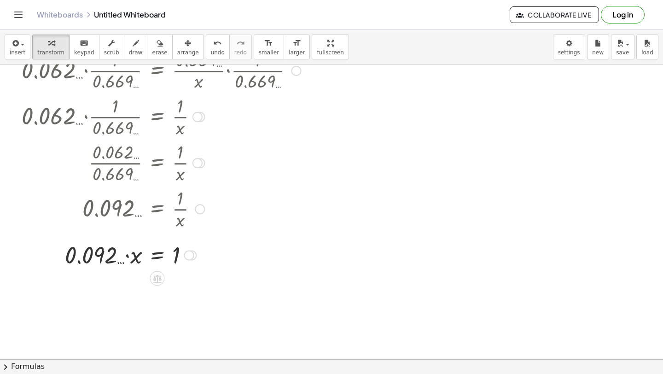
scroll to position [2098, 0]
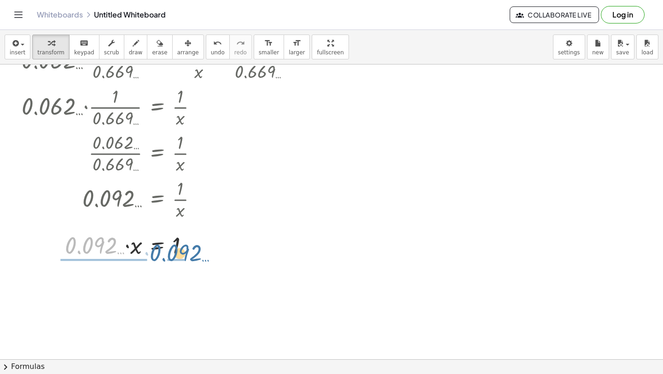
drag, startPoint x: 97, startPoint y: 245, endPoint x: 180, endPoint y: 251, distance: 83.1
click at [180, 253] on div at bounding box center [161, 244] width 288 height 31
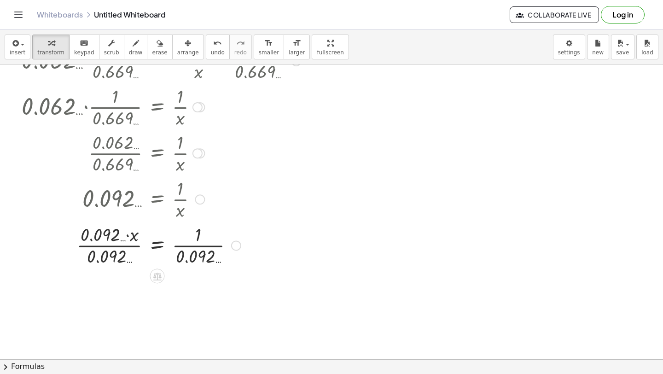
click at [108, 249] on div at bounding box center [161, 245] width 288 height 46
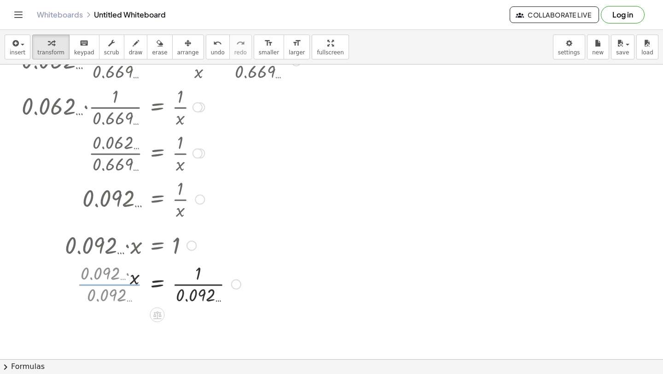
scroll to position [2137, 0]
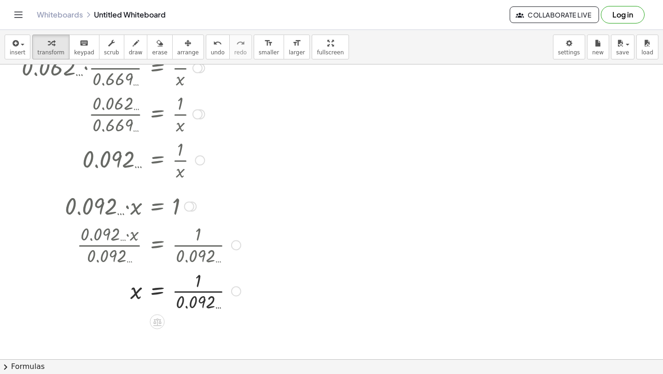
click at [185, 292] on div at bounding box center [161, 291] width 288 height 46
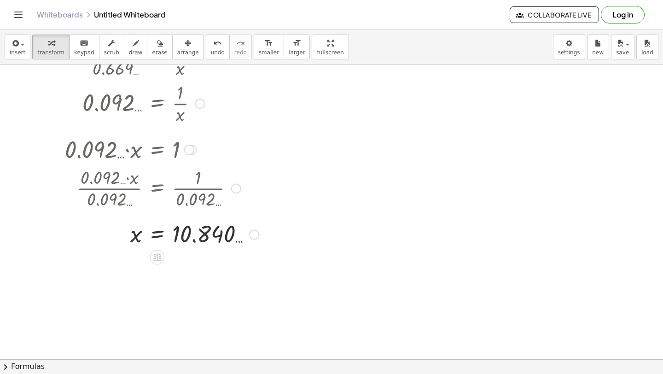
scroll to position [2196, 0]
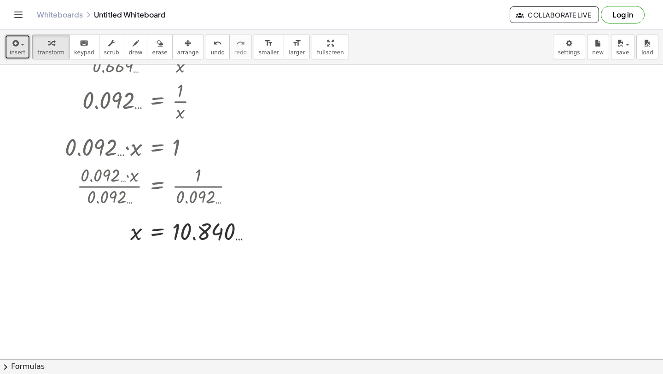
click at [8, 52] on button "insert" at bounding box center [18, 47] width 26 height 25
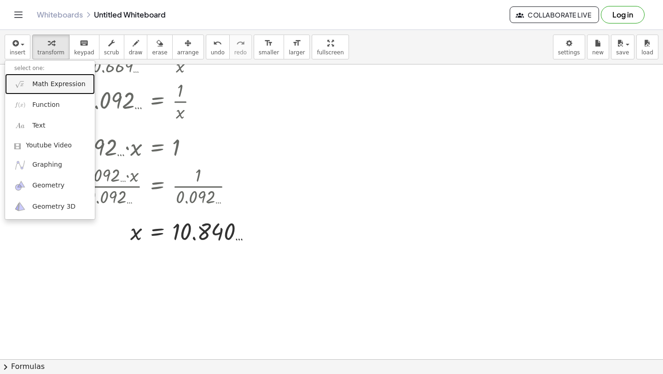
click at [18, 76] on link "Math Expression" at bounding box center [50, 84] width 90 height 21
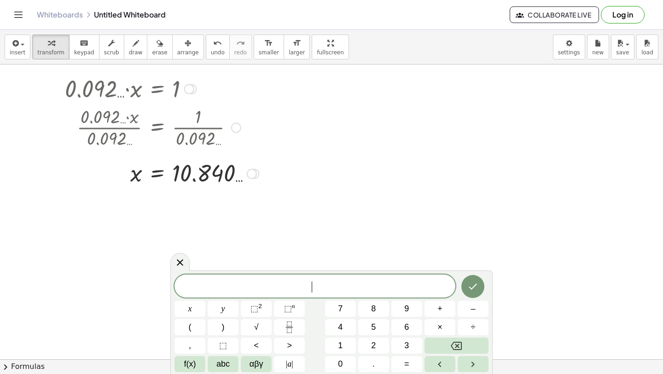
scroll to position [2254, 0]
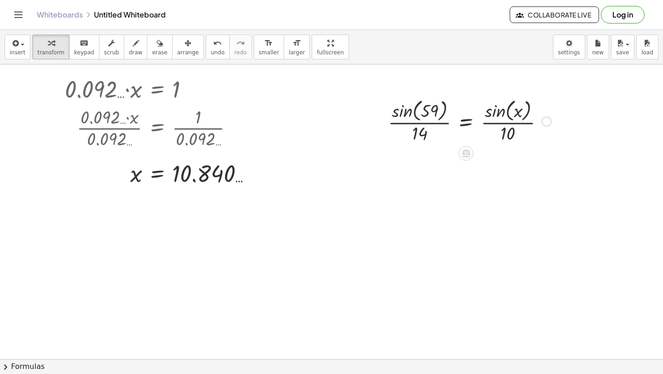
click at [394, 103] on div at bounding box center [470, 120] width 172 height 49
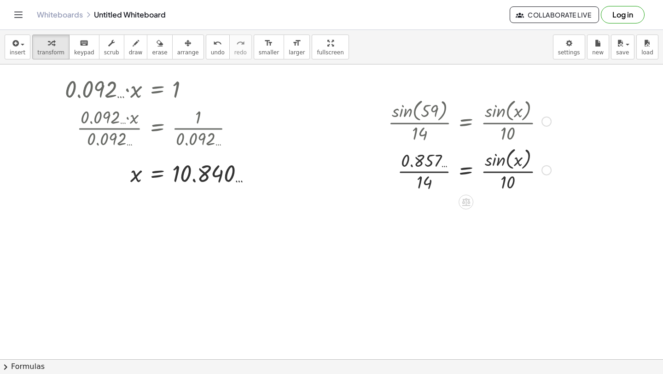
click at [492, 158] on div at bounding box center [470, 169] width 172 height 49
click at [429, 174] on div at bounding box center [470, 169] width 172 height 49
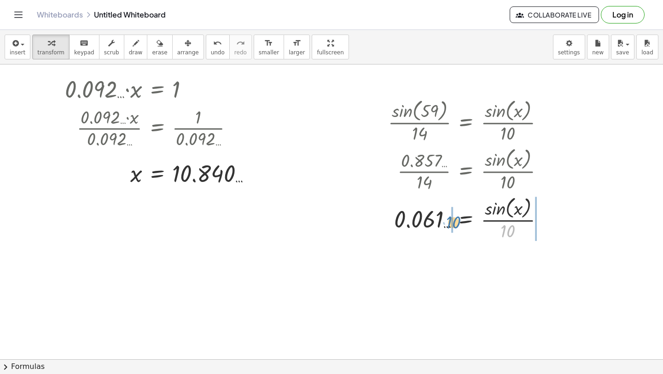
drag, startPoint x: 505, startPoint y: 230, endPoint x: 448, endPoint y: 219, distance: 58.5
click at [447, 219] on div at bounding box center [470, 218] width 172 height 49
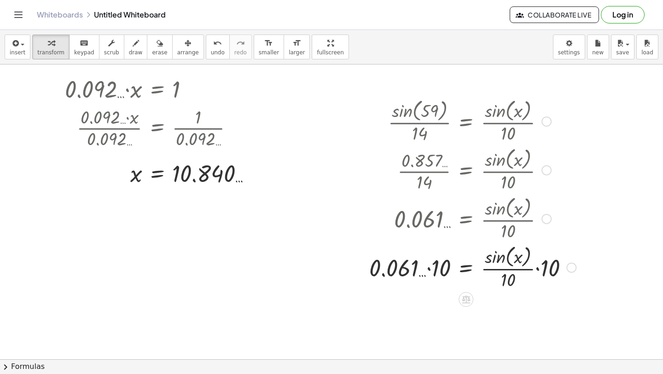
click at [428, 272] on div at bounding box center [473, 266] width 216 height 49
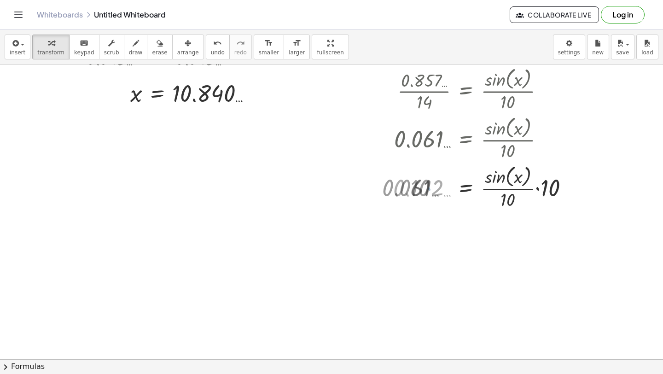
scroll to position [2335, 0]
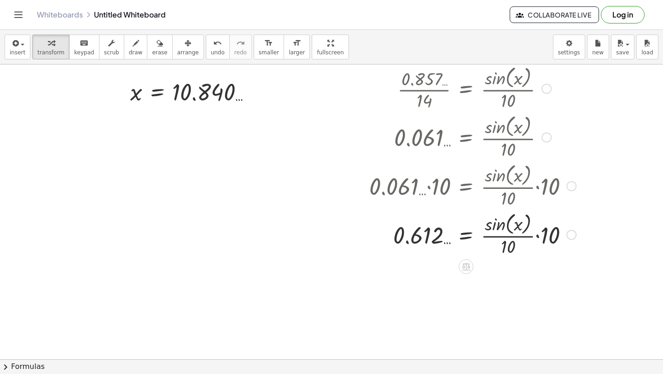
click at [538, 239] on div at bounding box center [473, 234] width 216 height 49
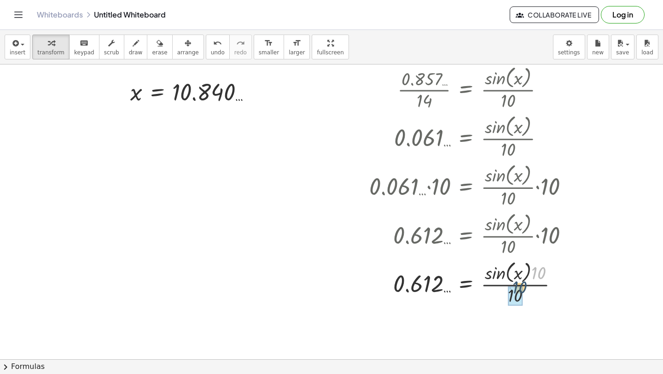
drag, startPoint x: 535, startPoint y: 275, endPoint x: 516, endPoint y: 289, distance: 24.0
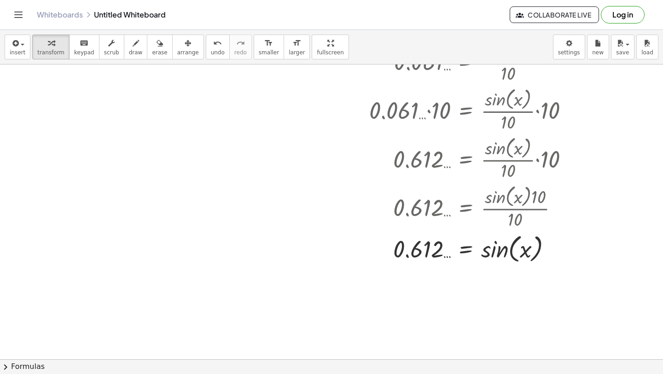
scroll to position [2420, 0]
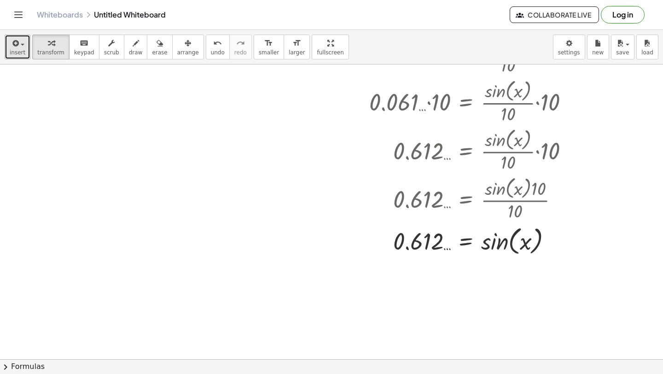
click at [18, 54] on span "insert" at bounding box center [18, 52] width 16 height 6
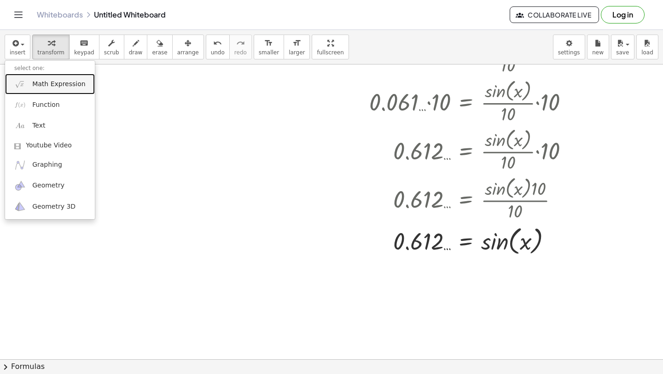
click at [28, 79] on link "Math Expression" at bounding box center [50, 84] width 90 height 21
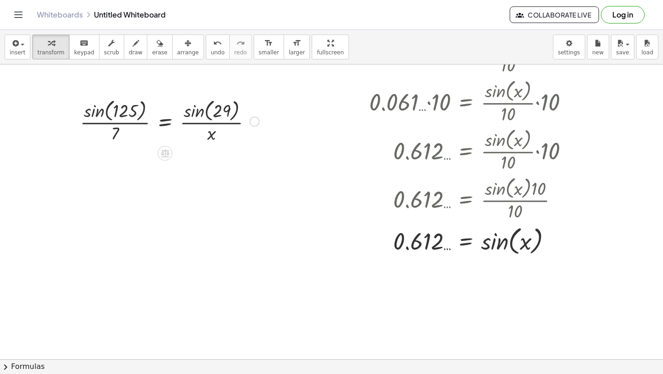
click at [188, 108] on div at bounding box center [170, 120] width 188 height 49
click at [90, 109] on div at bounding box center [166, 120] width 181 height 49
click at [112, 123] on div at bounding box center [170, 121] width 188 height 46
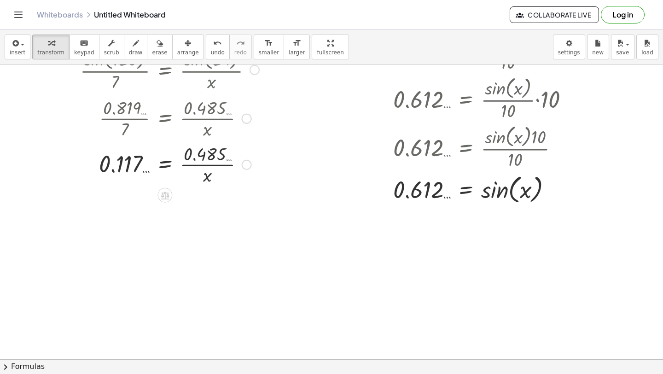
click at [195, 158] on div at bounding box center [170, 164] width 188 height 46
drag, startPoint x: 195, startPoint y: 158, endPoint x: 132, endPoint y: 166, distance: 63.6
click at [131, 166] on div at bounding box center [170, 164] width 188 height 46
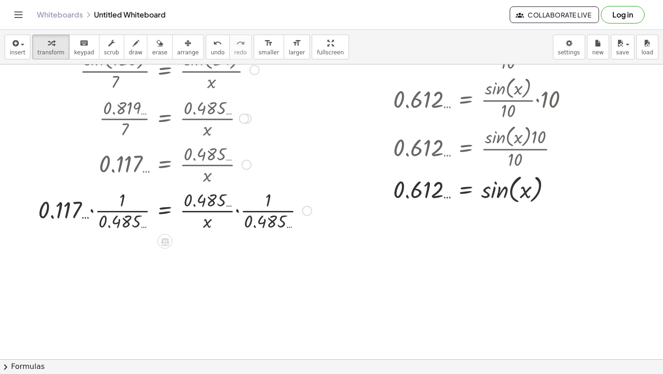
click at [92, 211] on div at bounding box center [175, 210] width 283 height 46
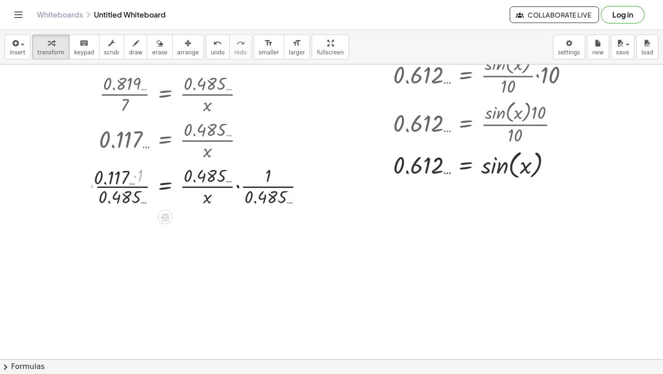
scroll to position [2497, 0]
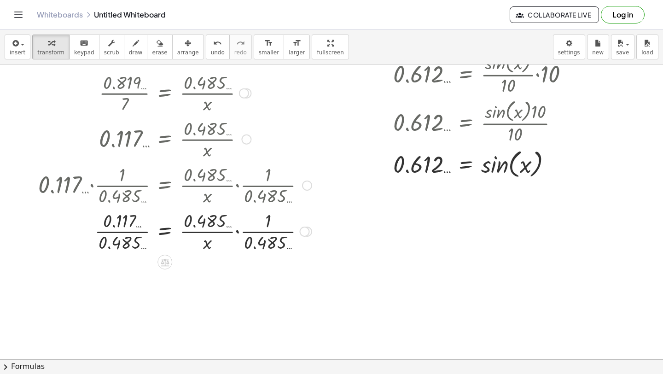
click at [119, 224] on div at bounding box center [175, 231] width 283 height 46
click at [138, 233] on div at bounding box center [175, 231] width 283 height 46
click at [240, 233] on div at bounding box center [175, 231] width 283 height 46
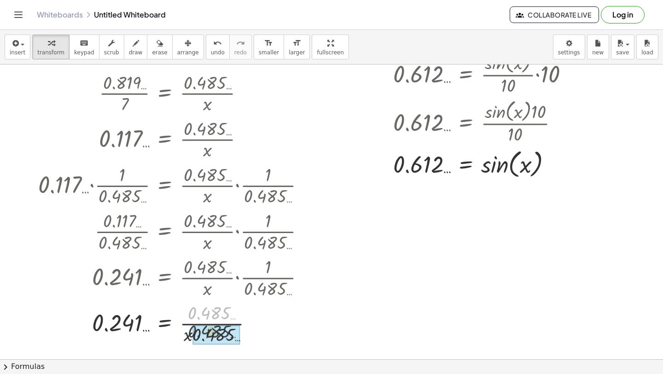
drag, startPoint x: 213, startPoint y: 313, endPoint x: 211, endPoint y: 336, distance: 23.1
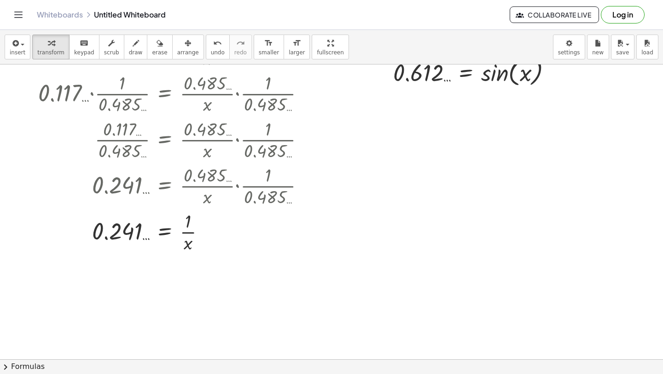
scroll to position [2604, 0]
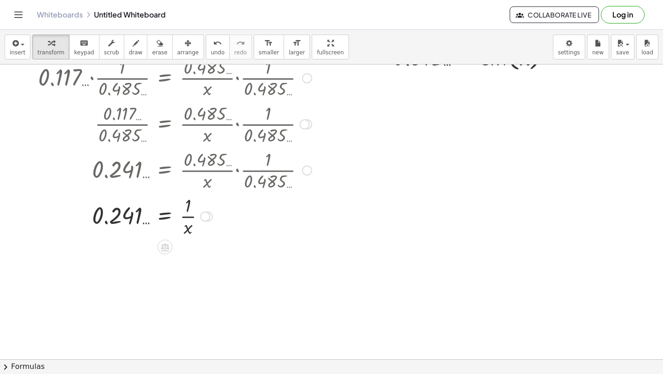
click at [158, 220] on div at bounding box center [175, 216] width 283 height 46
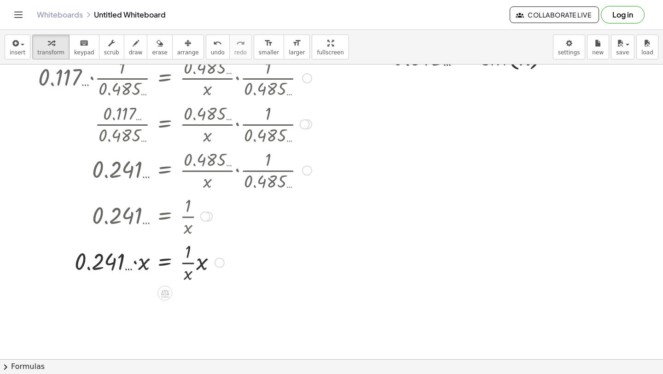
click at [136, 265] on div at bounding box center [175, 262] width 283 height 46
drag, startPoint x: 203, startPoint y: 263, endPoint x: 187, endPoint y: 278, distance: 21.8
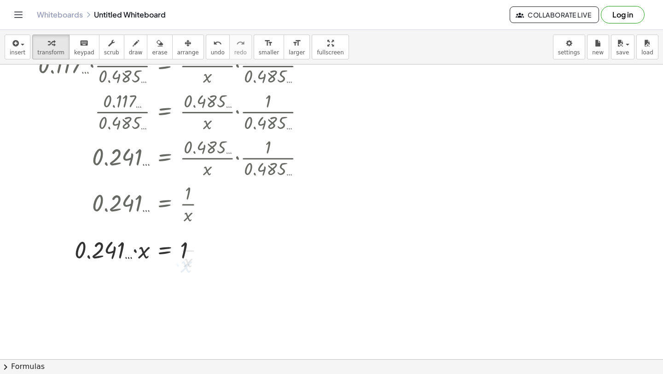
scroll to position [2618, 0]
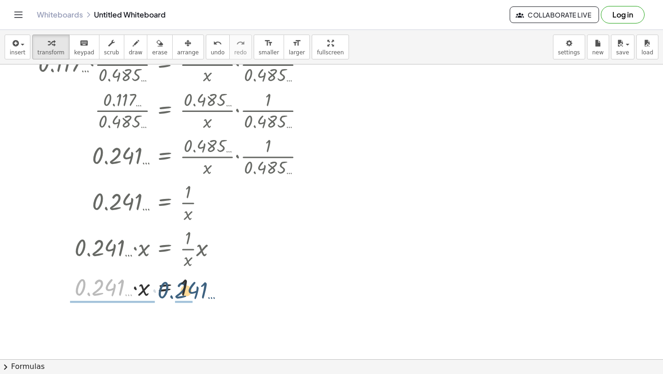
drag, startPoint x: 95, startPoint y: 288, endPoint x: 179, endPoint y: 293, distance: 83.5
click at [181, 295] on div at bounding box center [175, 286] width 283 height 31
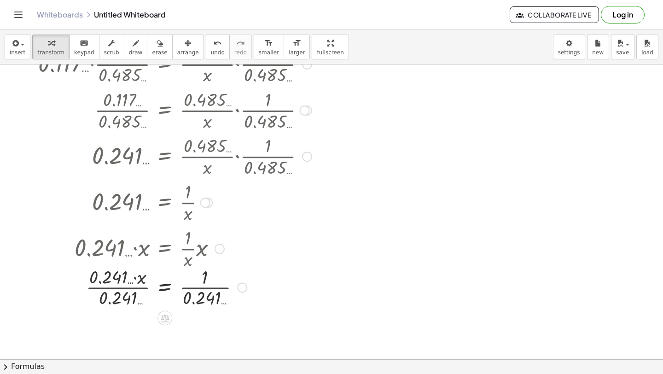
click at [115, 289] on div at bounding box center [175, 286] width 283 height 46
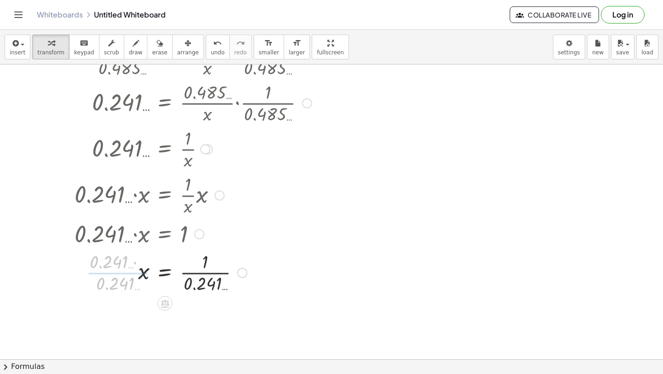
scroll to position [2674, 0]
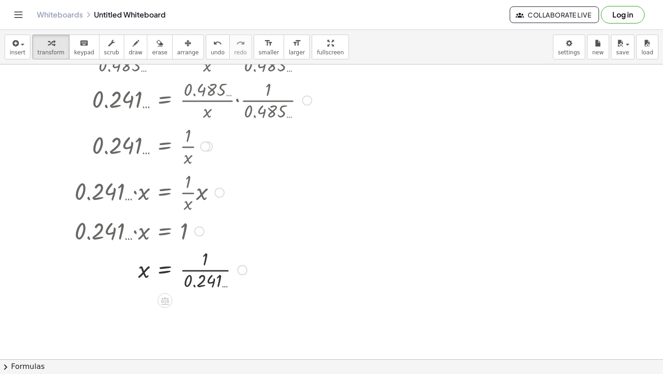
click at [199, 275] on div at bounding box center [175, 269] width 283 height 46
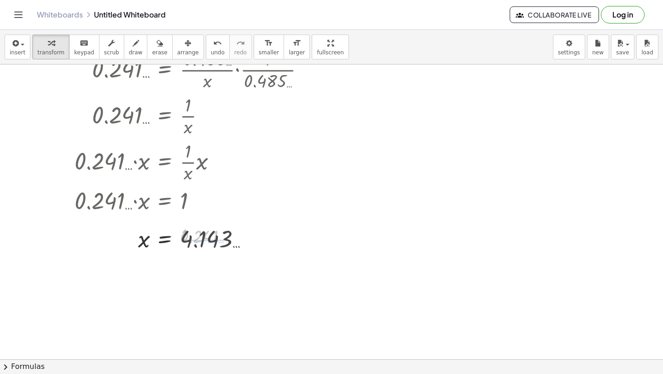
scroll to position [2710, 0]
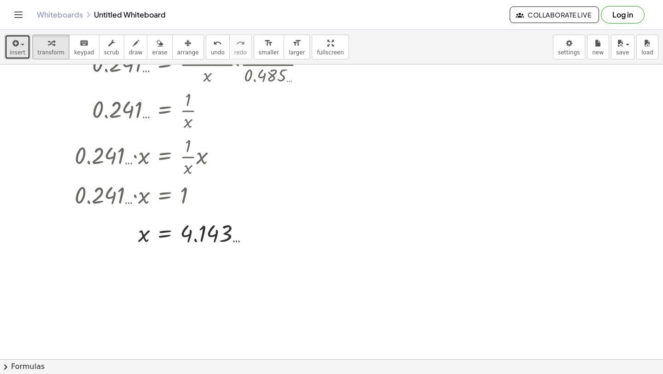
click at [10, 50] on span "insert" at bounding box center [18, 52] width 16 height 6
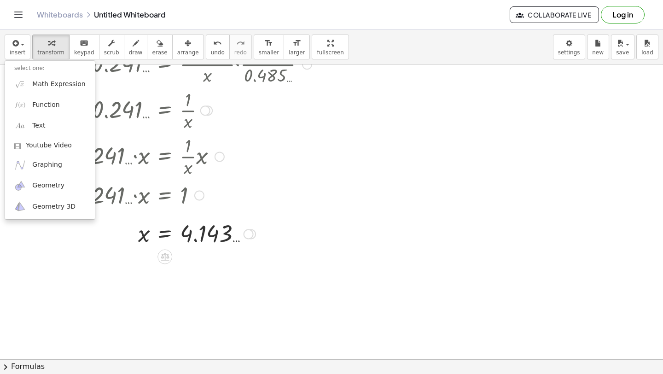
click at [250, 134] on div at bounding box center [185, 156] width 303 height 46
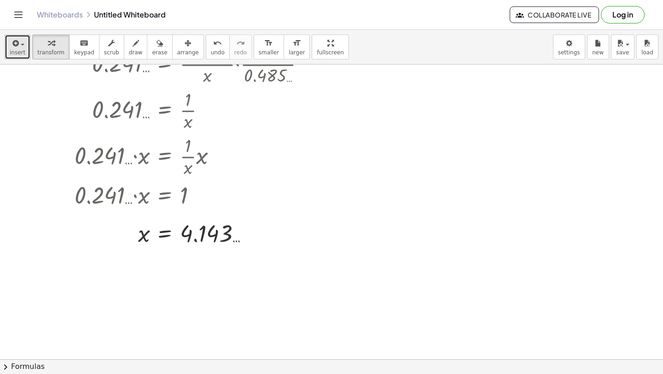
click at [15, 53] on span "insert" at bounding box center [18, 52] width 16 height 6
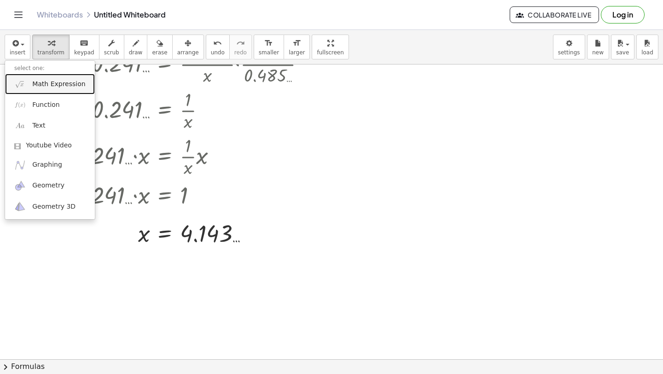
click at [27, 79] on link "Math Expression" at bounding box center [50, 84] width 90 height 21
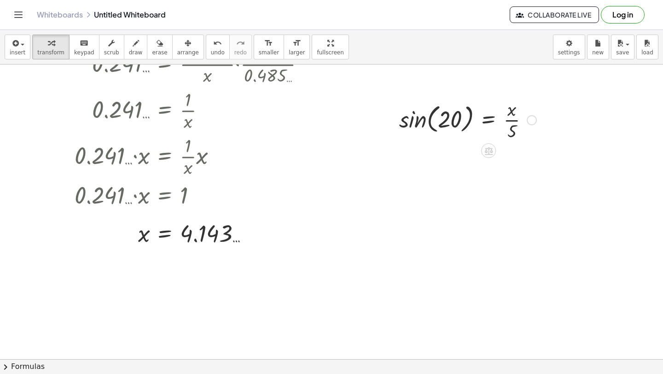
click at [411, 124] on div at bounding box center [468, 119] width 146 height 46
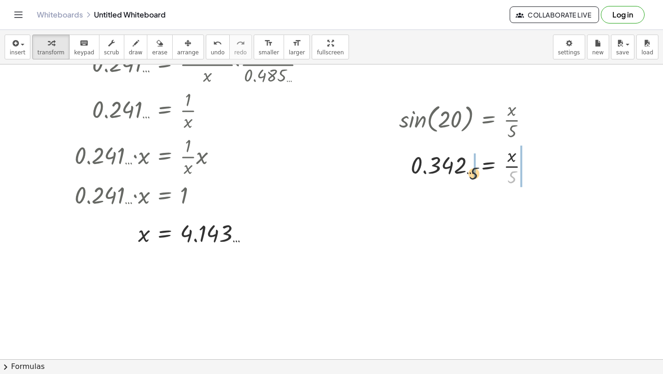
drag, startPoint x: 511, startPoint y: 179, endPoint x: 458, endPoint y: 171, distance: 54.0
click at [457, 171] on div at bounding box center [468, 165] width 146 height 46
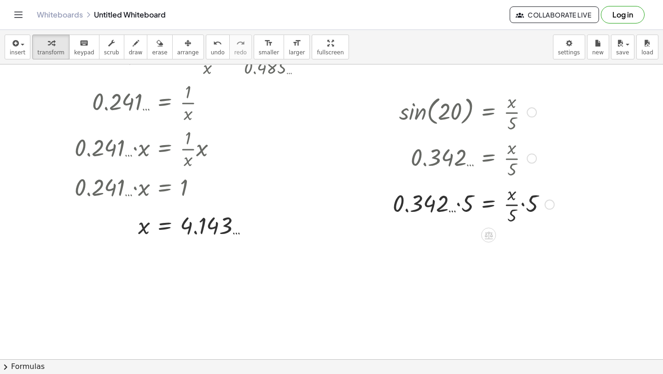
click at [460, 202] on div at bounding box center [473, 204] width 171 height 46
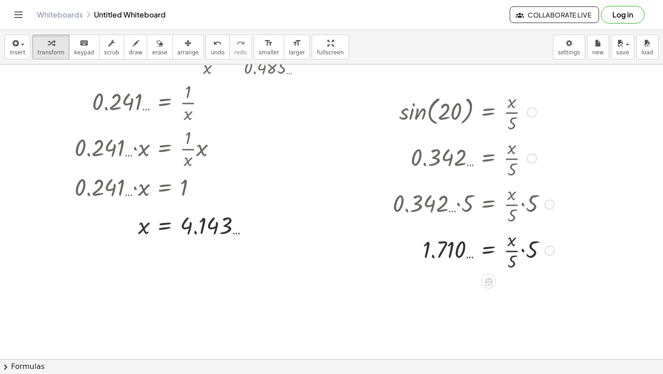
click at [523, 250] on div at bounding box center [473, 250] width 171 height 46
click at [521, 252] on div at bounding box center [473, 250] width 171 height 46
drag, startPoint x: 521, startPoint y: 287, endPoint x: 520, endPoint y: 311, distance: 23.6
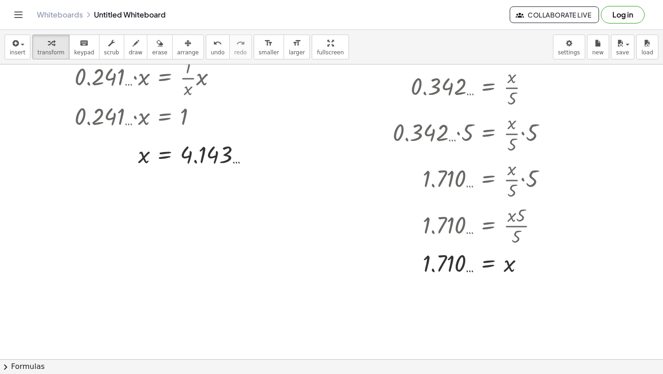
scroll to position [2794, 0]
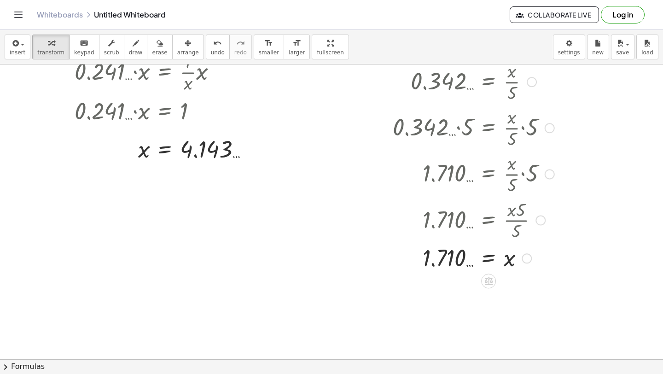
click at [432, 261] on div at bounding box center [473, 258] width 171 height 30
click at [10, 49] on span "insert" at bounding box center [18, 52] width 16 height 6
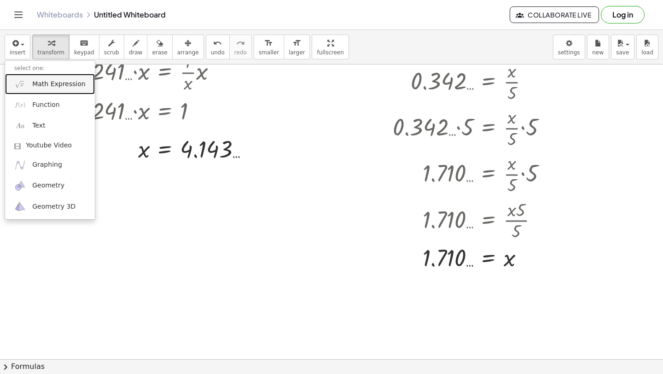
click at [28, 83] on link "Math Expression" at bounding box center [50, 84] width 90 height 21
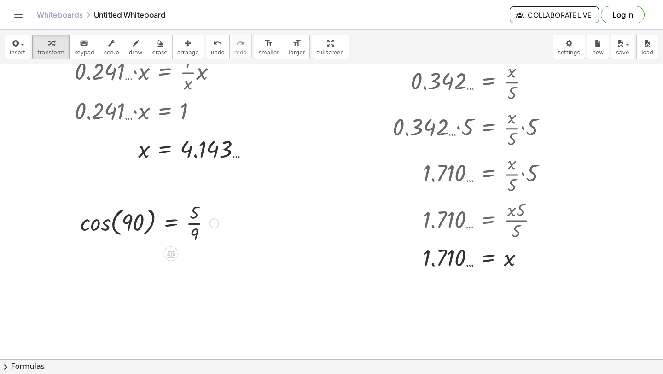
click at [192, 222] on div at bounding box center [150, 222] width 148 height 46
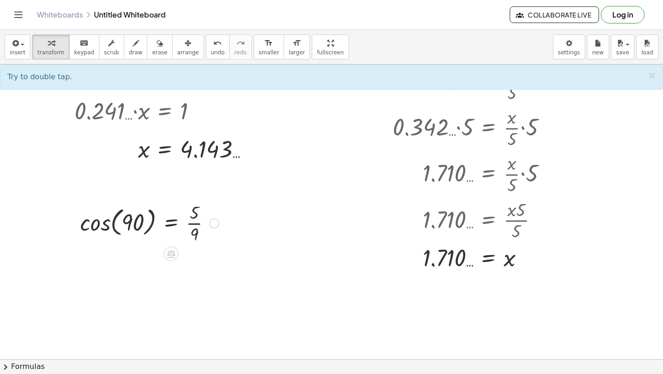
click at [190, 227] on div at bounding box center [150, 222] width 148 height 46
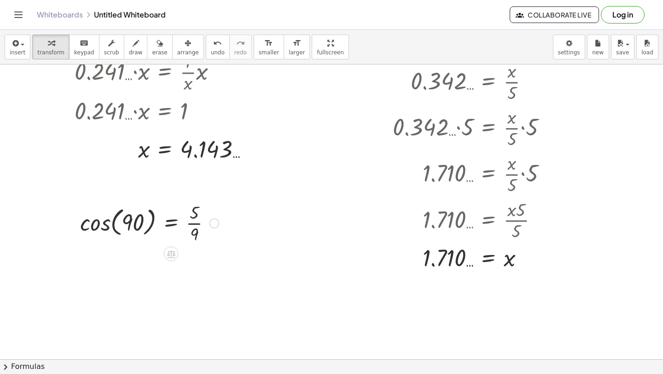
click at [191, 227] on div at bounding box center [150, 222] width 148 height 46
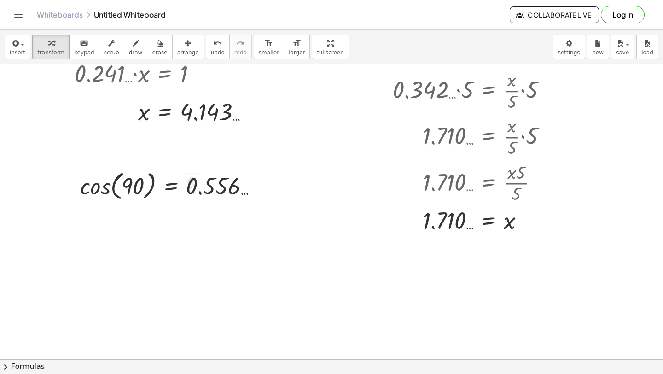
scroll to position [2833, 0]
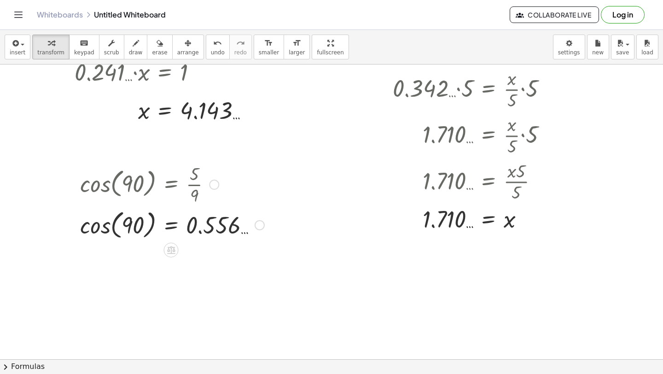
click at [152, 224] on div at bounding box center [172, 224] width 193 height 35
click at [129, 226] on div at bounding box center [172, 224] width 193 height 35
click at [81, 227] on div at bounding box center [172, 224] width 193 height 35
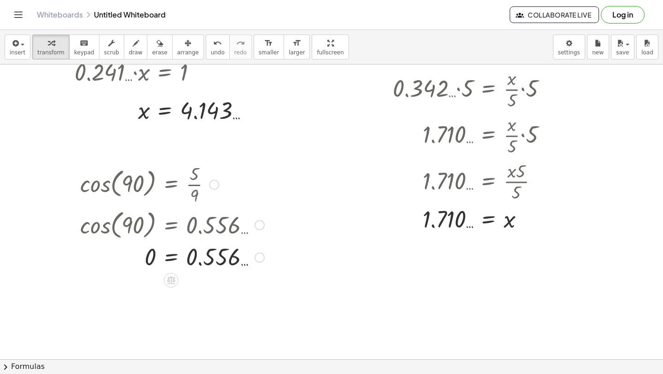
click at [197, 264] on div at bounding box center [172, 257] width 193 height 30
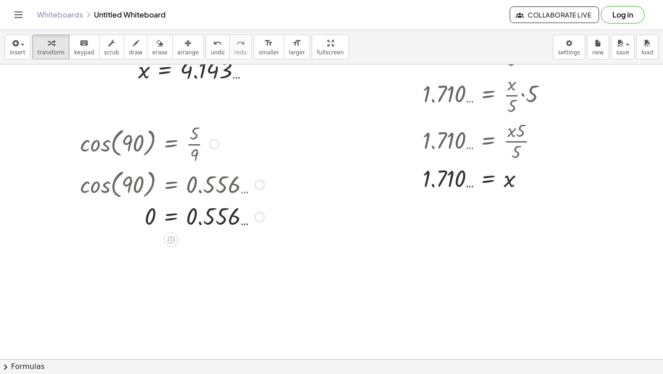
scroll to position [2874, 0]
click at [211, 44] on div "undo" at bounding box center [218, 42] width 14 height 11
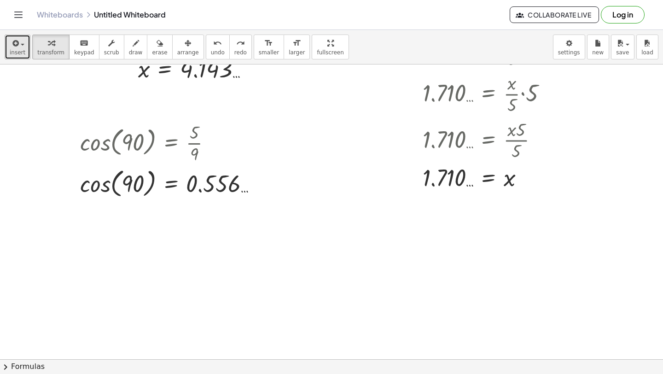
click at [6, 47] on button "insert" at bounding box center [18, 47] width 26 height 25
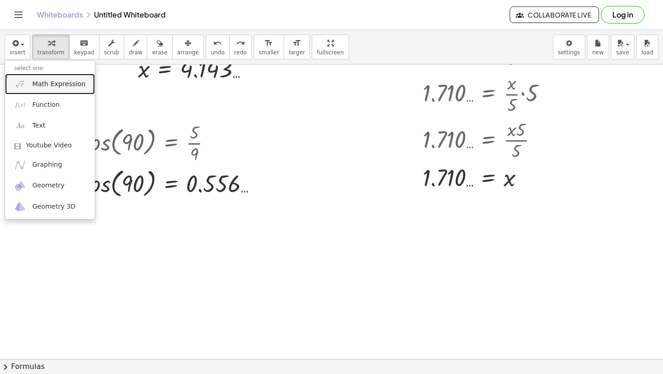
click at [30, 77] on link "Math Expression" at bounding box center [50, 84] width 90 height 21
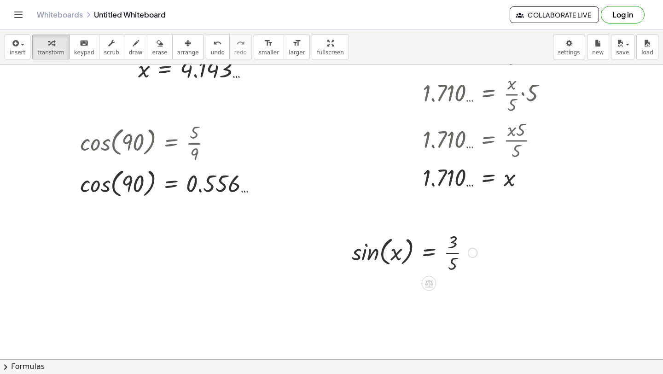
click at [456, 255] on div at bounding box center [414, 252] width 135 height 46
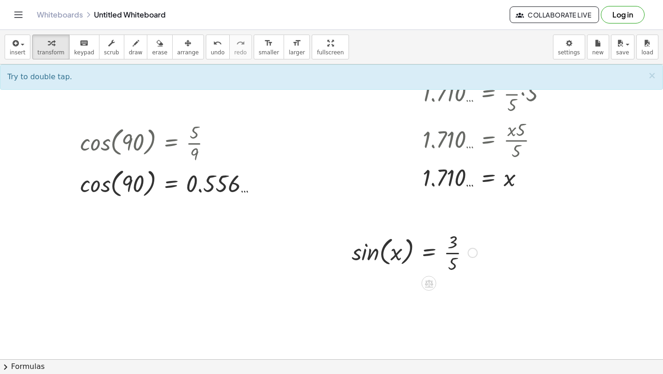
click at [457, 250] on div at bounding box center [414, 252] width 135 height 46
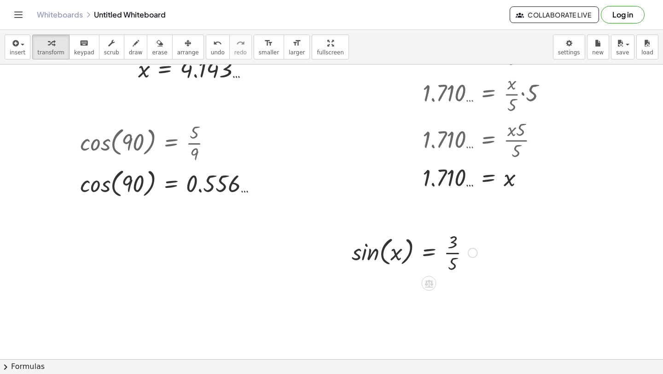
click at [457, 250] on div at bounding box center [414, 252] width 135 height 46
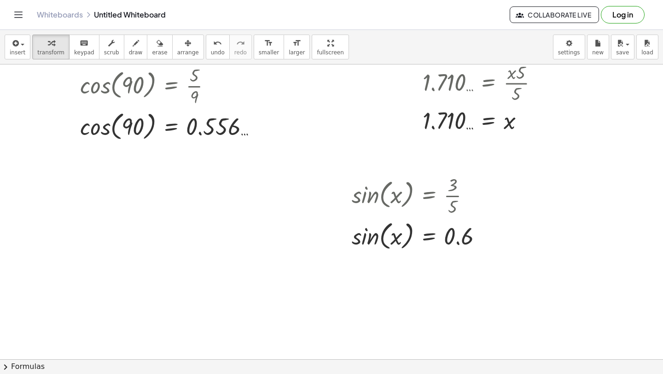
scroll to position [2935, 0]
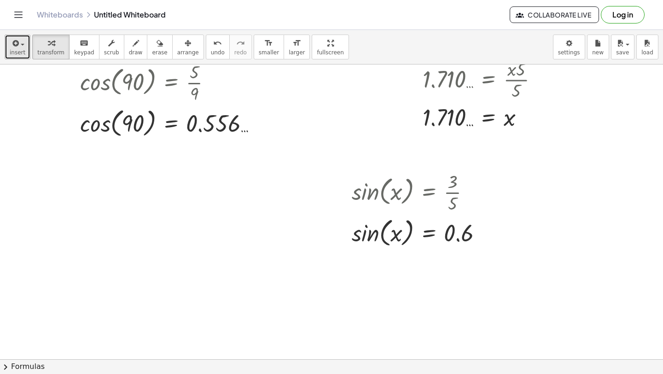
click at [8, 43] on button "insert" at bounding box center [18, 47] width 26 height 25
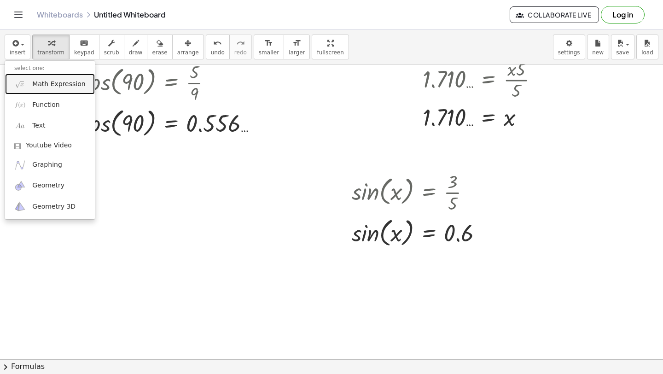
click at [32, 86] on span "Math Expression" at bounding box center [58, 84] width 53 height 9
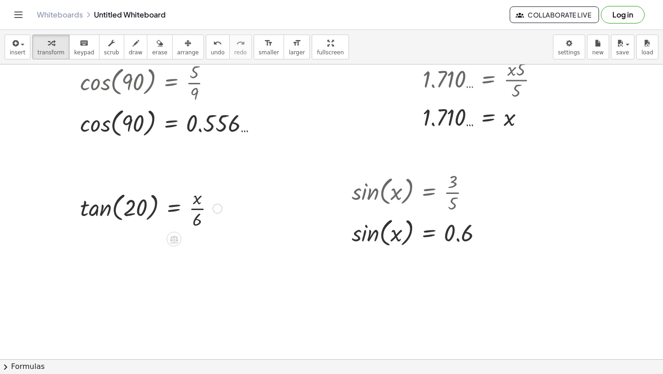
click at [101, 207] on div at bounding box center [151, 208] width 151 height 46
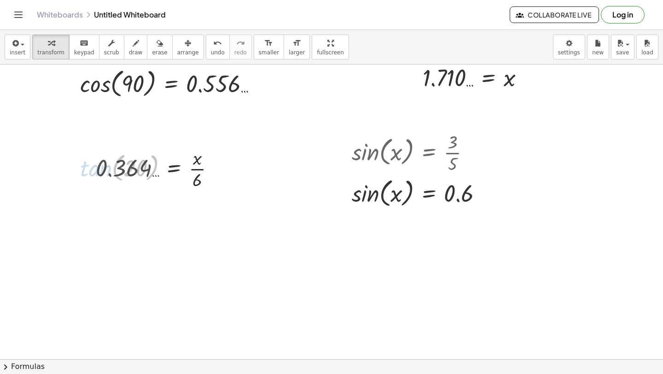
scroll to position [2976, 0]
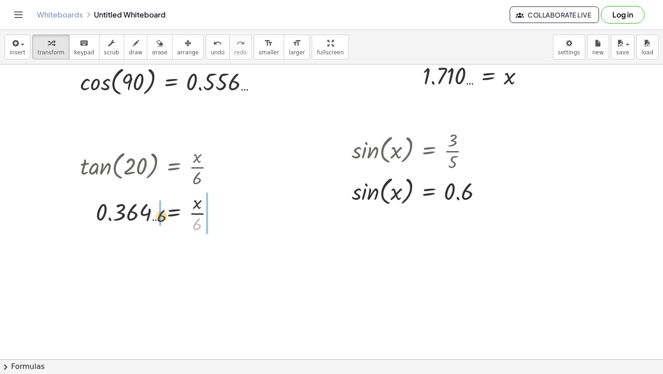
drag, startPoint x: 198, startPoint y: 227, endPoint x: 161, endPoint y: 218, distance: 37.4
click at [161, 218] on div at bounding box center [151, 212] width 151 height 46
click at [145, 215] on div at bounding box center [159, 212] width 172 height 46
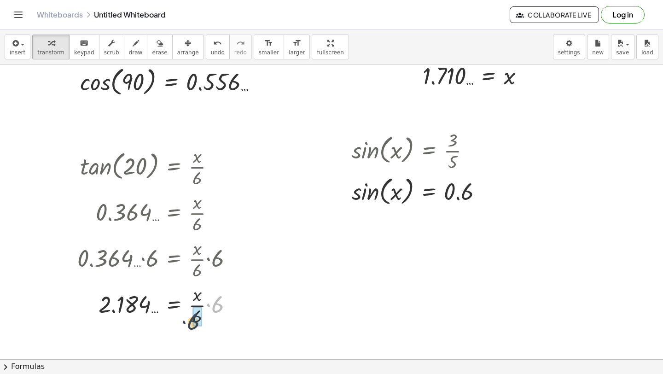
drag, startPoint x: 216, startPoint y: 302, endPoint x: 192, endPoint y: 319, distance: 29.8
click at [192, 319] on div at bounding box center [159, 304] width 172 height 46
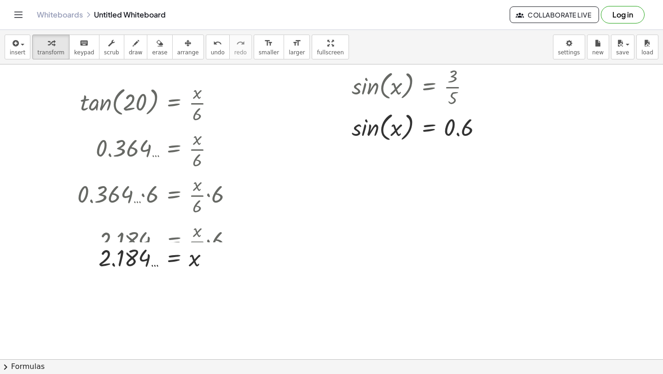
scroll to position [3072, 0]
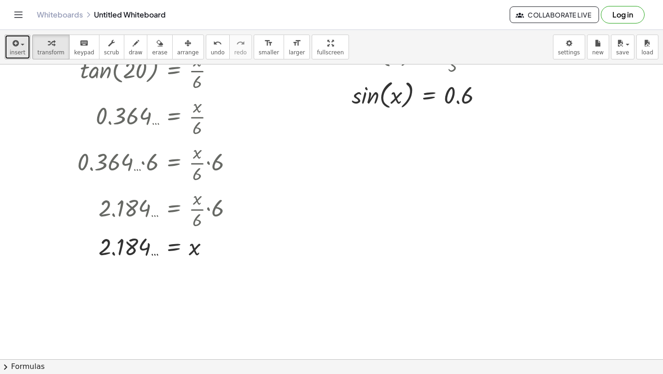
click at [13, 47] on icon "button" at bounding box center [15, 43] width 8 height 11
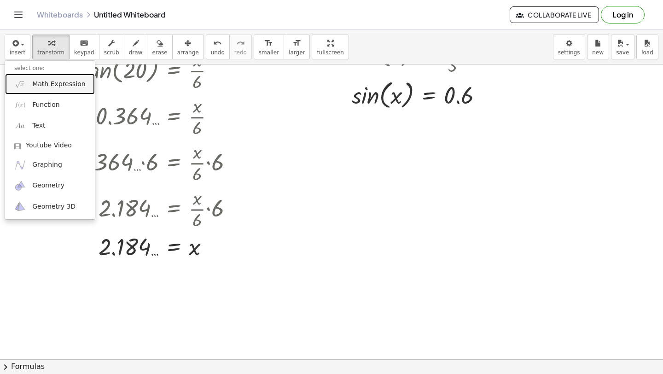
click at [35, 88] on span "Math Expression" at bounding box center [58, 84] width 53 height 9
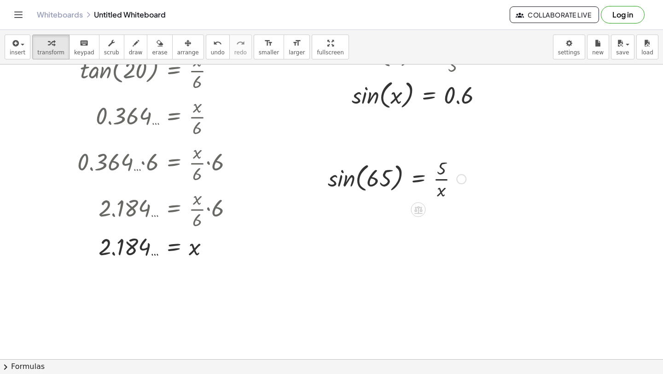
click at [350, 181] on div at bounding box center [396, 178] width 147 height 46
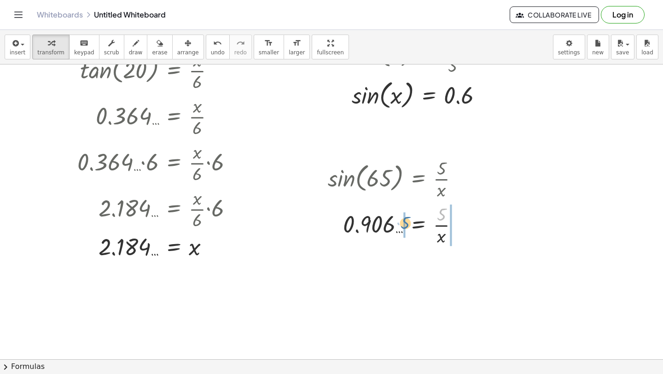
drag, startPoint x: 448, startPoint y: 216, endPoint x: 411, endPoint y: 225, distance: 37.9
click at [411, 225] on div at bounding box center [396, 224] width 147 height 46
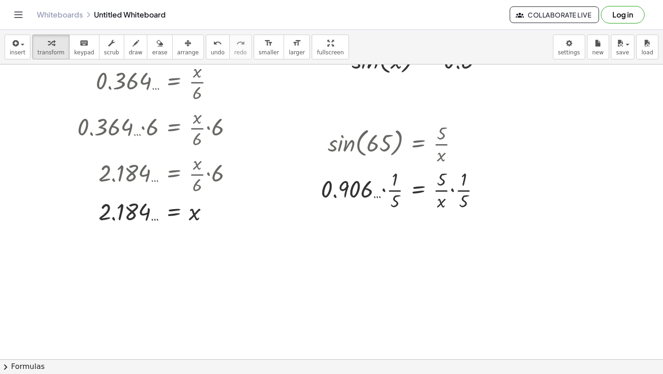
scroll to position [3112, 0]
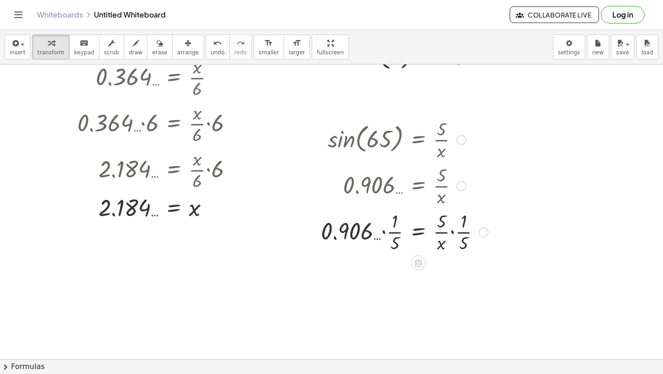
click at [456, 236] on div at bounding box center [404, 231] width 176 height 46
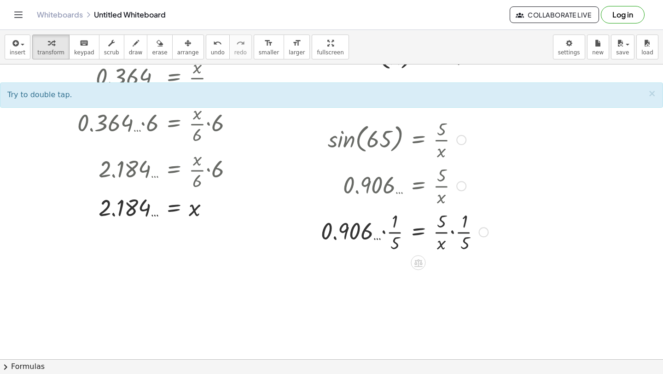
scroll to position [3137, 0]
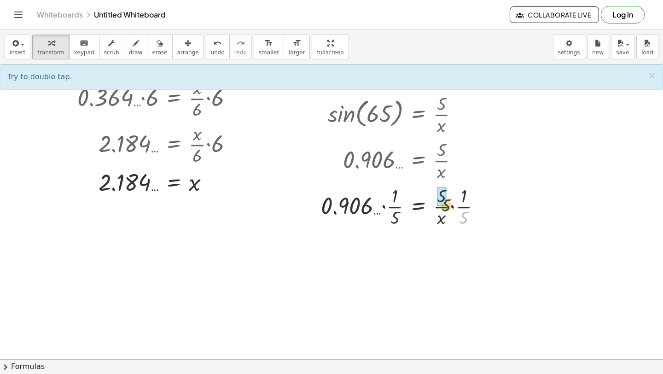
drag, startPoint x: 464, startPoint y: 217, endPoint x: 443, endPoint y: 204, distance: 24.4
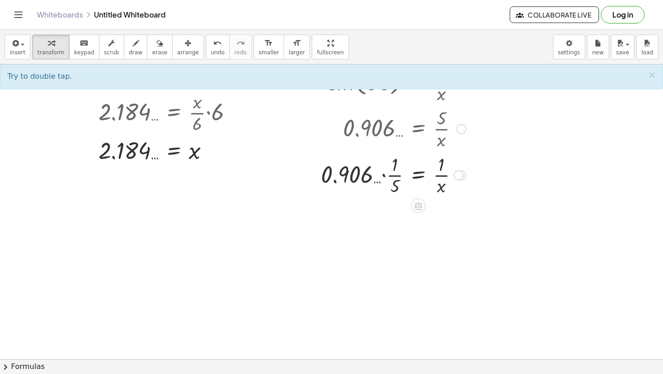
scroll to position [3170, 0]
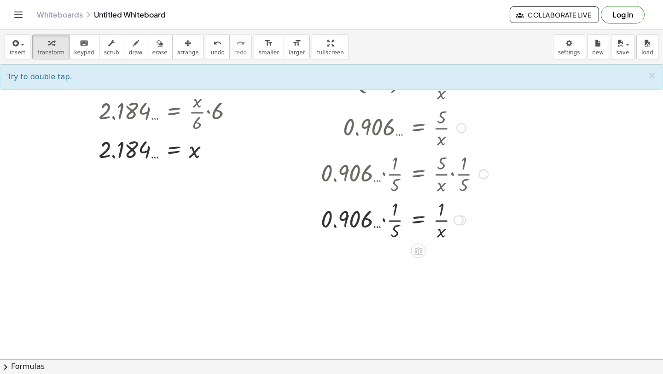
click at [441, 227] on div at bounding box center [404, 219] width 176 height 46
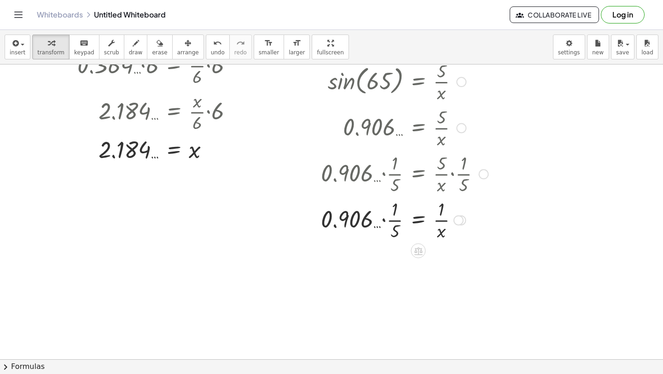
click at [385, 222] on div at bounding box center [404, 219] width 176 height 46
click at [378, 270] on div at bounding box center [404, 266] width 176 height 46
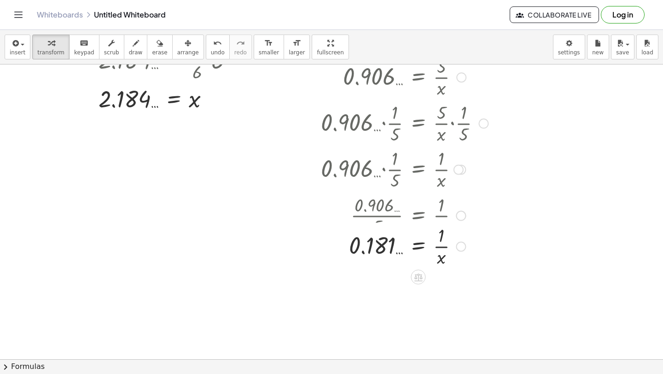
scroll to position [3222, 0]
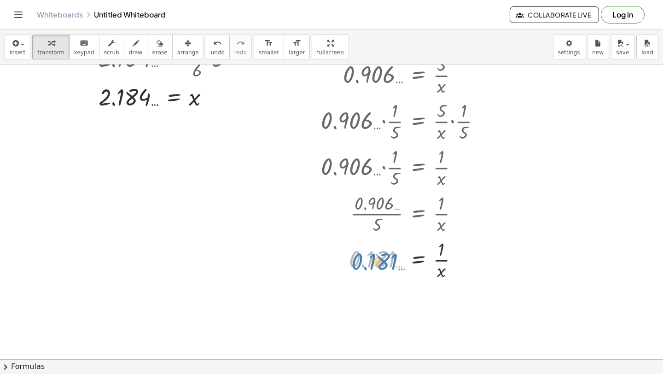
drag, startPoint x: 366, startPoint y: 261, endPoint x: 357, endPoint y: 263, distance: 9.0
click at [357, 263] on div at bounding box center [404, 259] width 176 height 46
click at [413, 259] on div at bounding box center [404, 259] width 176 height 46
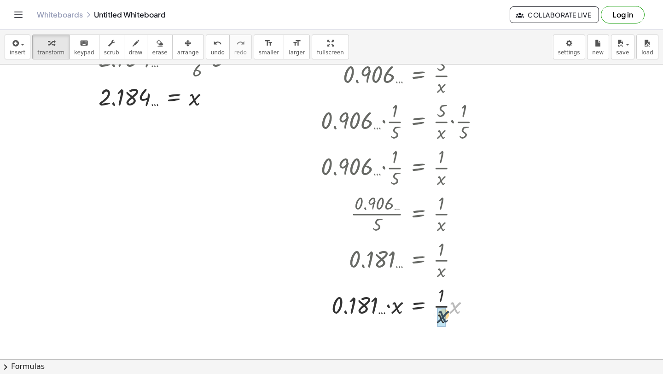
drag, startPoint x: 459, startPoint y: 309, endPoint x: 443, endPoint y: 320, distance: 19.4
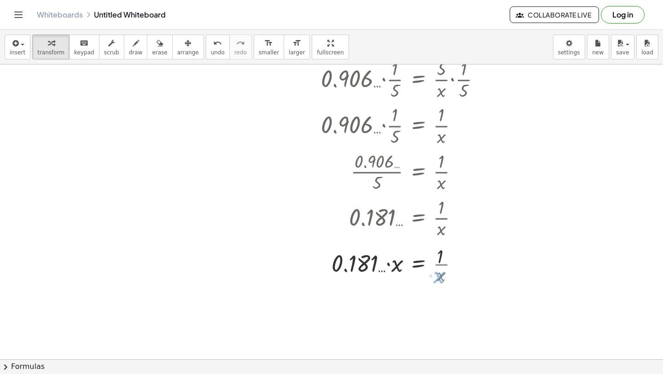
scroll to position [3269, 0]
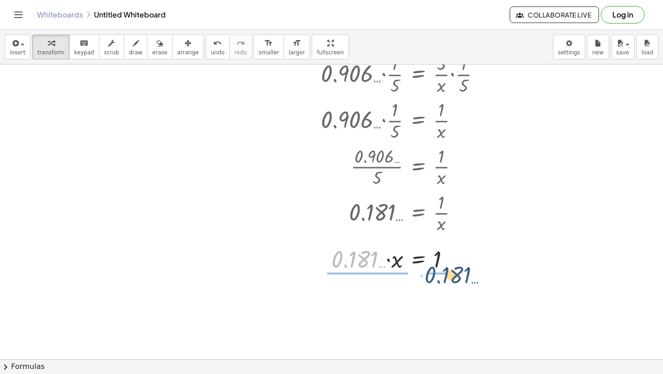
drag, startPoint x: 350, startPoint y: 264, endPoint x: 444, endPoint y: 280, distance: 94.8
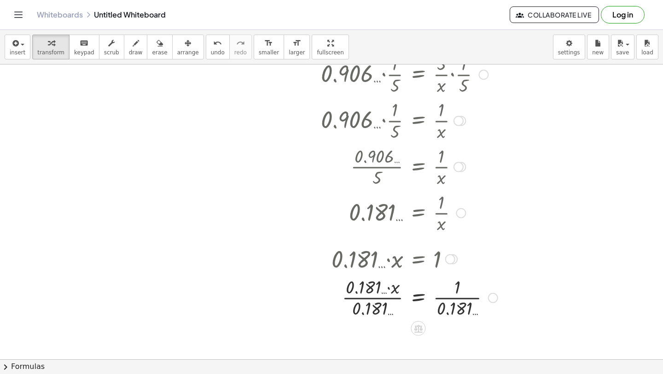
click at [370, 298] on div at bounding box center [409, 297] width 186 height 46
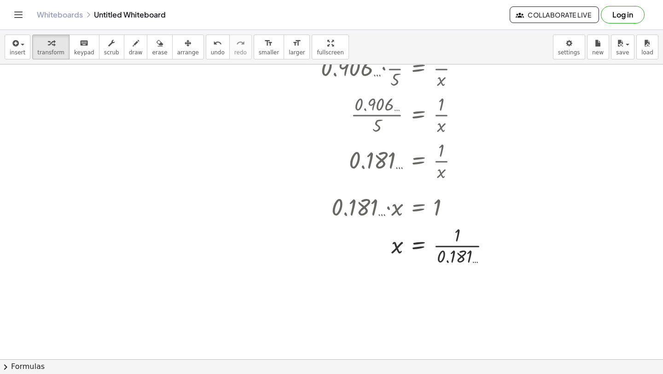
scroll to position [3322, 0]
click at [454, 248] on div at bounding box center [409, 245] width 186 height 46
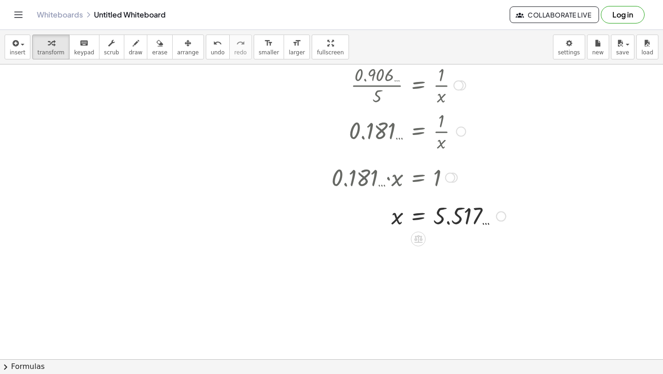
scroll to position [3354, 0]
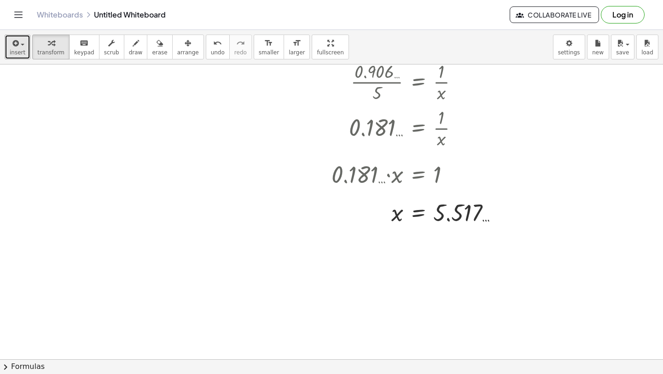
click at [21, 50] on span "insert" at bounding box center [18, 52] width 16 height 6
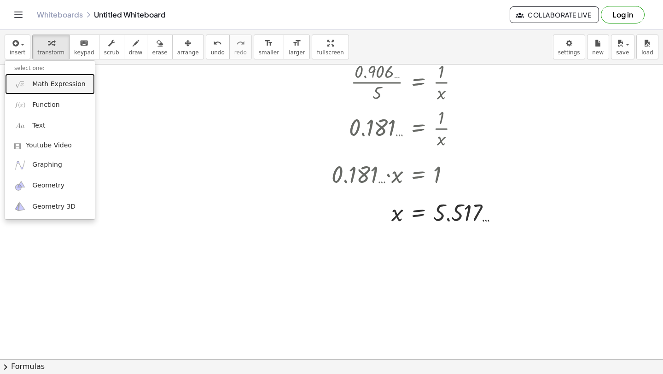
click at [34, 88] on span "Math Expression" at bounding box center [58, 84] width 53 height 9
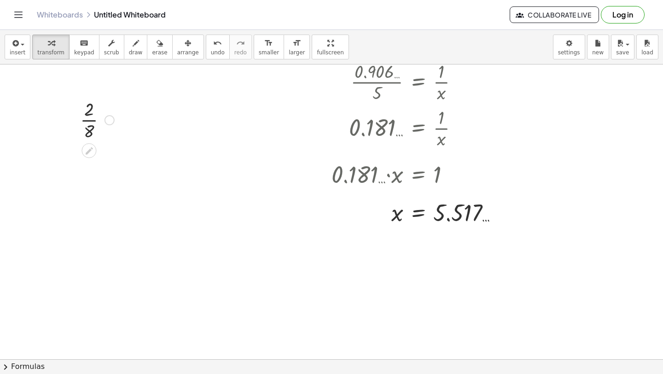
click at [88, 124] on div at bounding box center [97, 119] width 43 height 46
click at [89, 120] on div "· 2 · 8 · 2 · 4 · 2 · 4 · 1" at bounding box center [89, 120] width 0 height 0
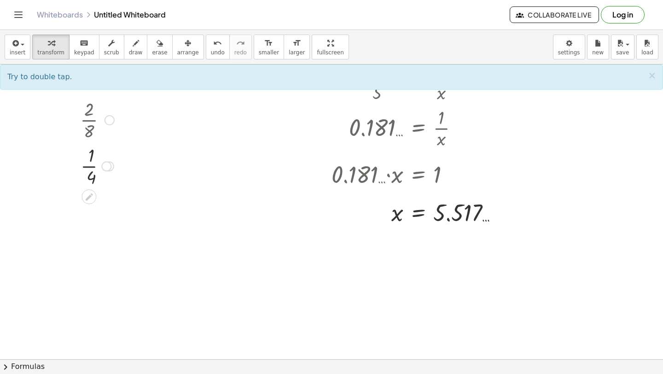
click at [88, 170] on div at bounding box center [97, 165] width 43 height 46
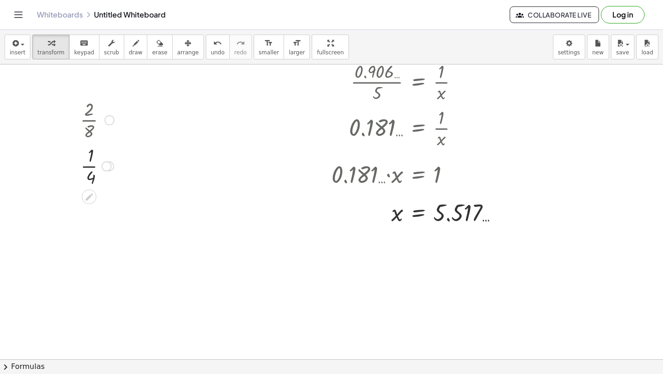
click at [88, 170] on div at bounding box center [97, 165] width 43 height 46
